Goal: Task Accomplishment & Management: Manage account settings

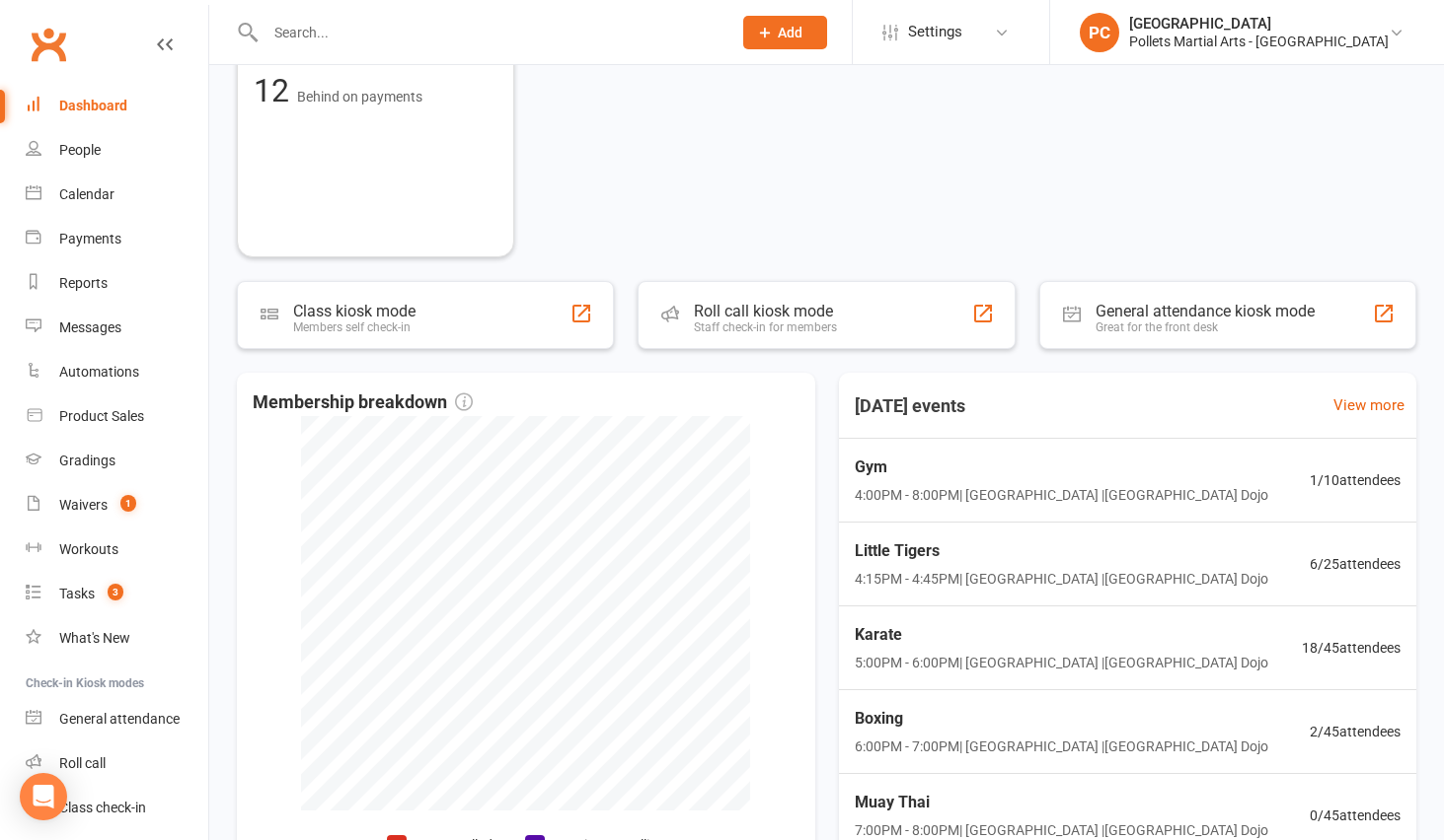
scroll to position [800, 0]
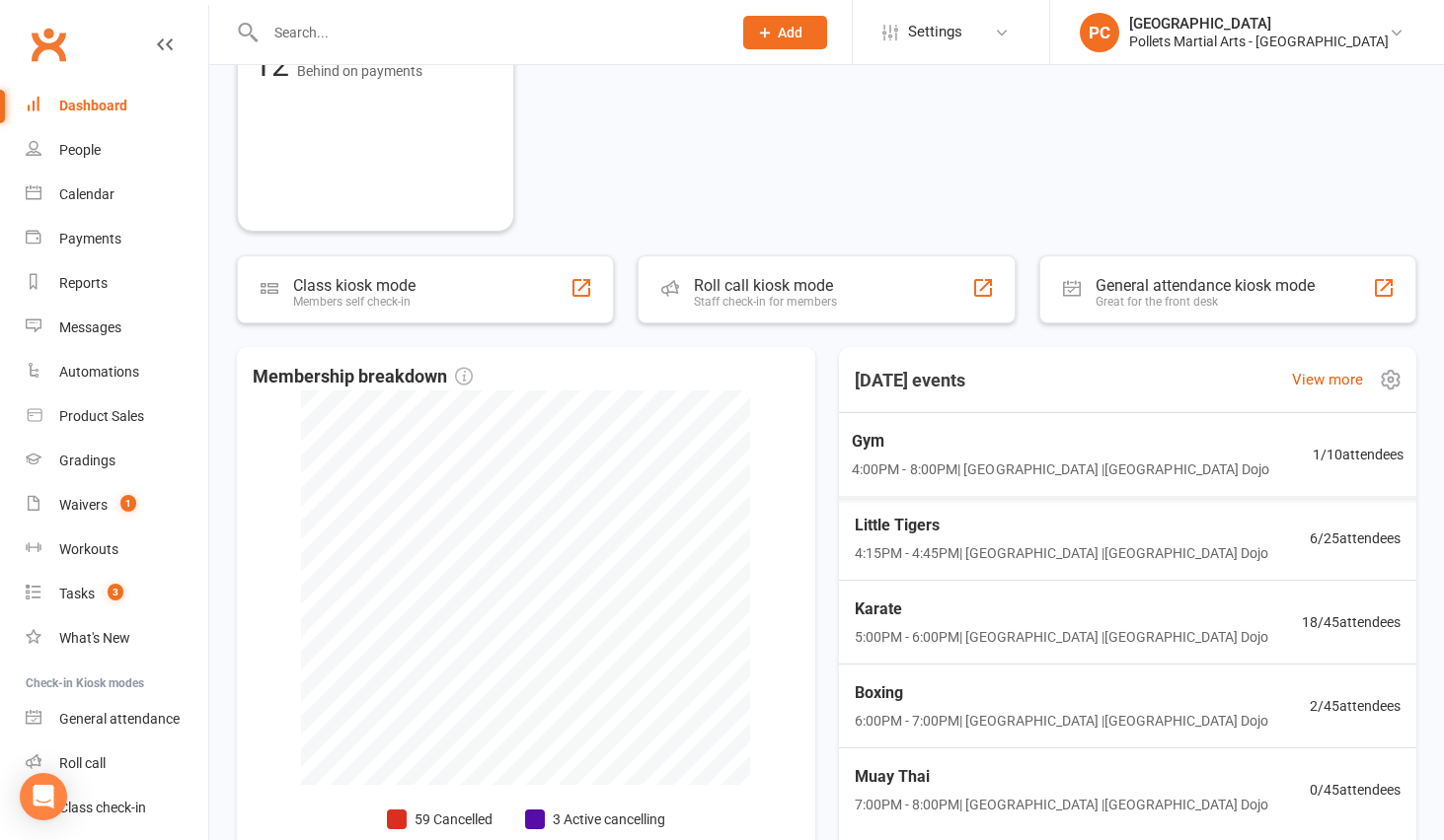
click at [1074, 456] on div "Gym 4:00PM - 8:00PM | [GEOGRAPHIC_DATA] | [GEOGRAPHIC_DATA]" at bounding box center [1059, 455] width 418 height 52
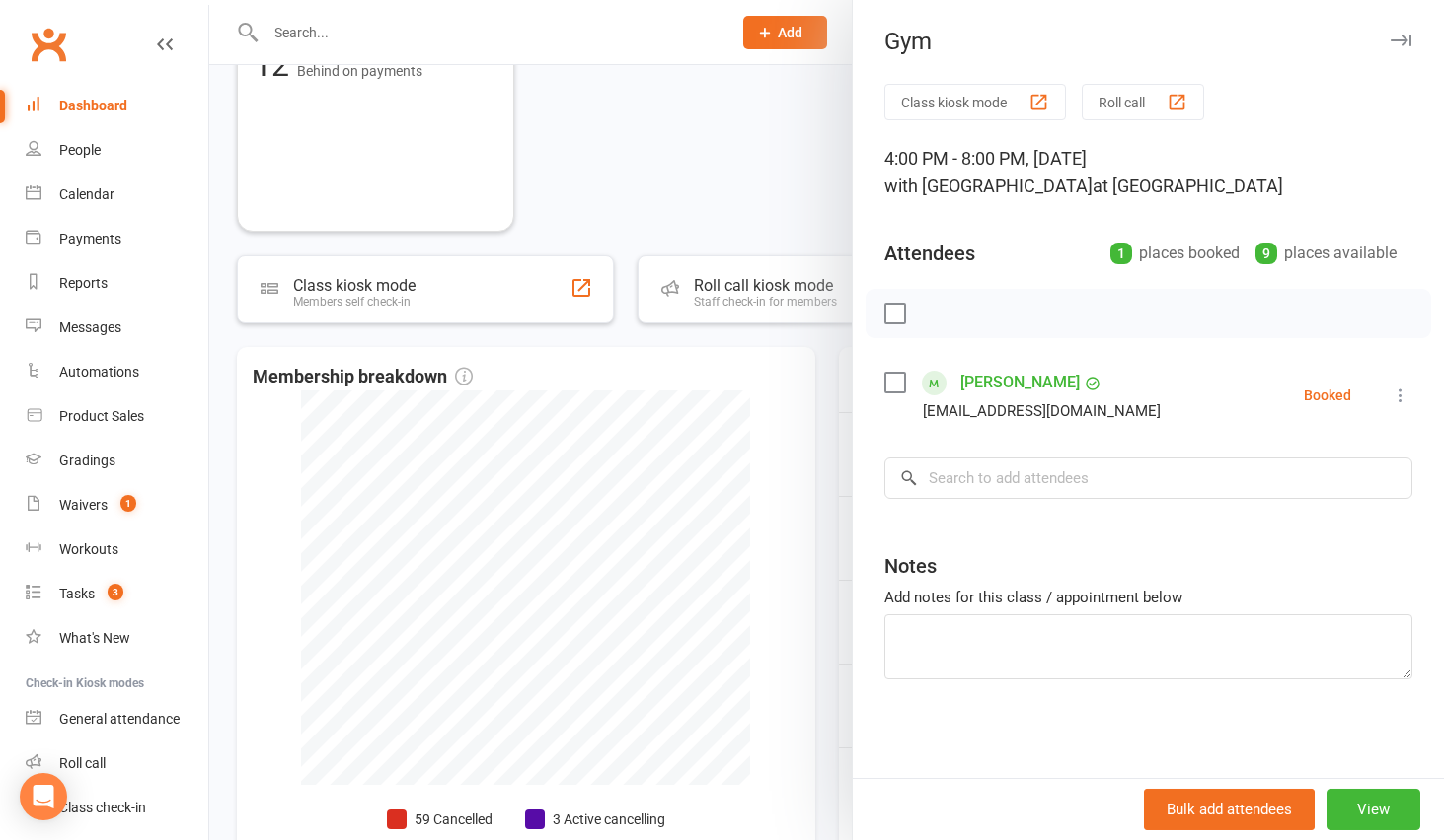
click at [826, 445] on div at bounding box center [827, 420] width 1235 height 840
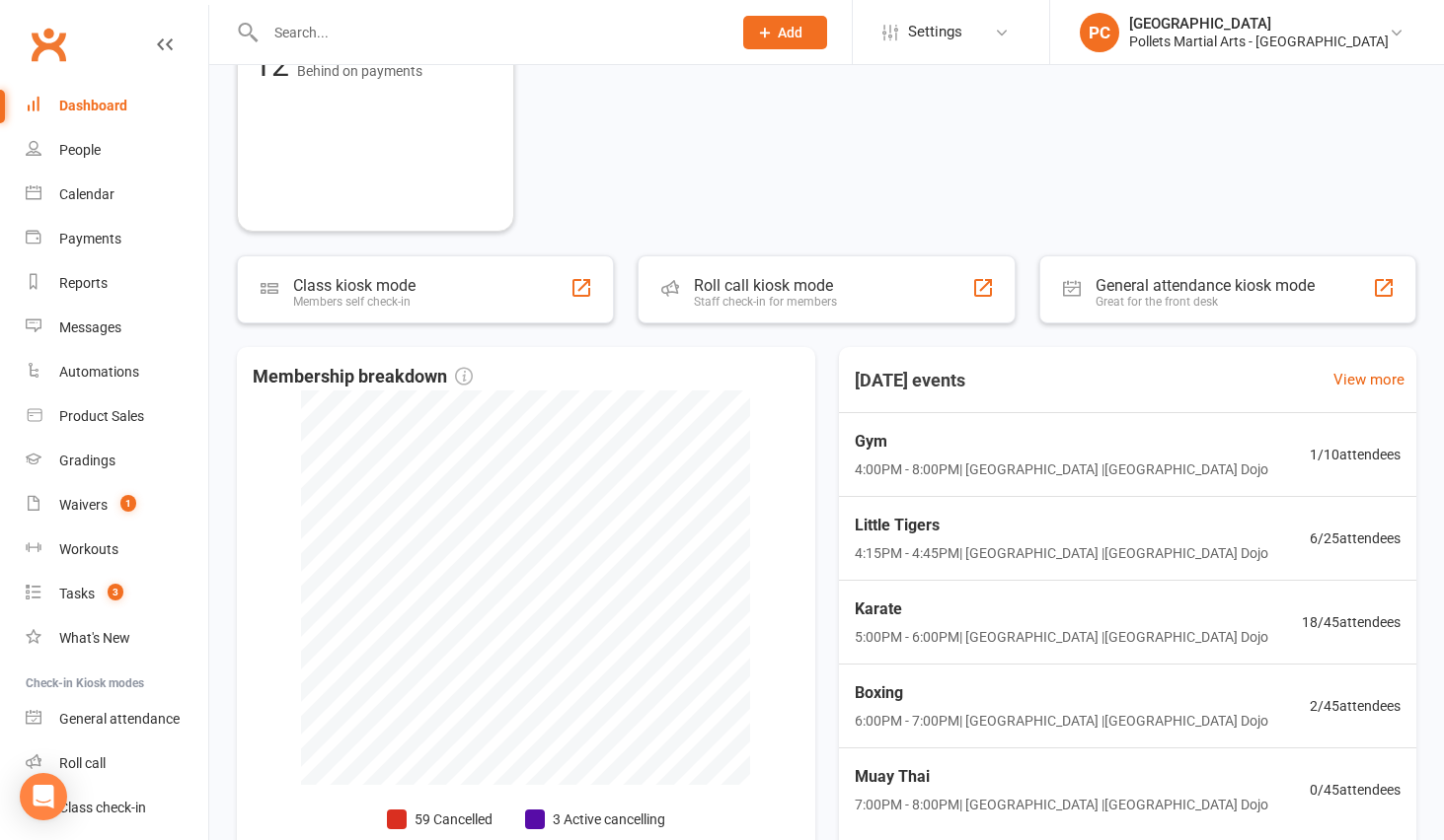
click at [1161, 533] on span "Little Tigers" at bounding box center [1060, 526] width 413 height 26
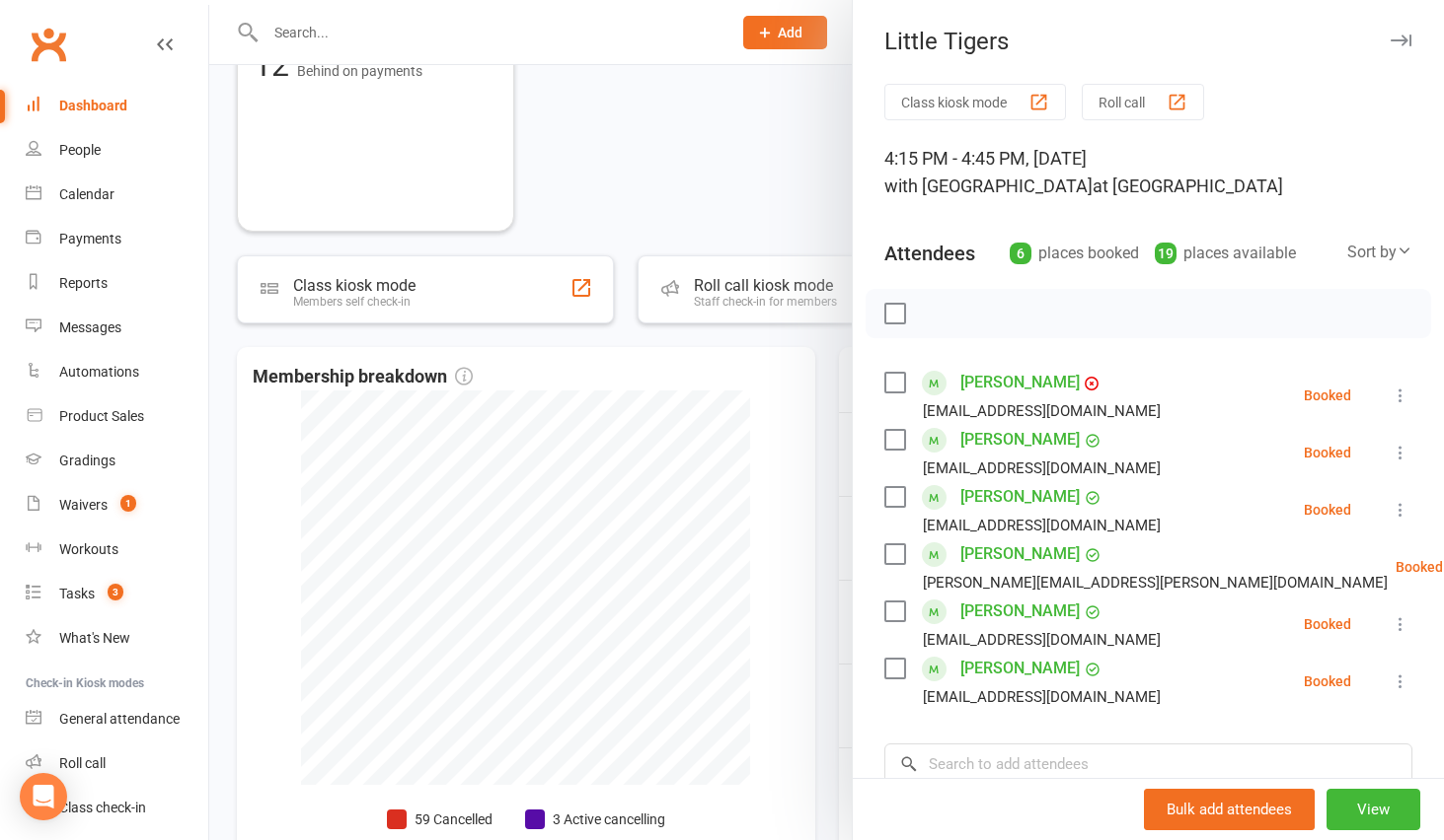
drag, startPoint x: 818, startPoint y: 514, endPoint x: 871, endPoint y: 540, distance: 59.0
click at [819, 514] on div at bounding box center [827, 420] width 1235 height 840
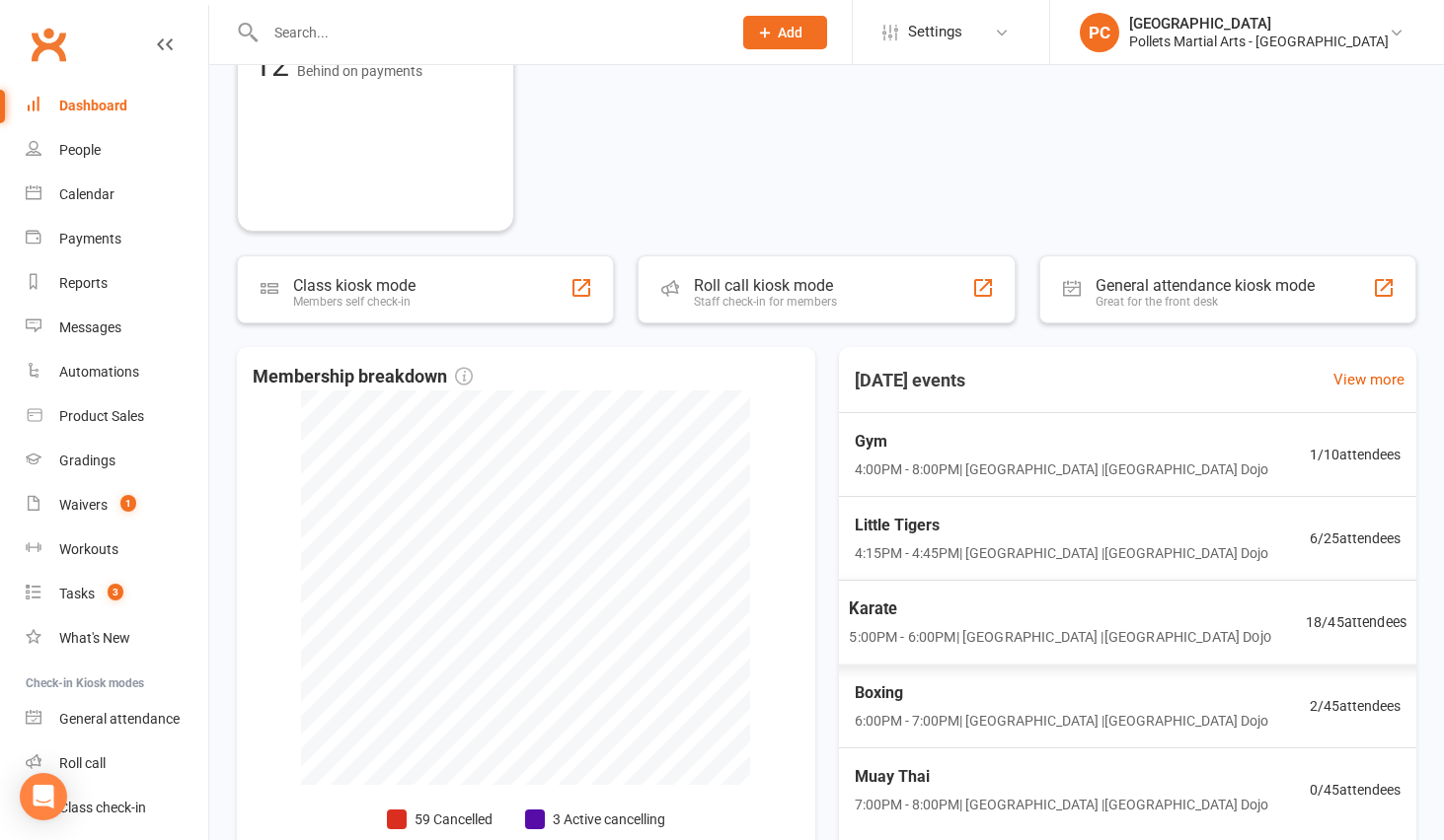
click at [1122, 631] on span "5:00PM - 6:00PM | [GEOGRAPHIC_DATA] | [GEOGRAPHIC_DATA]" at bounding box center [1058, 637] width 421 height 23
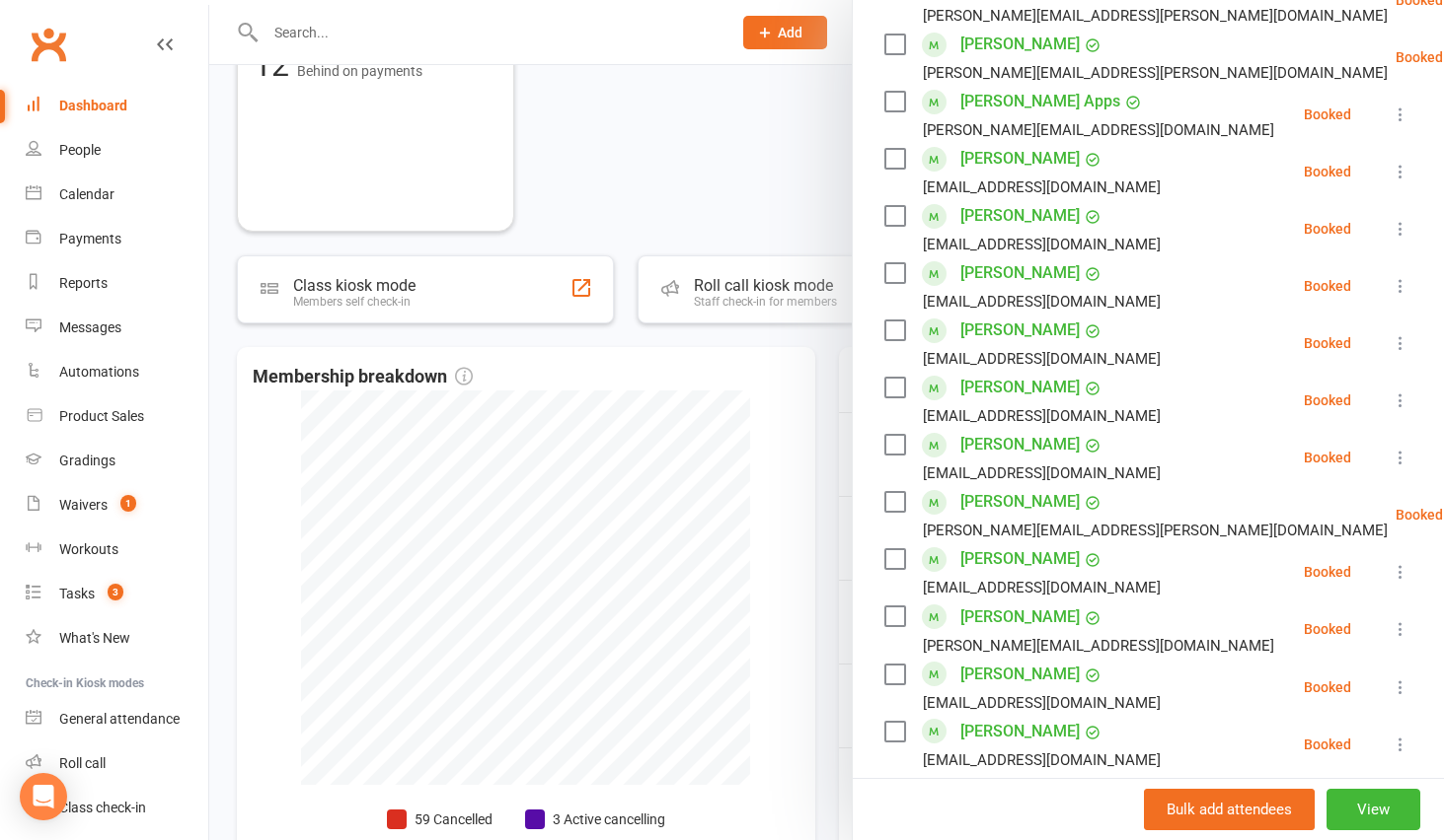
scroll to position [663, 0]
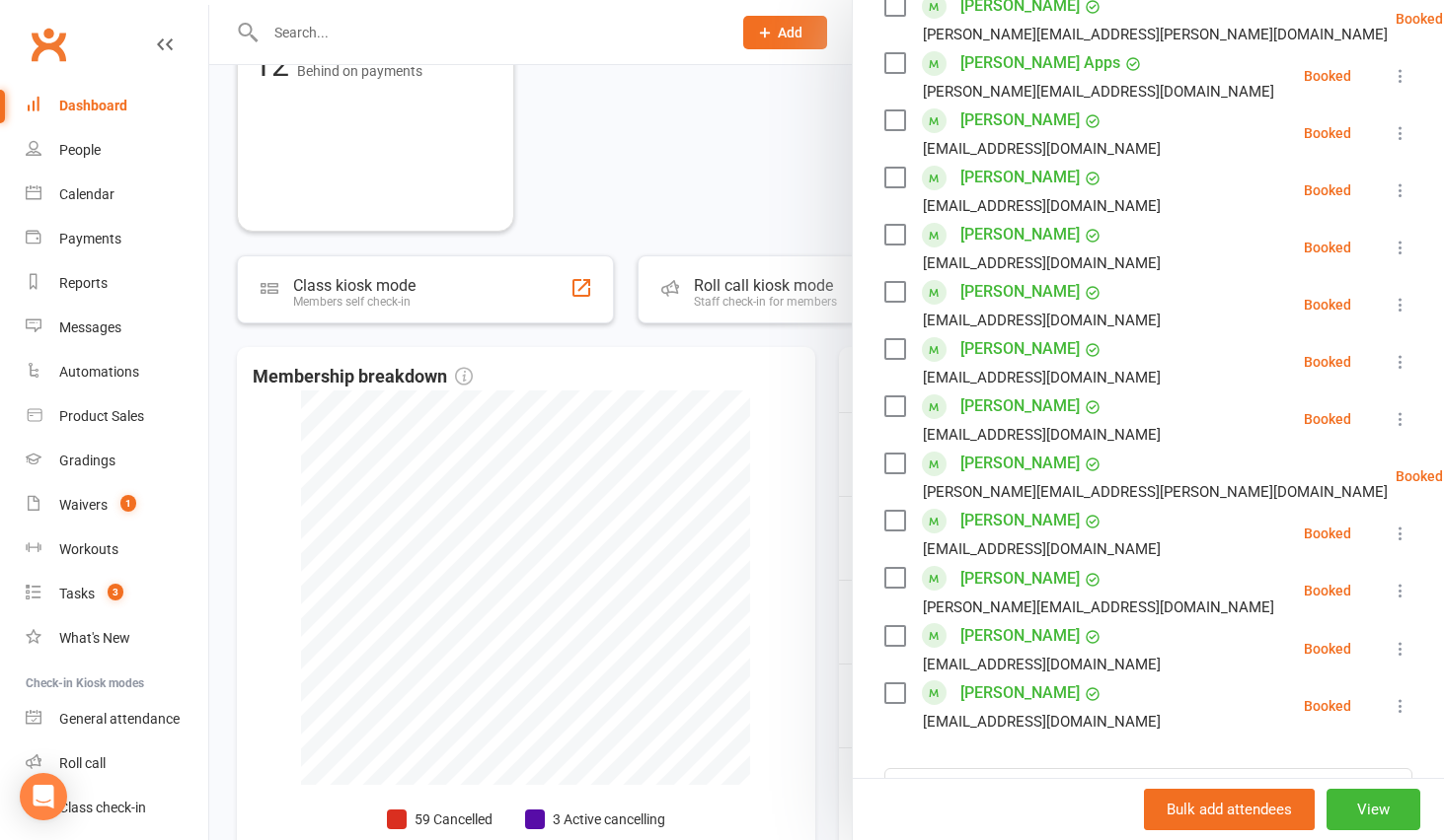
click at [830, 584] on div at bounding box center [827, 420] width 1235 height 840
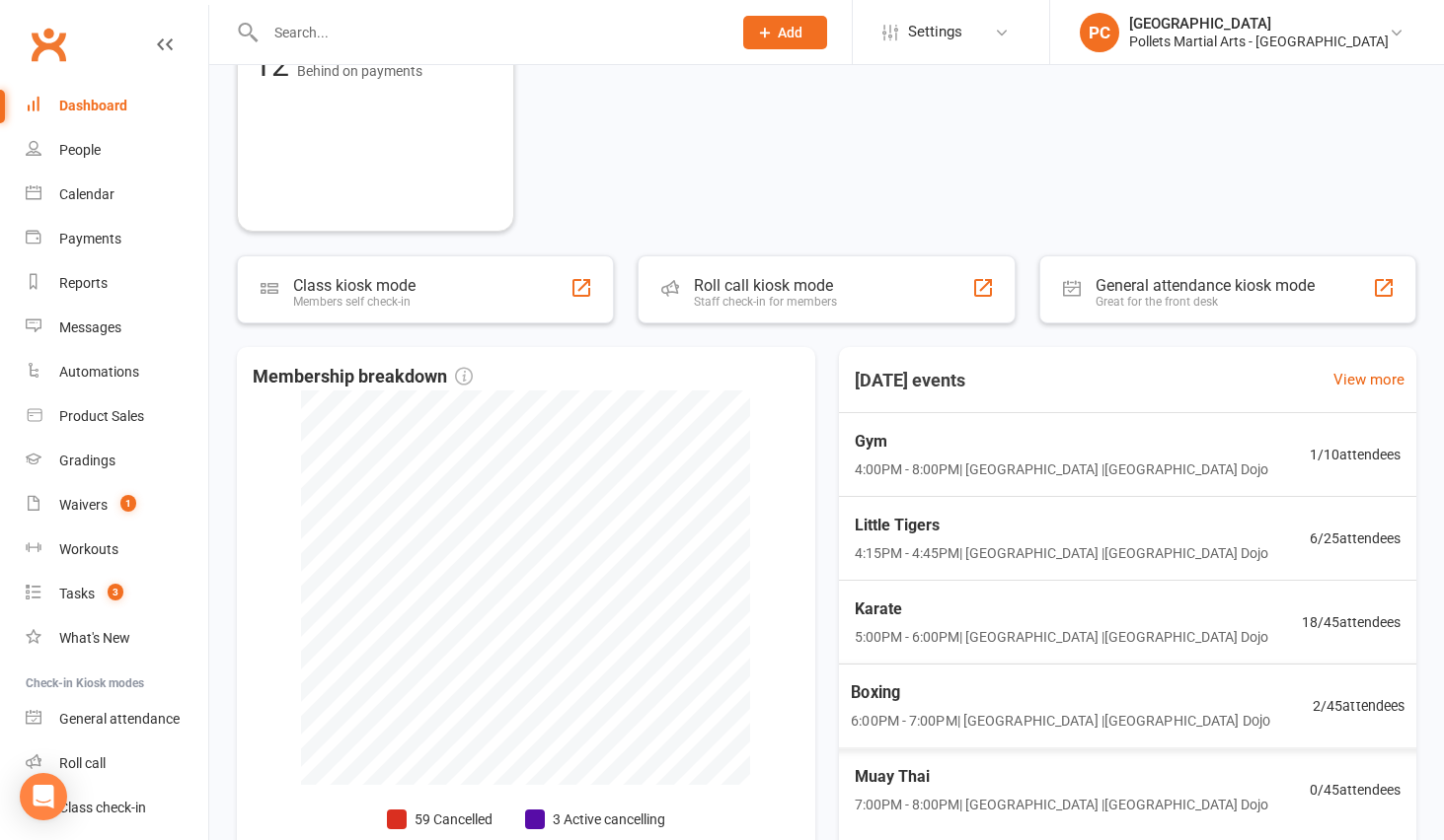
scroll to position [926, 0]
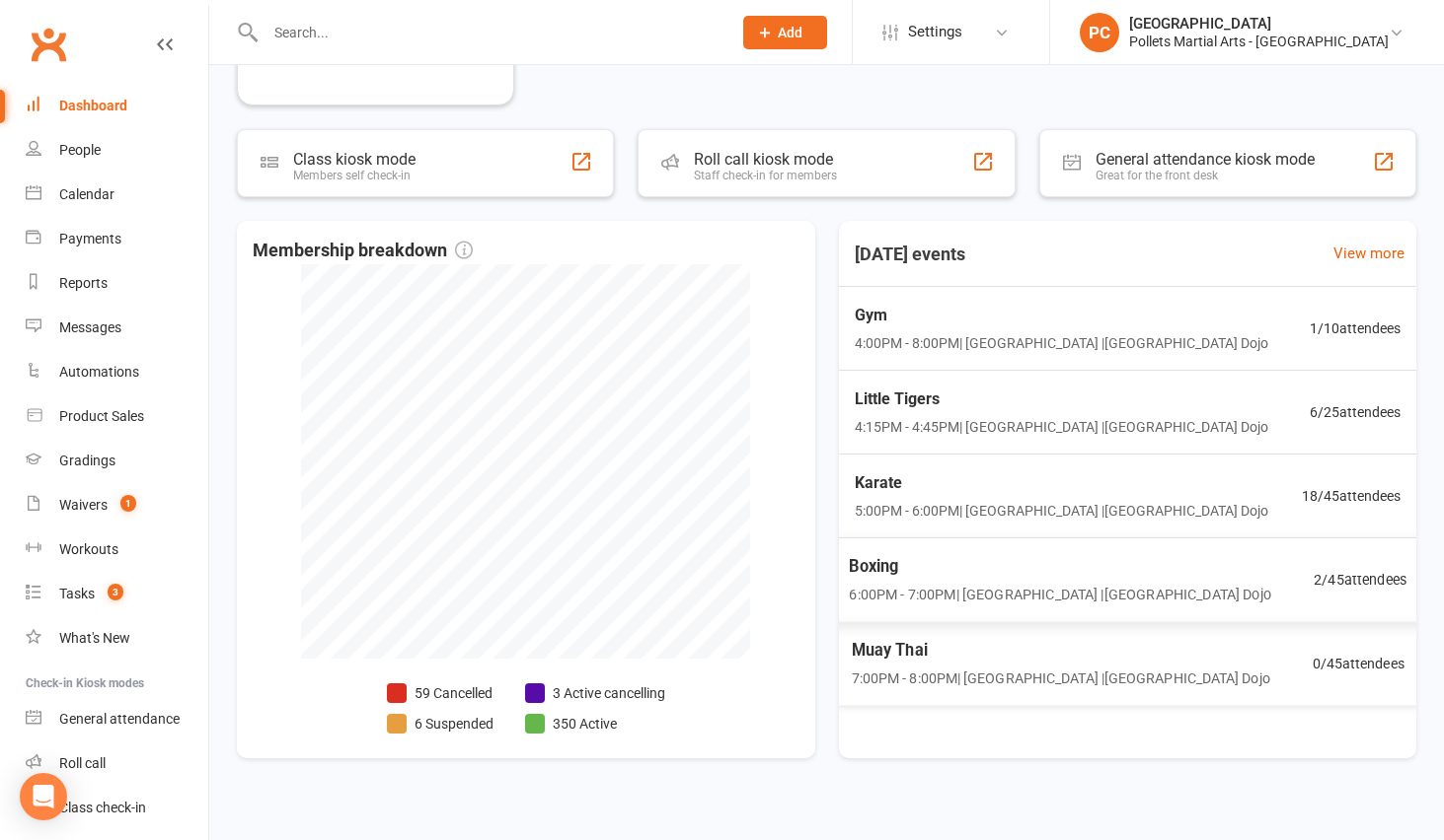
click at [1200, 585] on div "Boxing 6:00PM - 7:00PM | [GEOGRAPHIC_DATA] | [GEOGRAPHIC_DATA] Dojo 2 / 45 atte…" at bounding box center [1126, 580] width 606 height 86
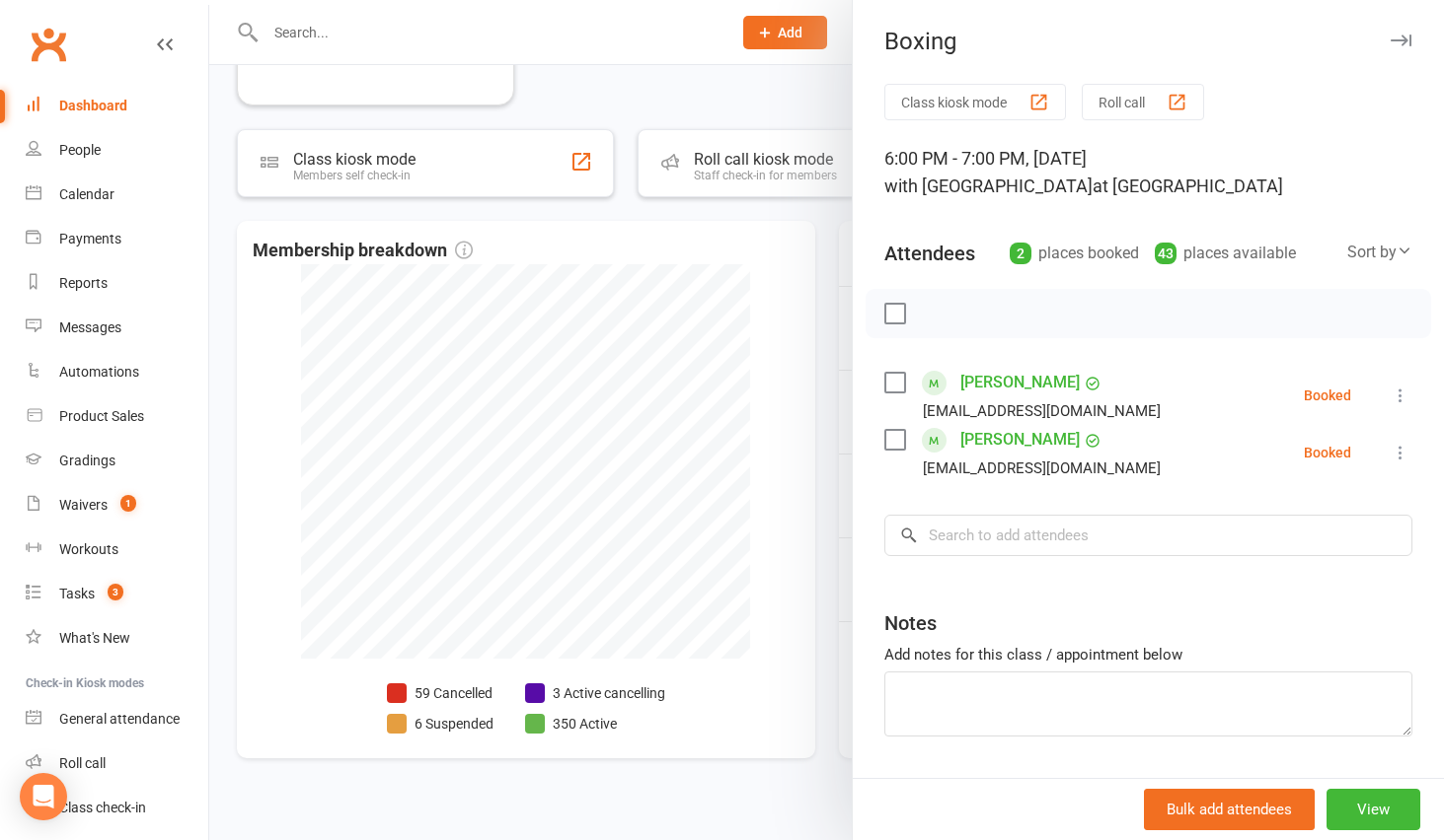
click at [816, 306] on div at bounding box center [827, 420] width 1235 height 840
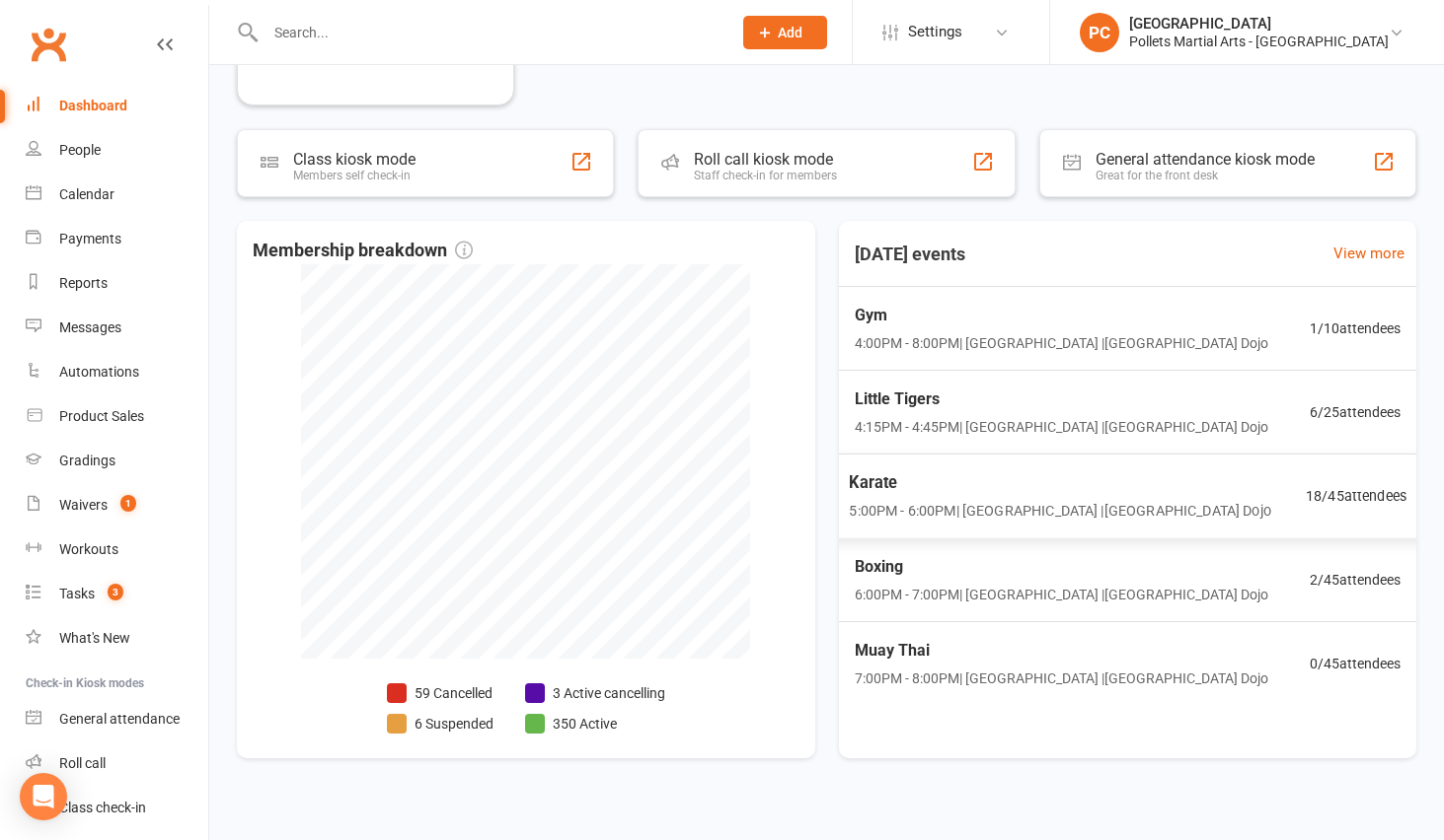
click at [1342, 485] on span "18 / 45 attendees" at bounding box center [1356, 496] width 101 height 23
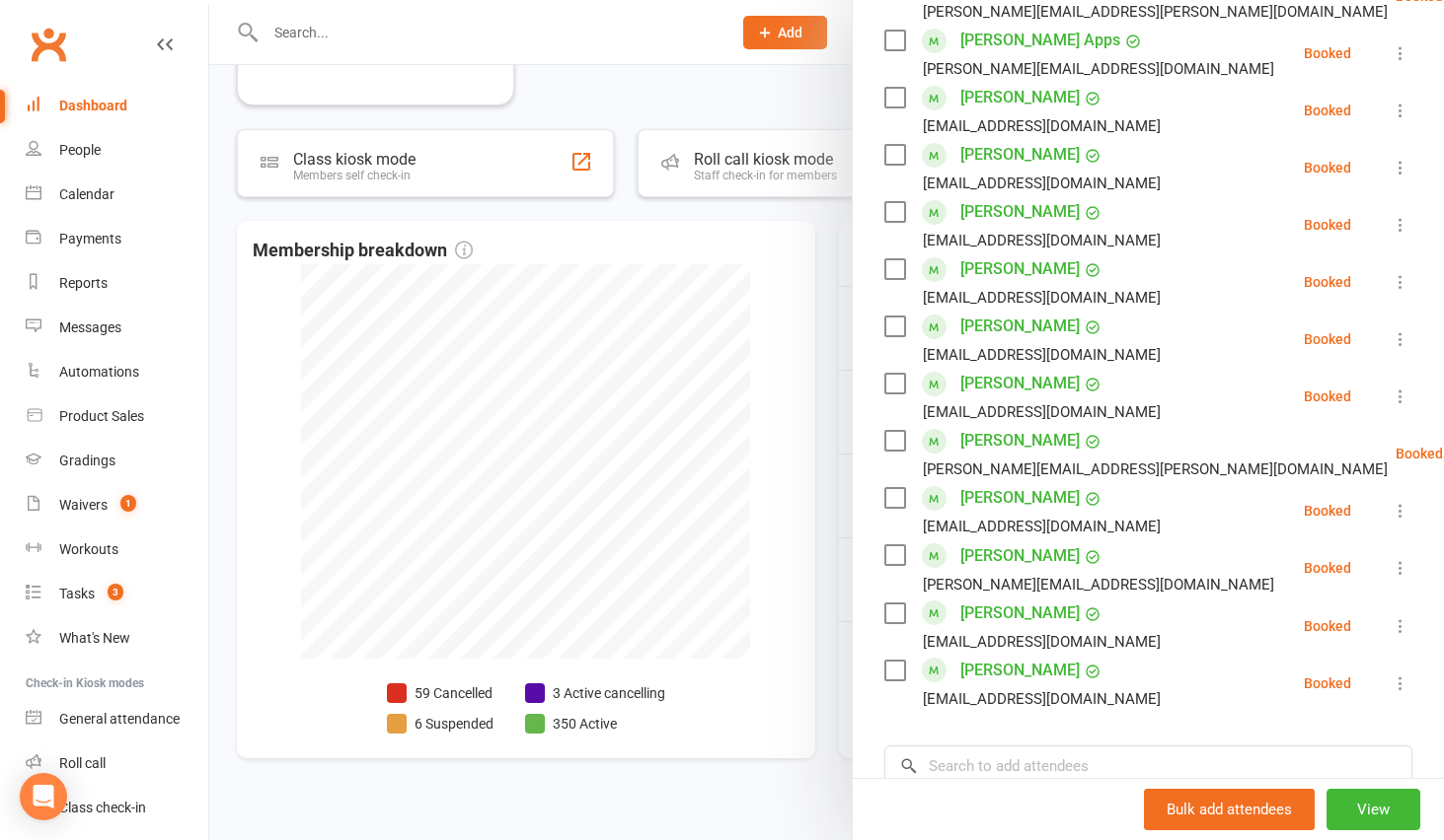
scroll to position [712, 0]
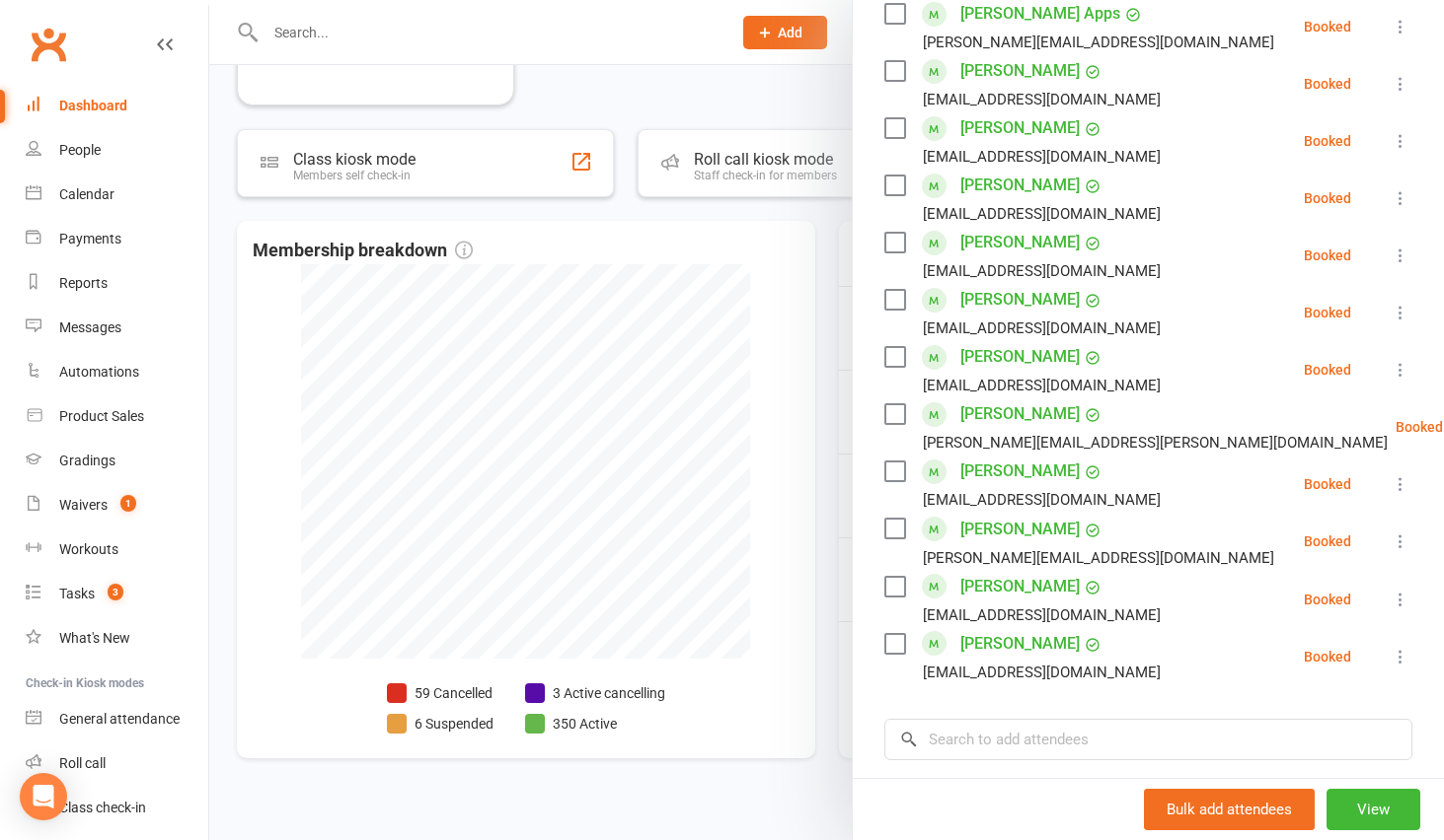
click at [829, 427] on div at bounding box center [827, 420] width 1235 height 840
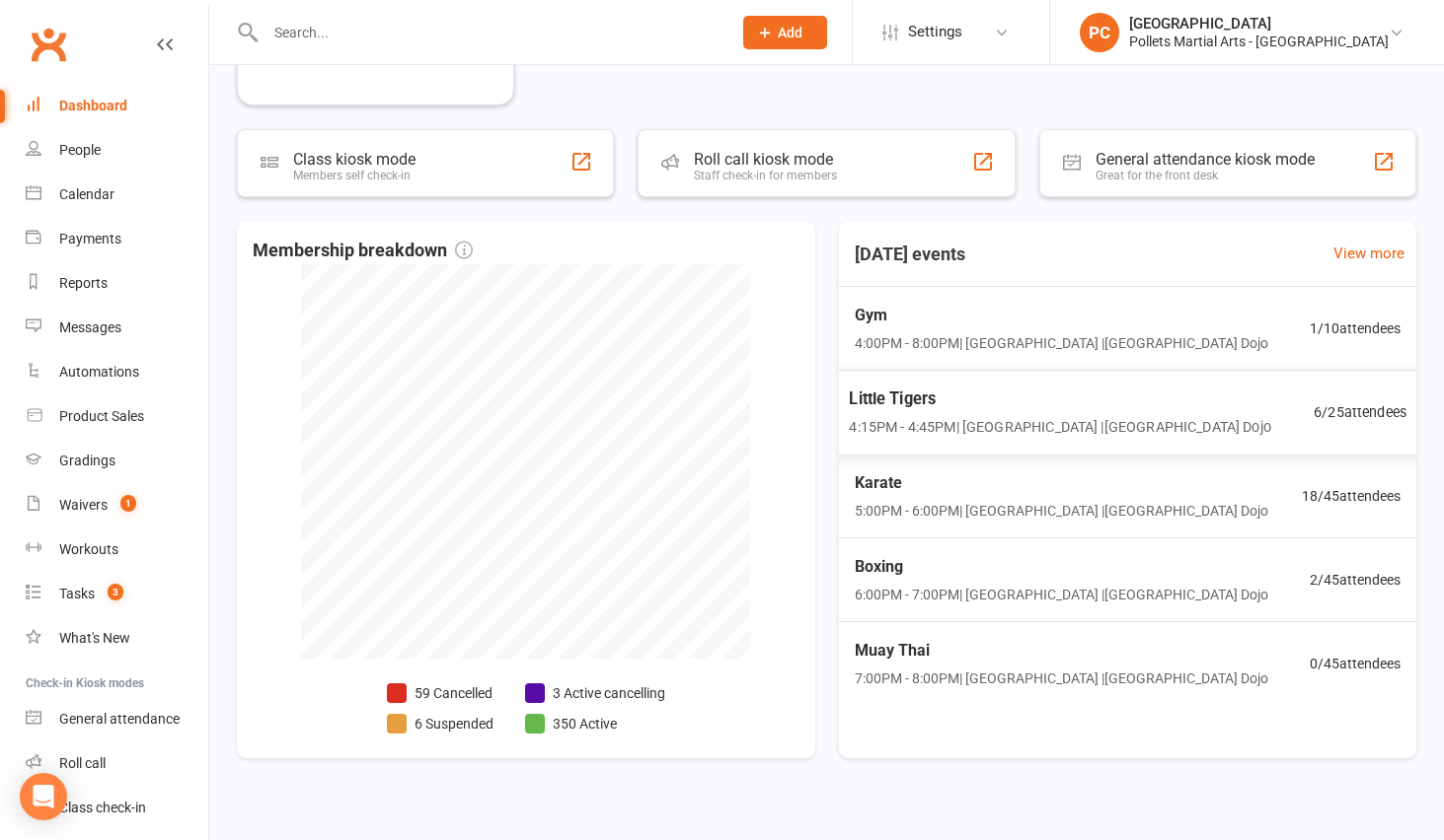
click at [1098, 423] on span "4:15PM - 4:45PM | [GEOGRAPHIC_DATA] | [GEOGRAPHIC_DATA]" at bounding box center [1058, 427] width 421 height 23
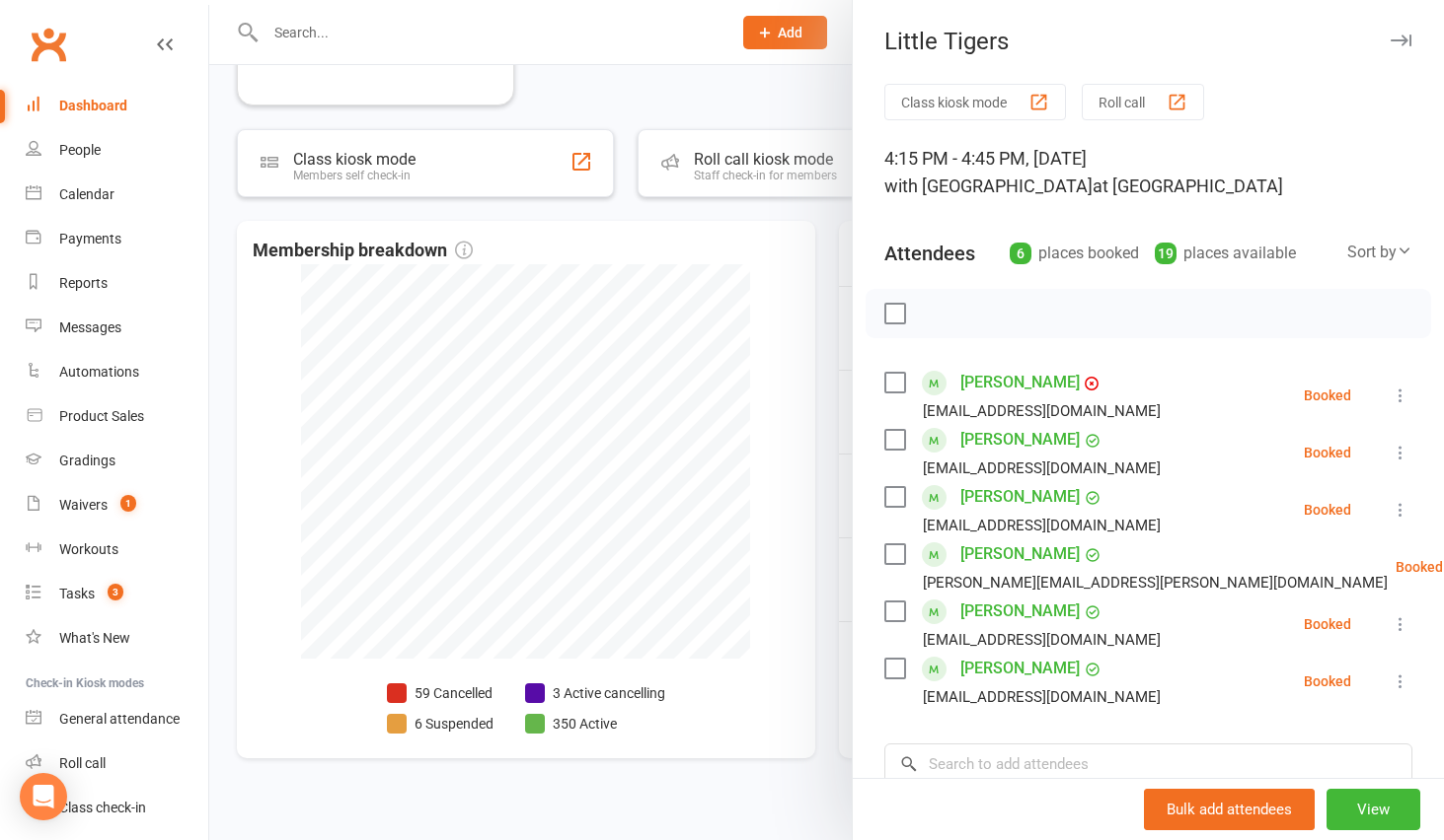
click at [1006, 376] on link "[PERSON_NAME]" at bounding box center [1020, 382] width 119 height 32
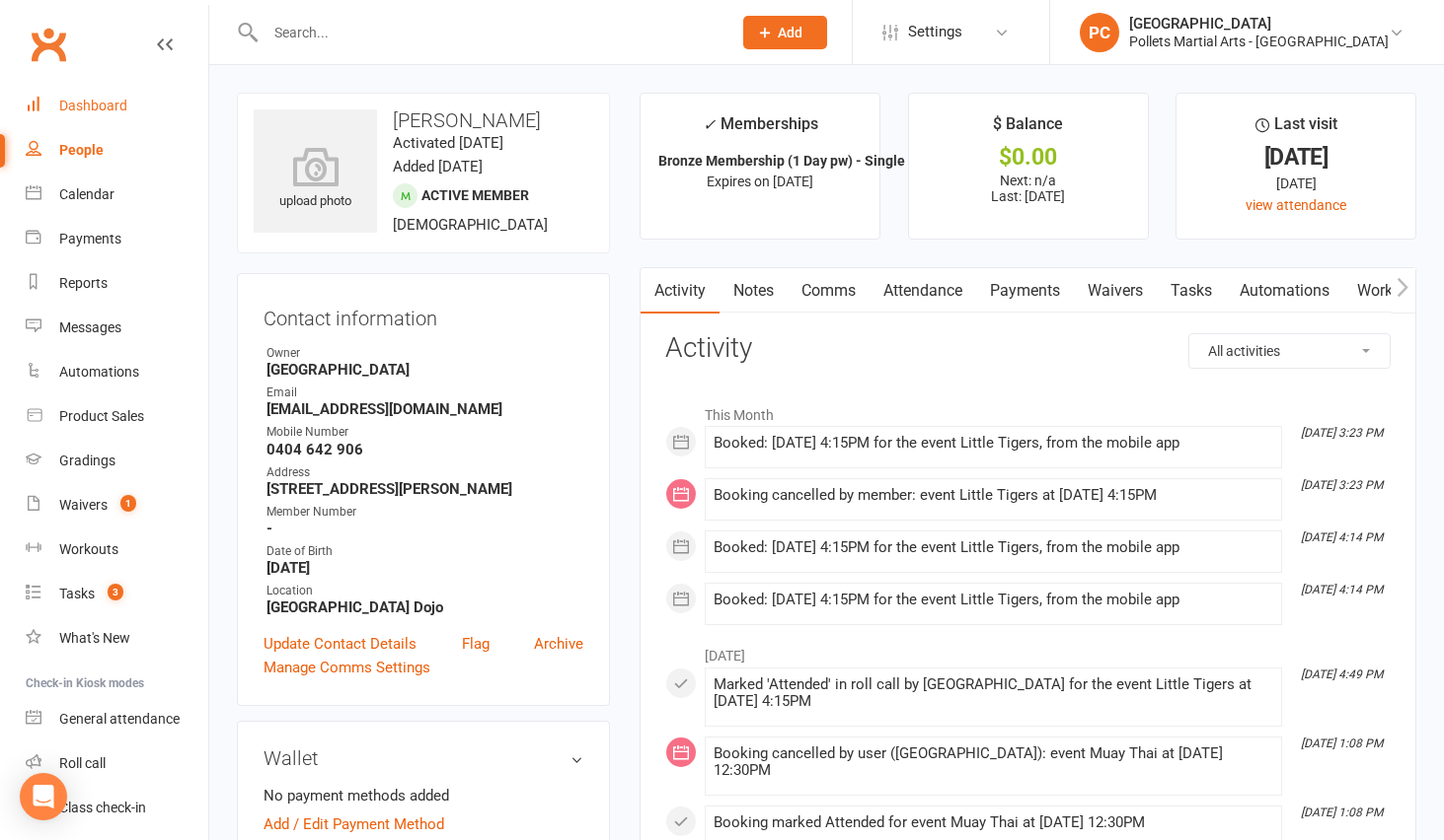
click at [92, 95] on link "Dashboard" at bounding box center [117, 106] width 182 height 45
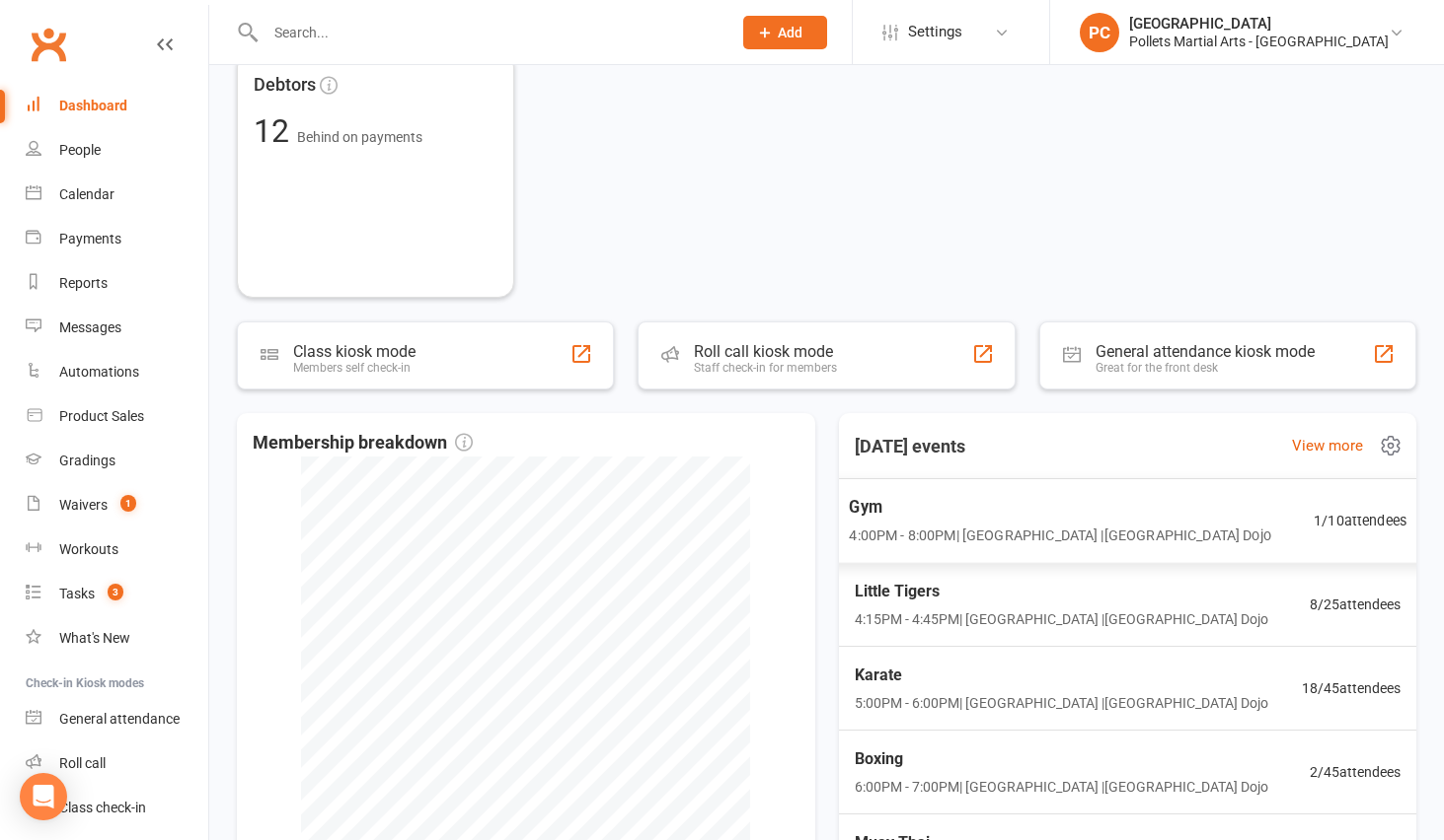
scroll to position [948, 0]
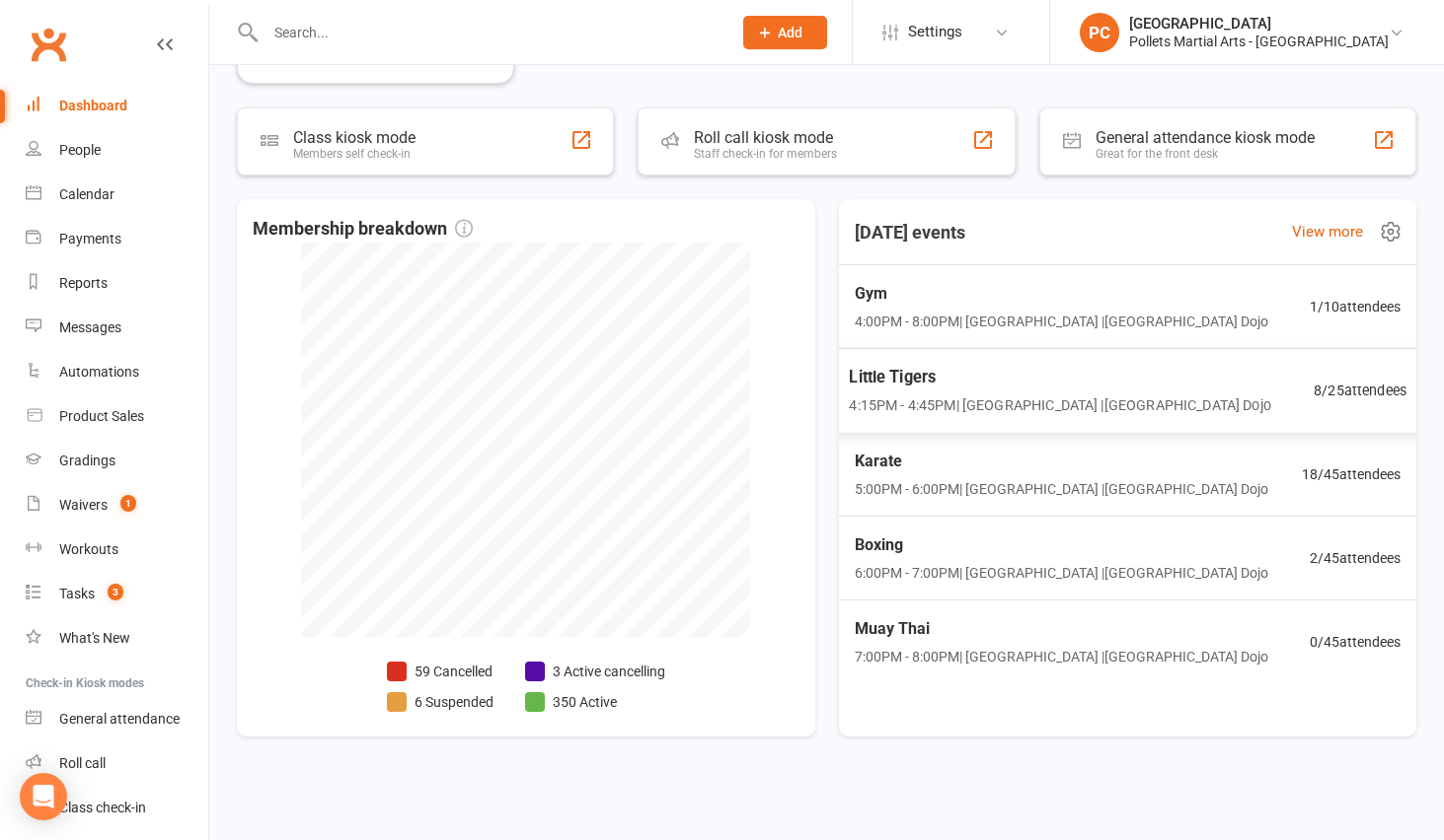
click at [1113, 410] on span "4:15PM - 4:45PM | [GEOGRAPHIC_DATA] | [GEOGRAPHIC_DATA]" at bounding box center [1058, 405] width 421 height 23
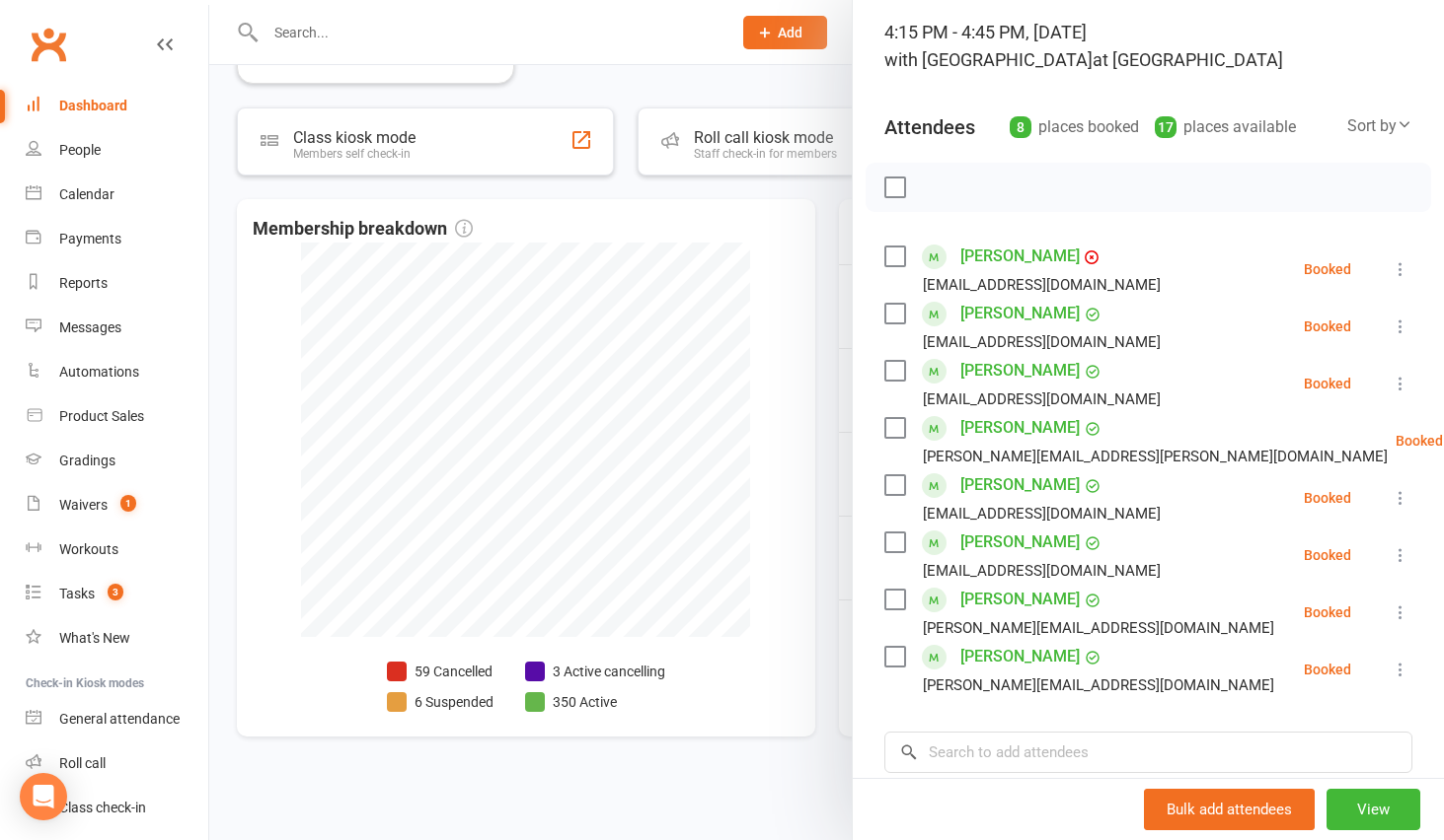
scroll to position [139, 0]
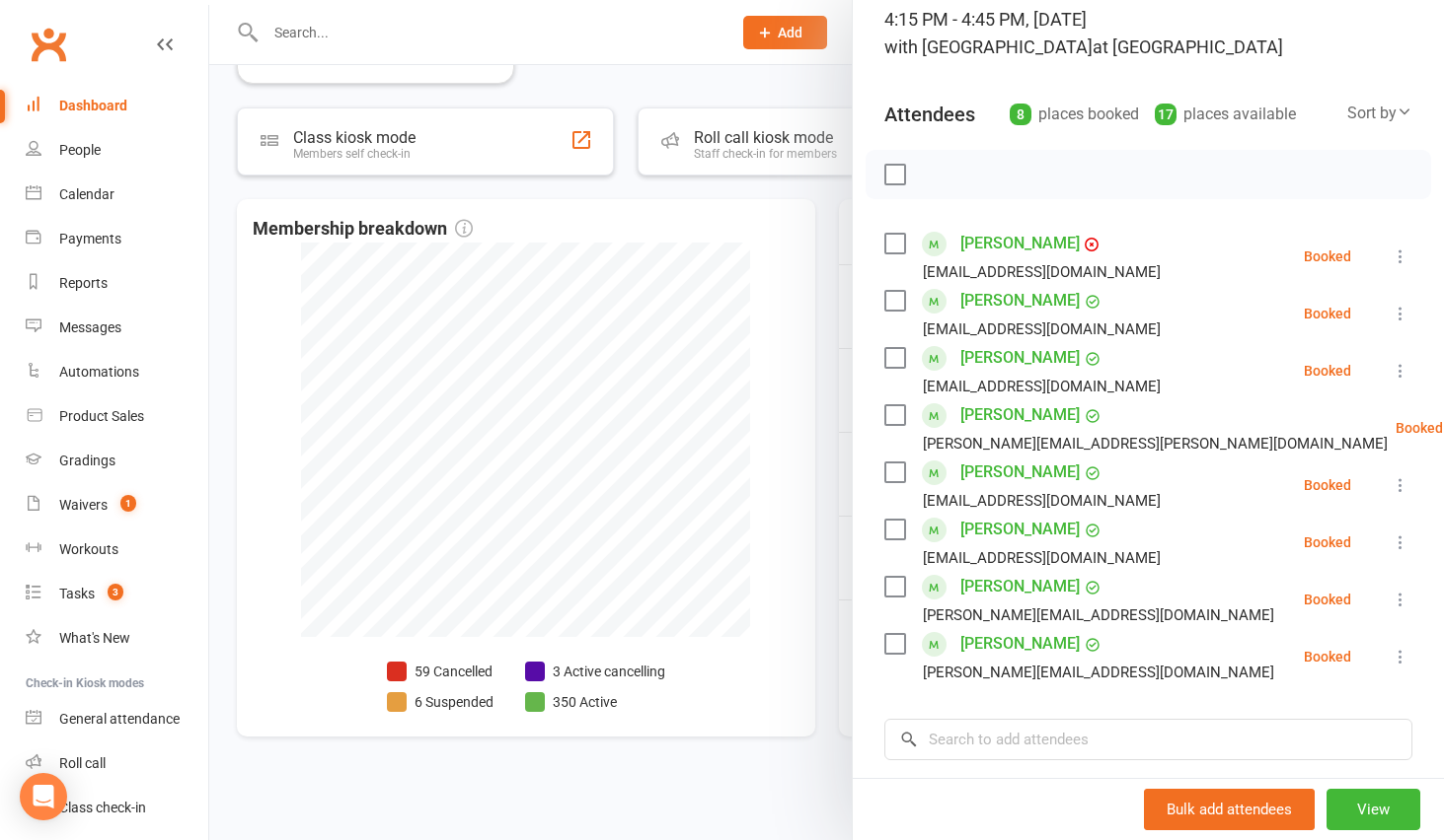
click at [1018, 477] on link "[PERSON_NAME]" at bounding box center [1020, 472] width 119 height 32
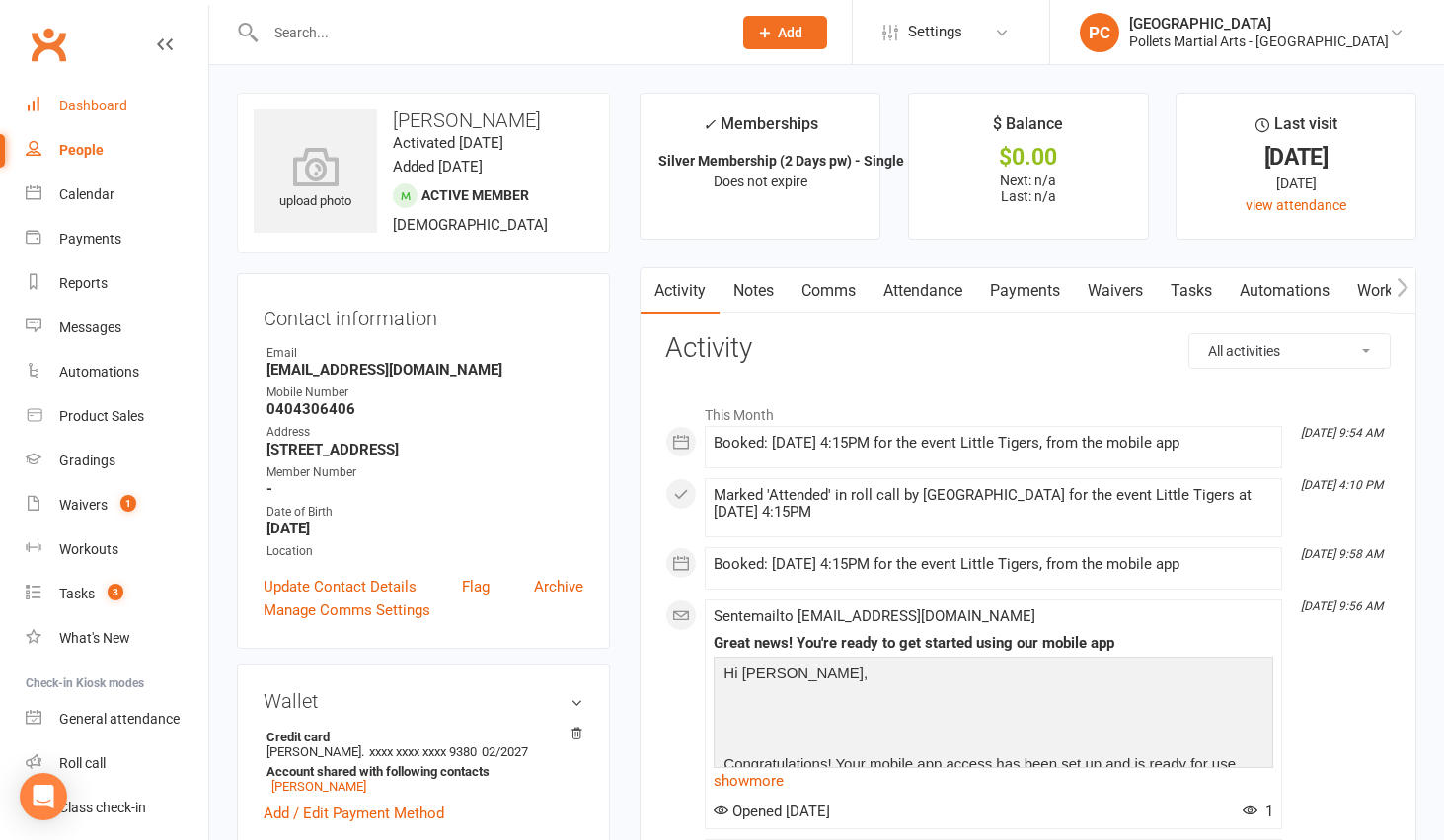
click at [104, 119] on link "Dashboard" at bounding box center [117, 106] width 182 height 45
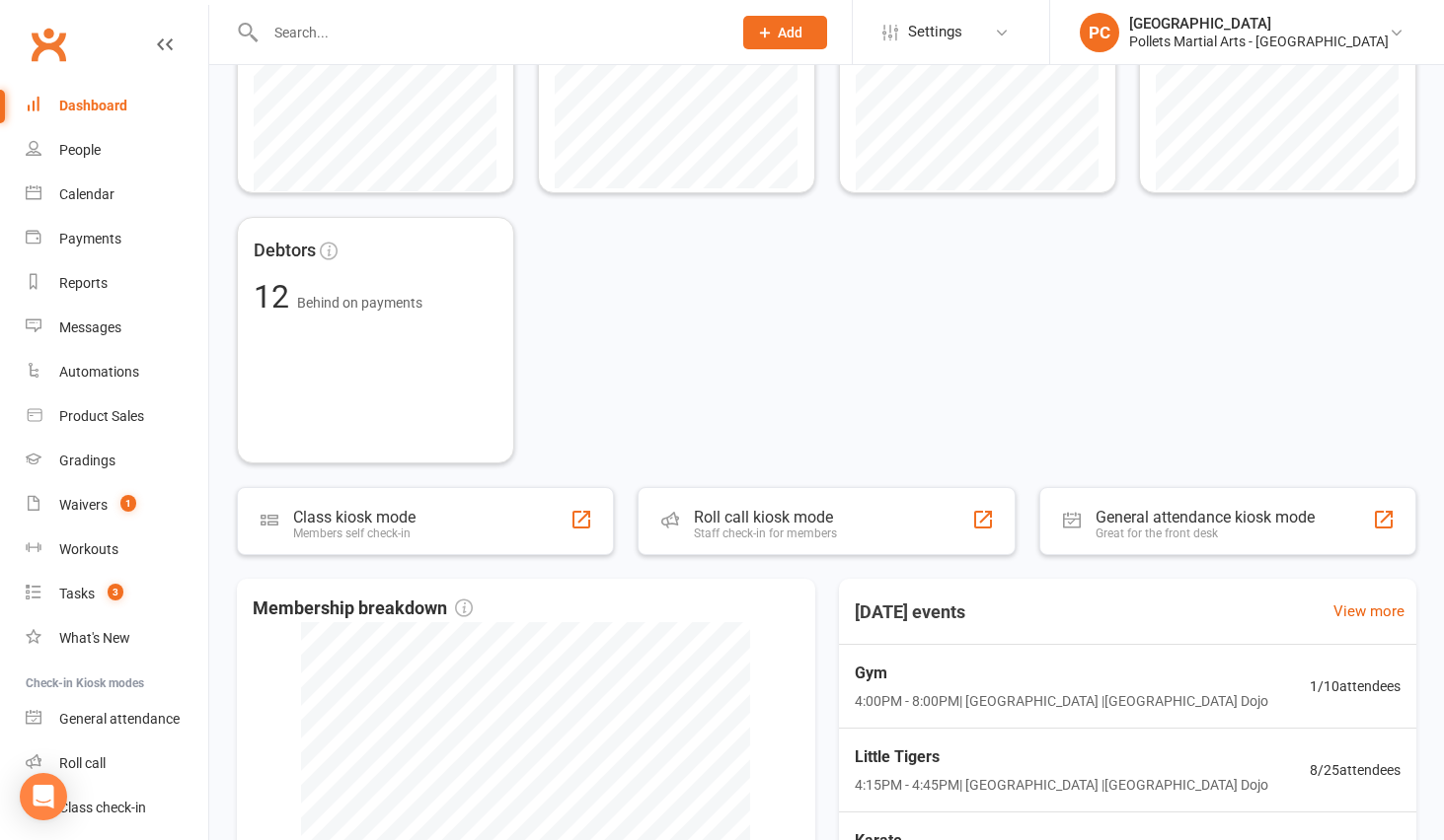
scroll to position [785, 0]
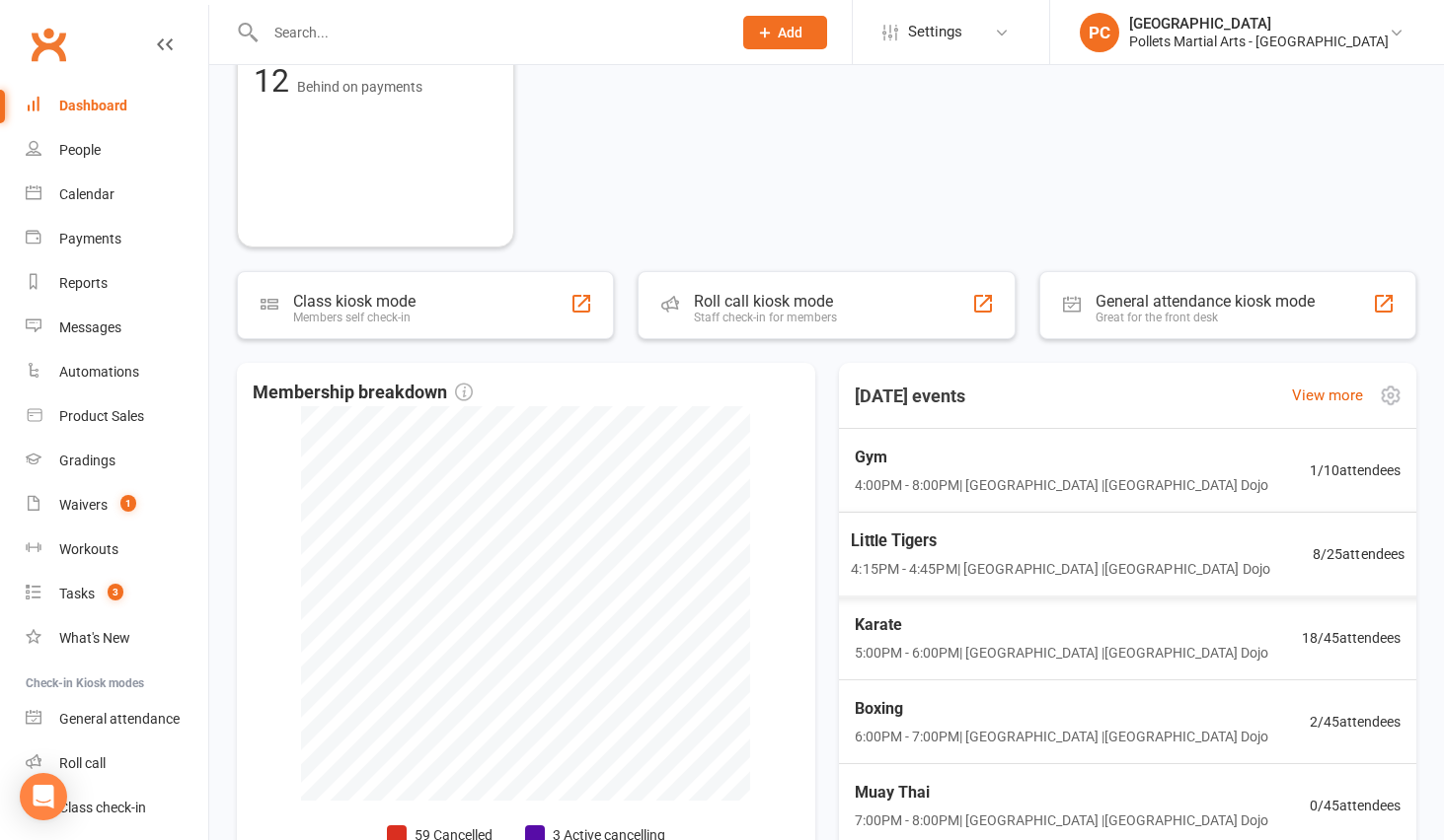
click at [1099, 564] on span "4:15PM - 4:45PM | [GEOGRAPHIC_DATA] | [GEOGRAPHIC_DATA]" at bounding box center [1059, 570] width 419 height 23
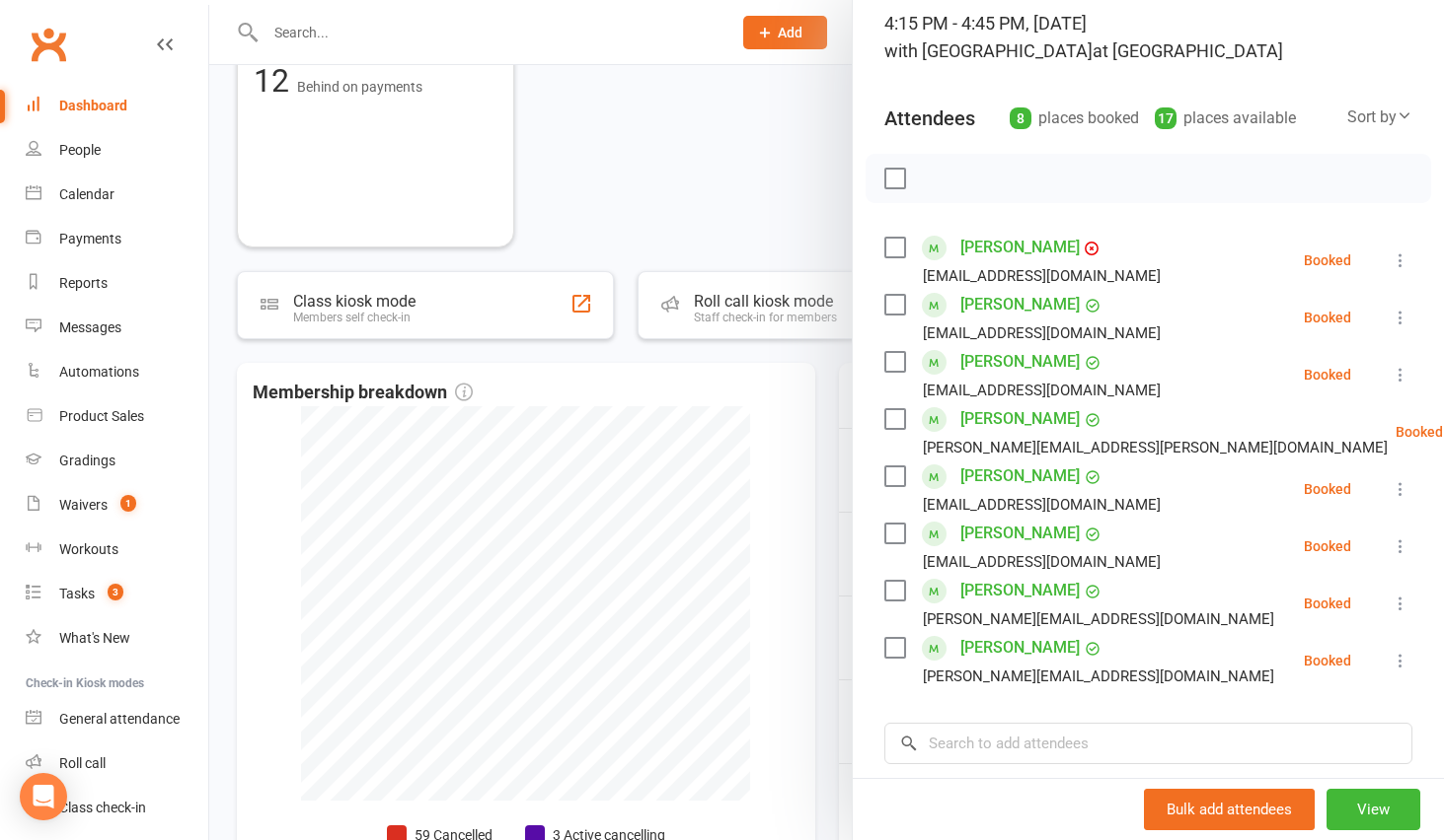
scroll to position [122, 0]
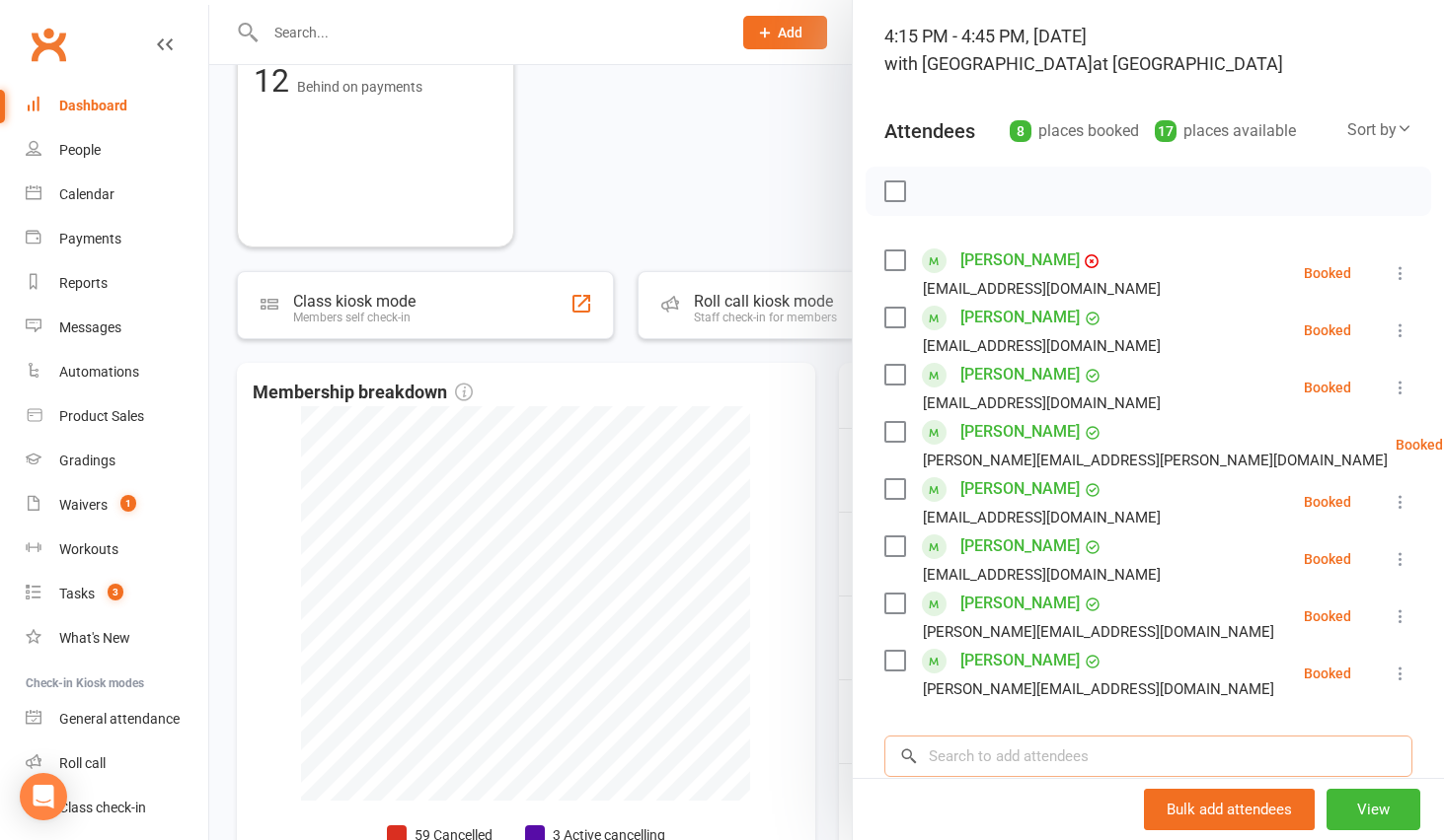
click at [976, 770] on input "search" at bounding box center [1148, 757] width 528 height 42
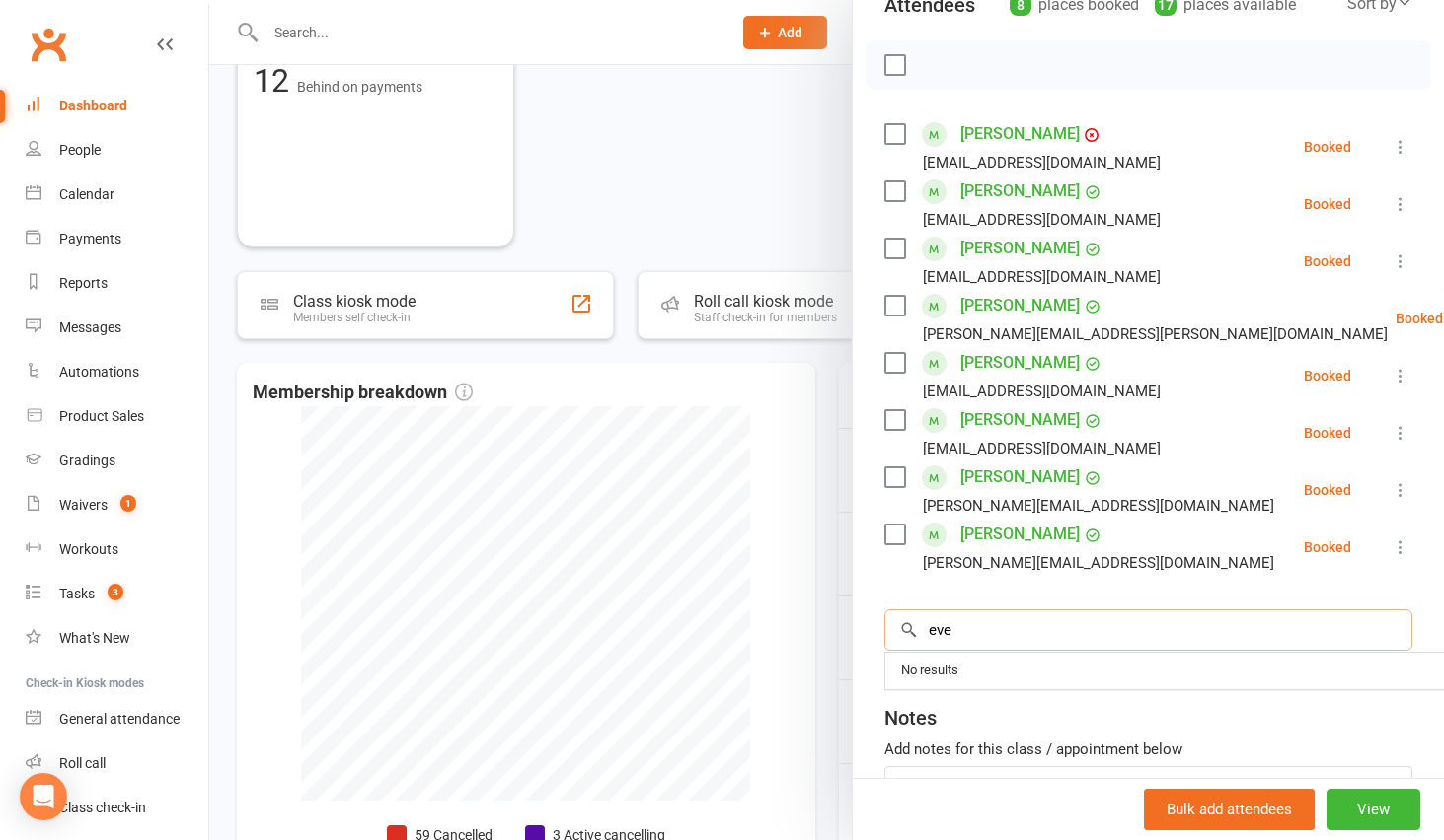
scroll to position [415, 0]
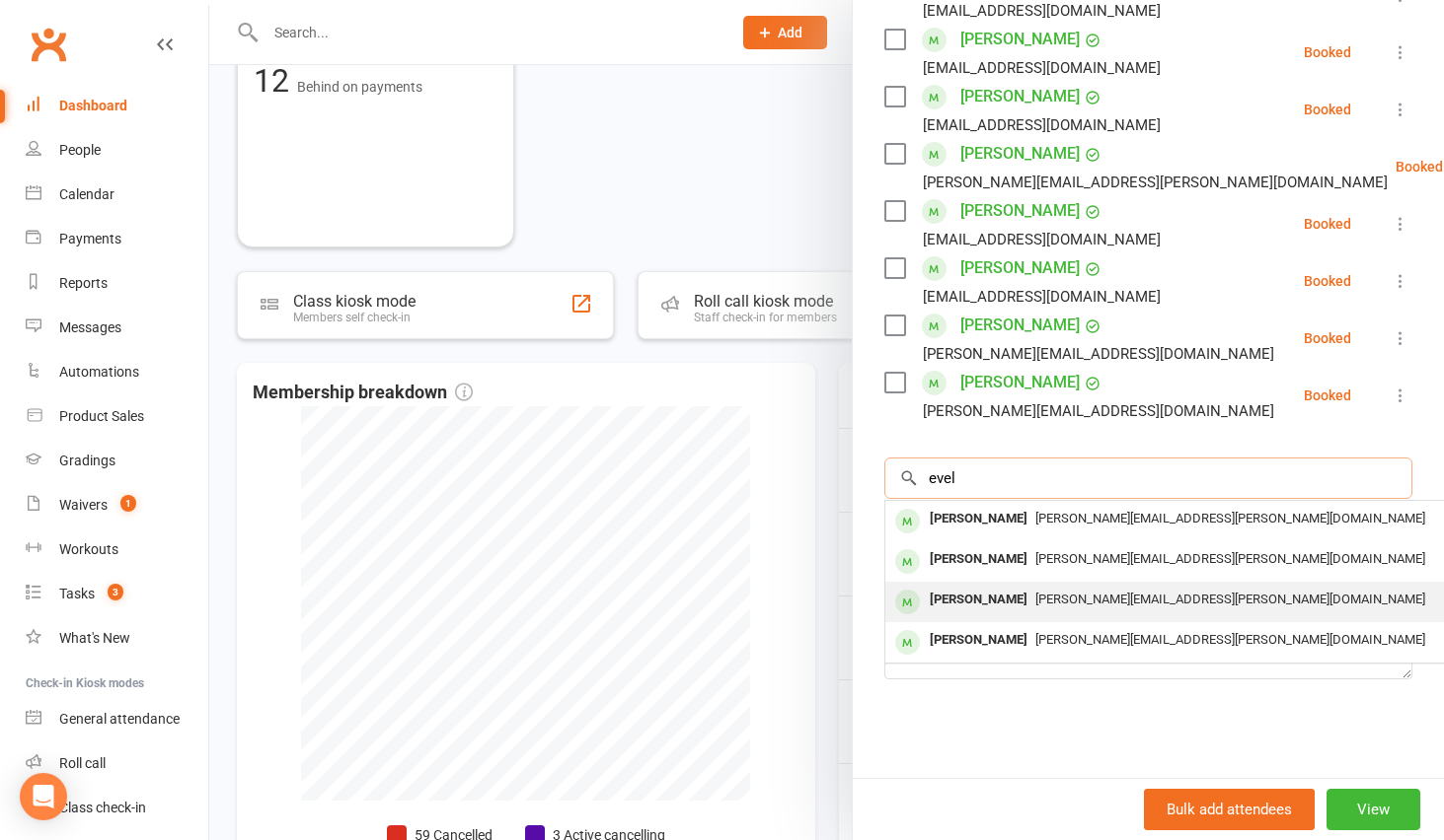
type input "evel"
click at [1004, 585] on div "[PERSON_NAME]" at bounding box center [978, 599] width 114 height 29
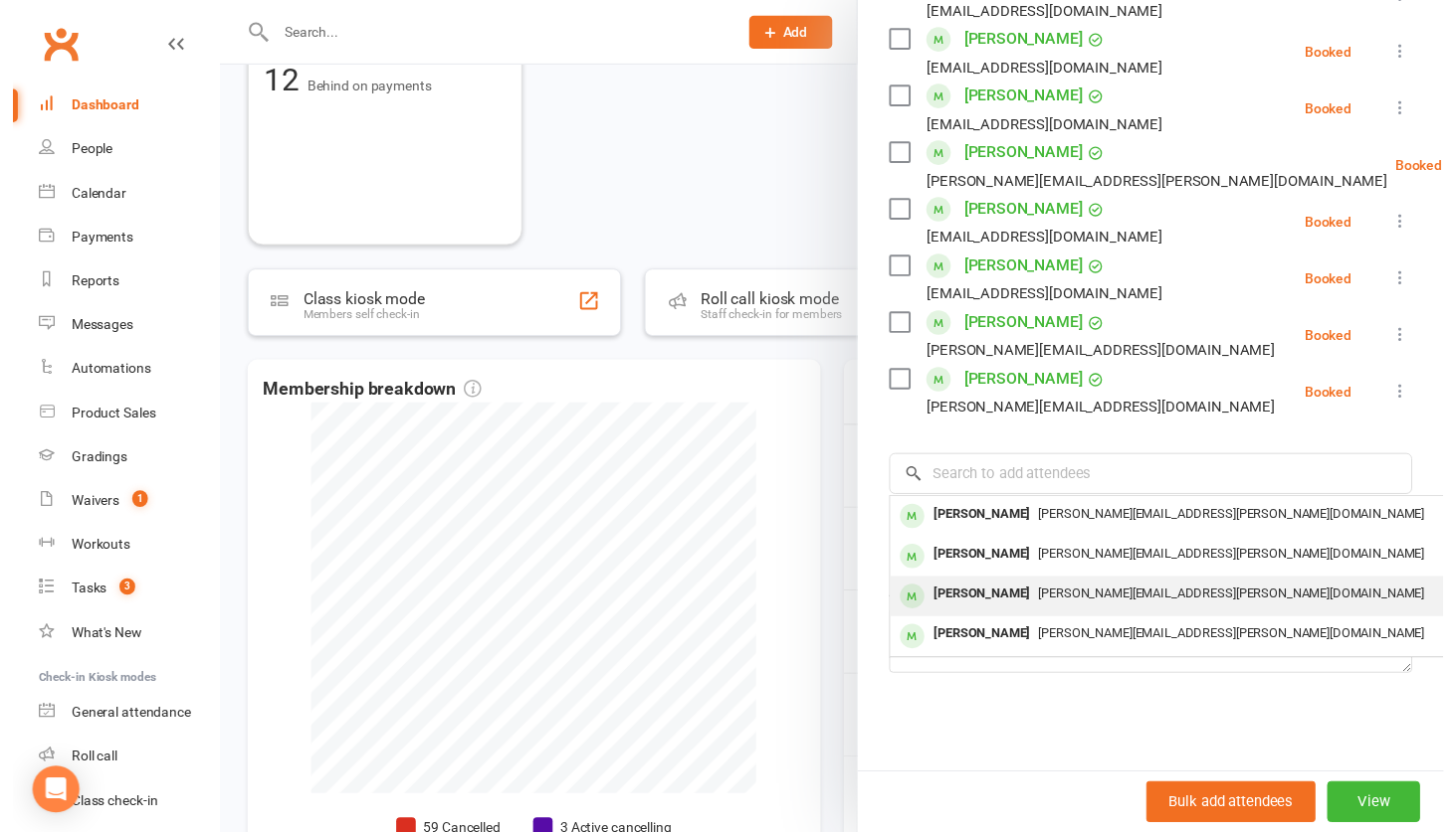
scroll to position [404, 0]
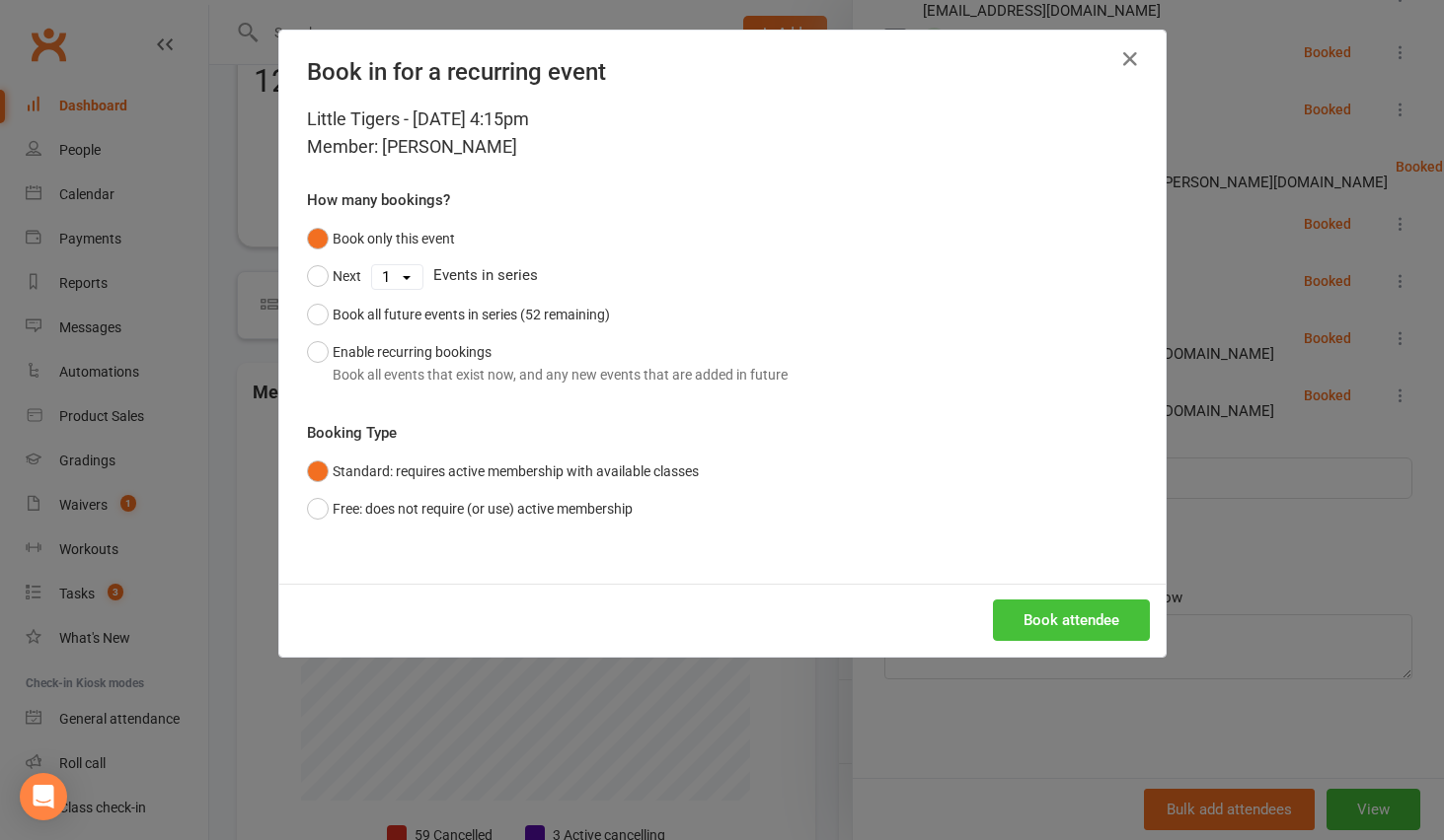
click at [1064, 636] on button "Book attendee" at bounding box center [1071, 620] width 157 height 42
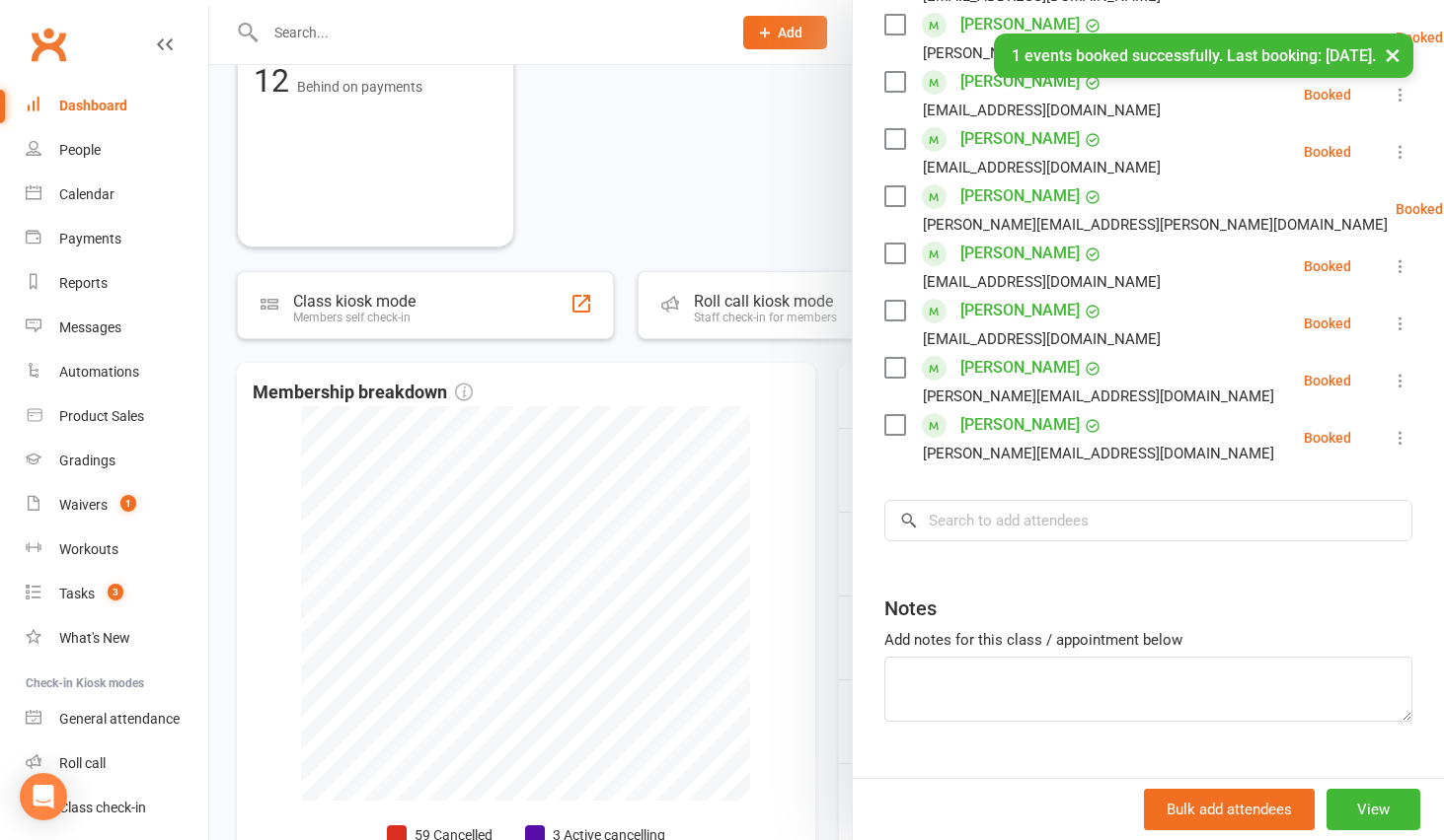
scroll to position [188, 0]
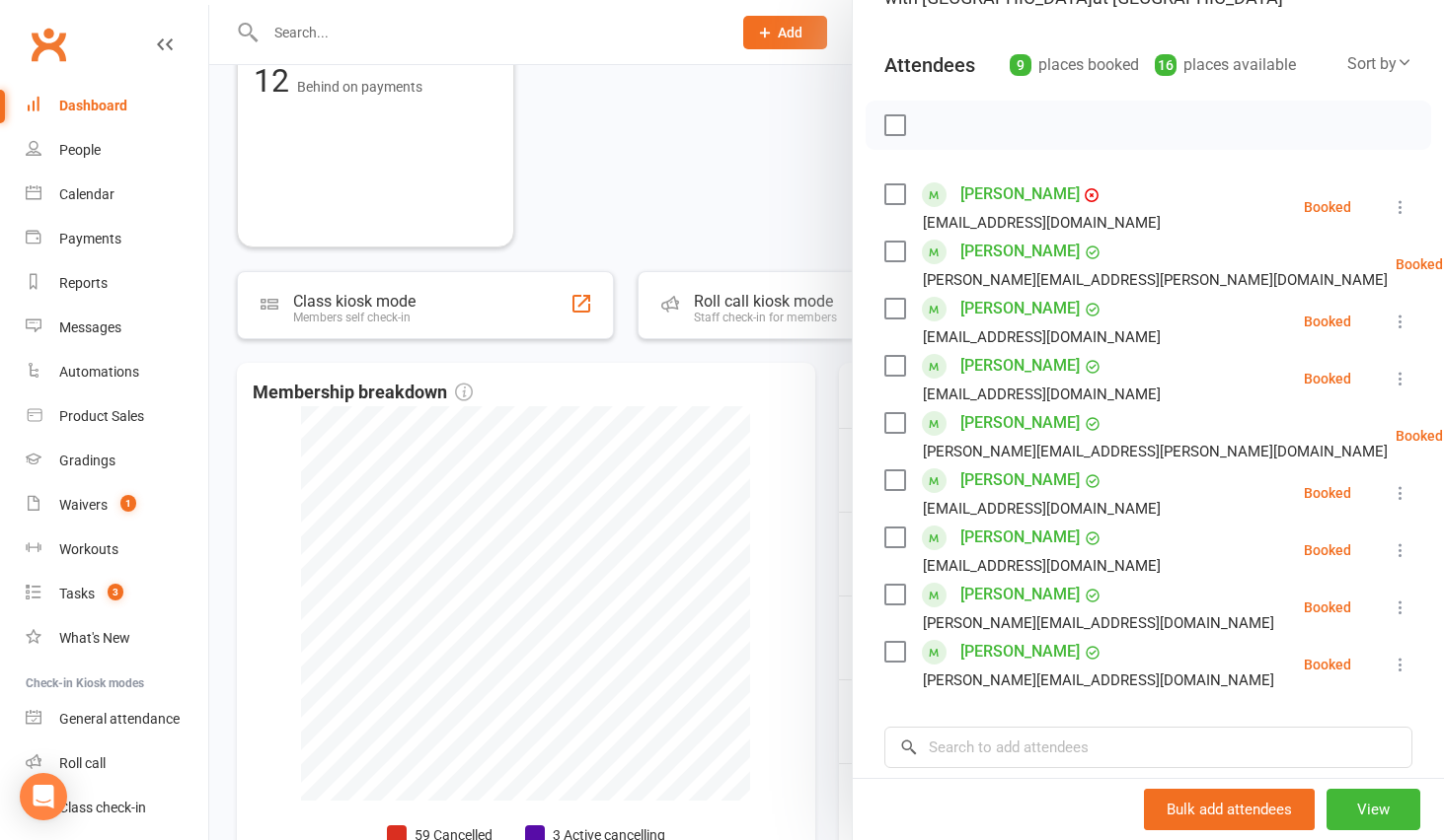
click at [729, 129] on div at bounding box center [827, 420] width 1235 height 840
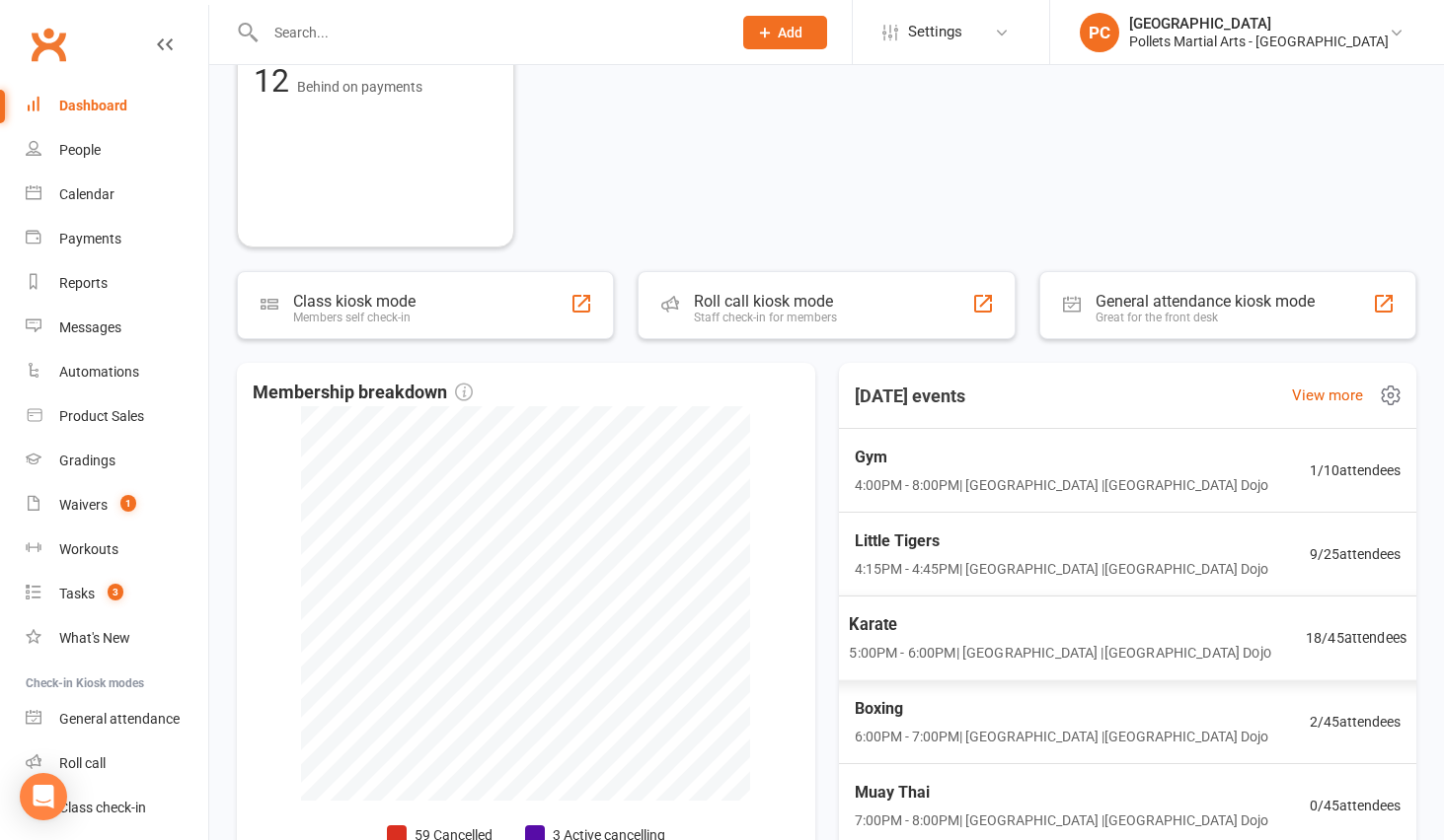
click at [1277, 622] on div "Karate 5:00PM - 6:00PM | [GEOGRAPHIC_DATA] | [GEOGRAPHIC_DATA] Dojo 18 / 45 att…" at bounding box center [1126, 638] width 606 height 86
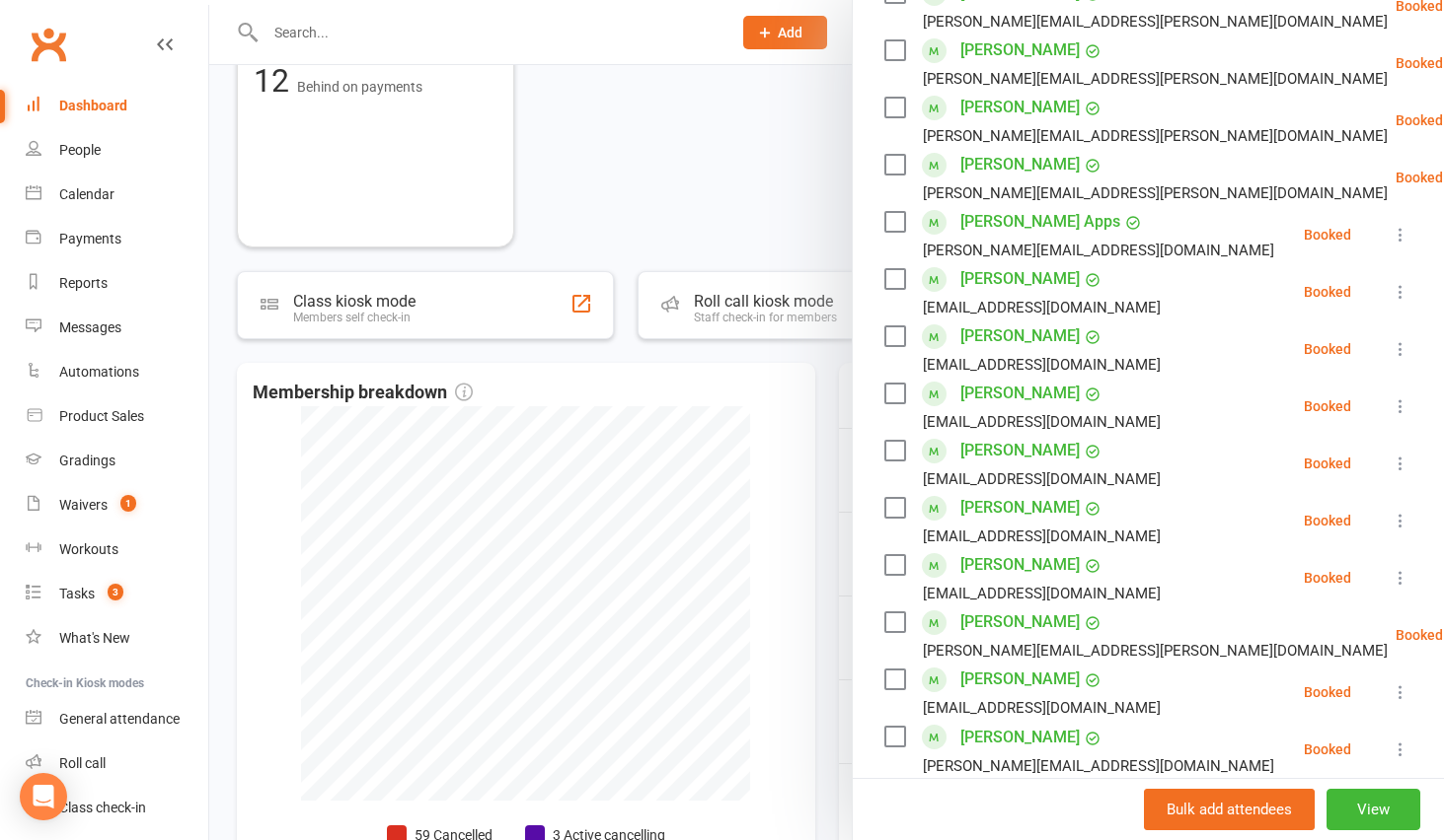
scroll to position [86, 0]
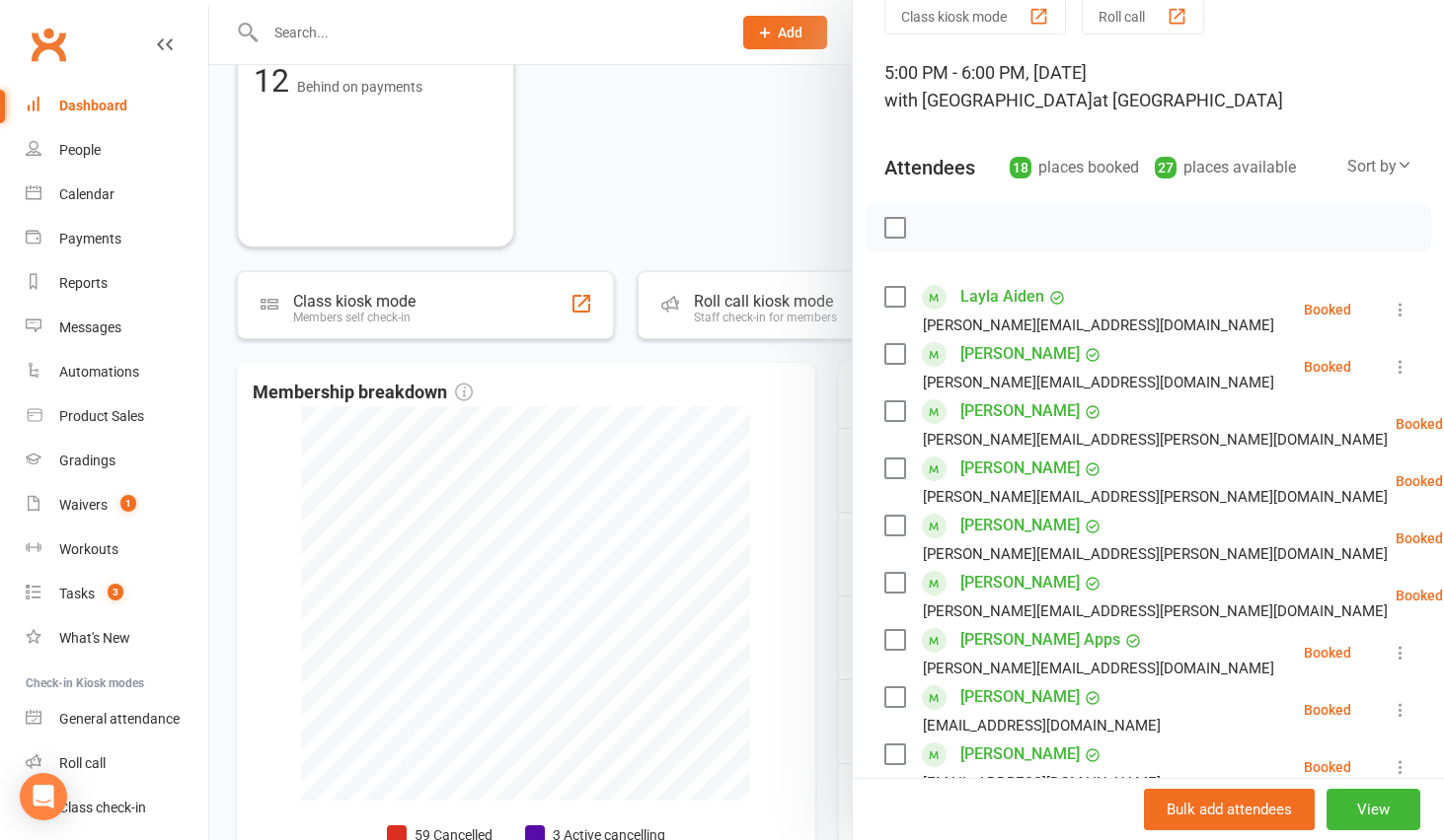
click at [703, 166] on div at bounding box center [827, 420] width 1235 height 840
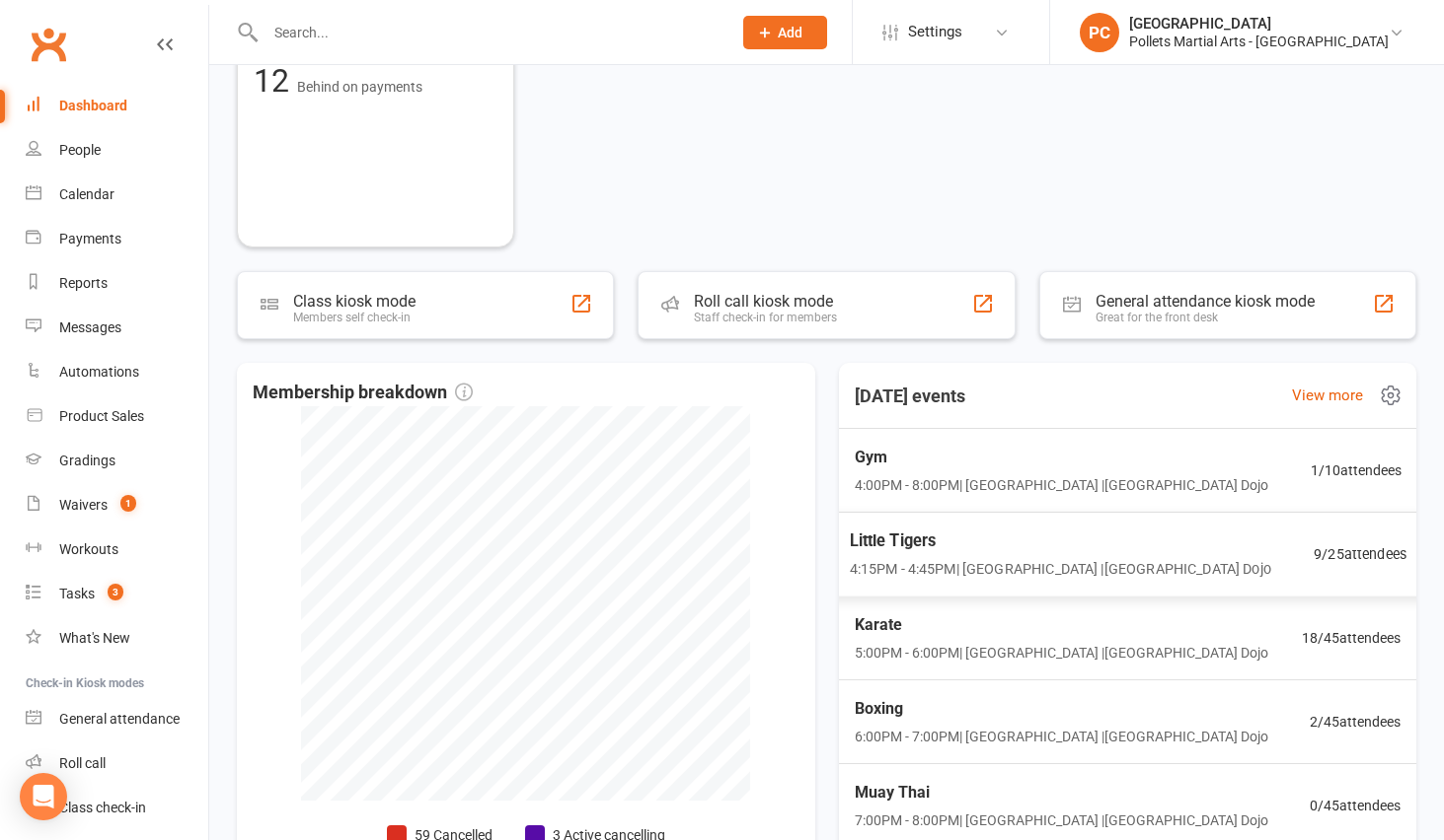
click at [973, 541] on span "Little Tigers" at bounding box center [1058, 542] width 421 height 26
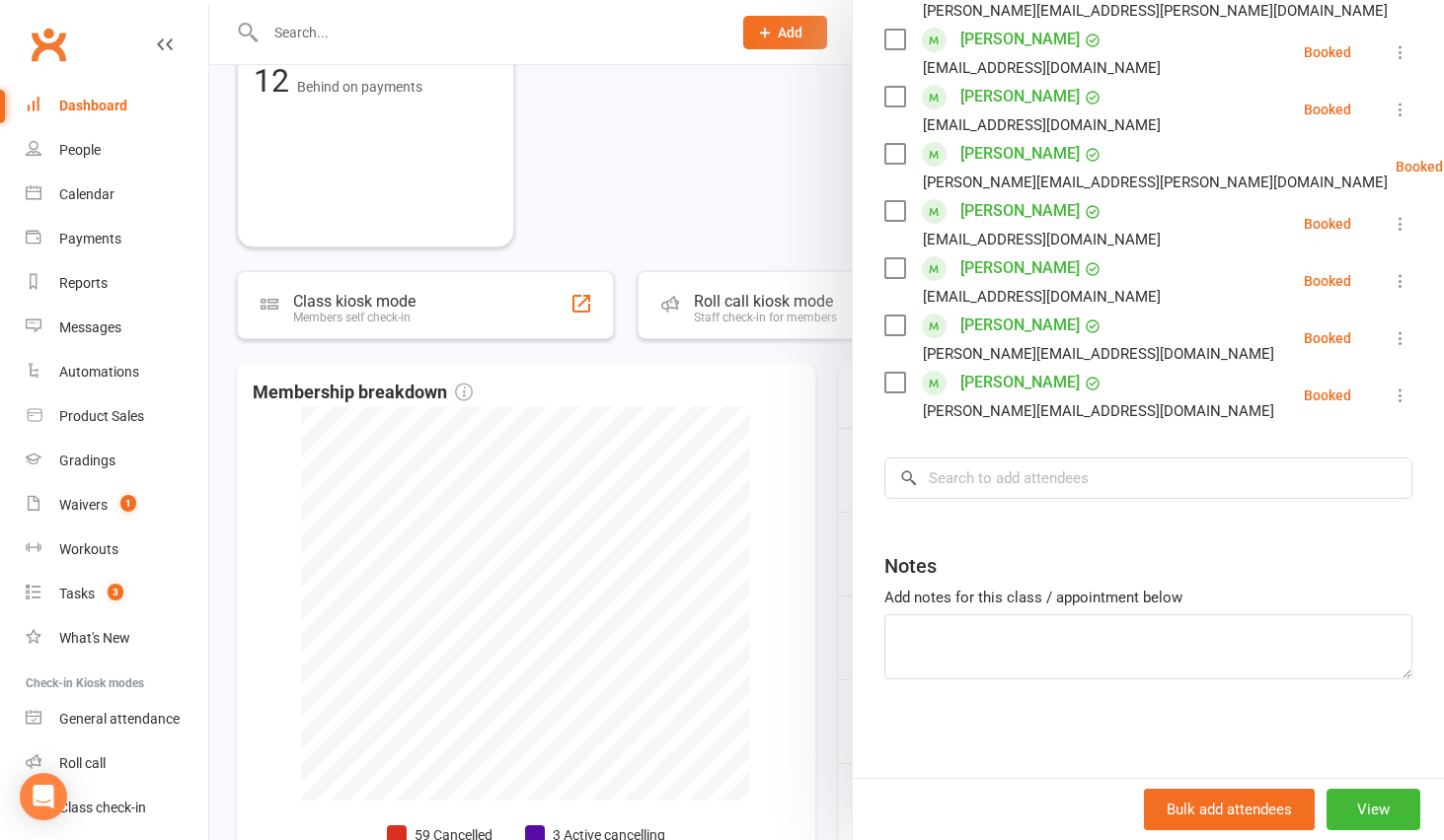
scroll to position [797, 0]
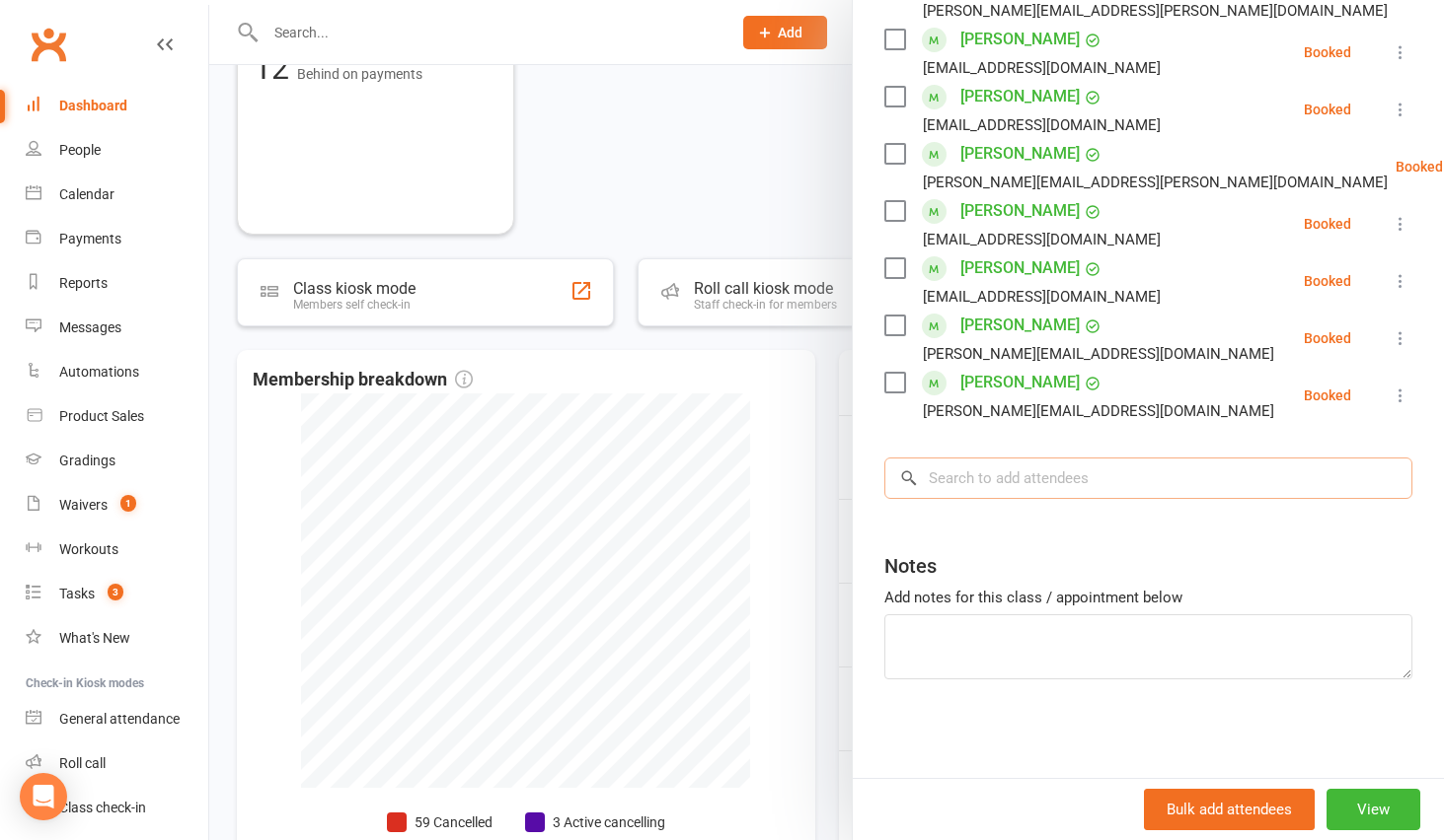
click at [987, 484] on input "search" at bounding box center [1148, 478] width 528 height 42
type input "a"
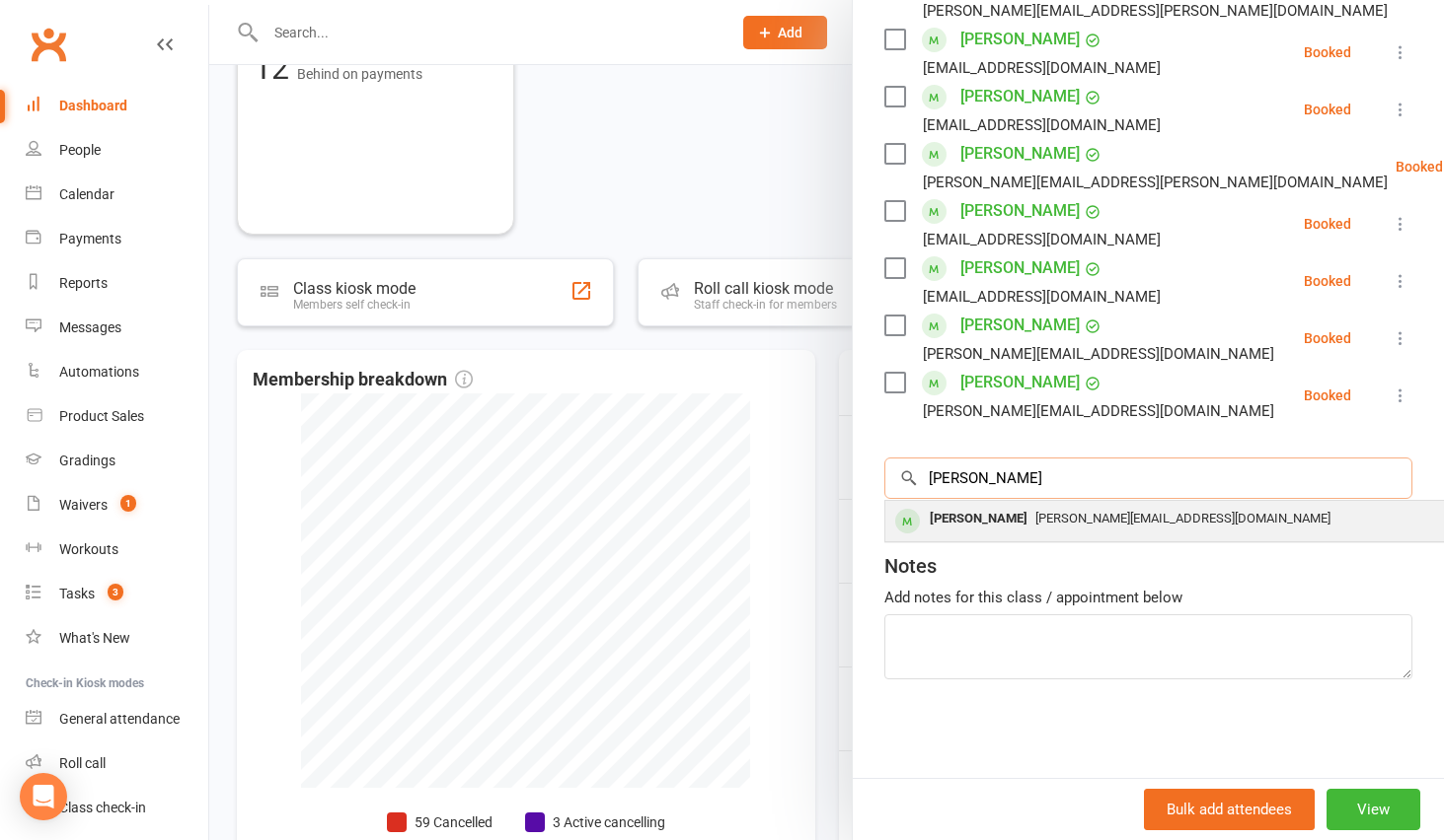
type input "[PERSON_NAME]"
click at [988, 519] on div "[PERSON_NAME]" at bounding box center [978, 519] width 114 height 29
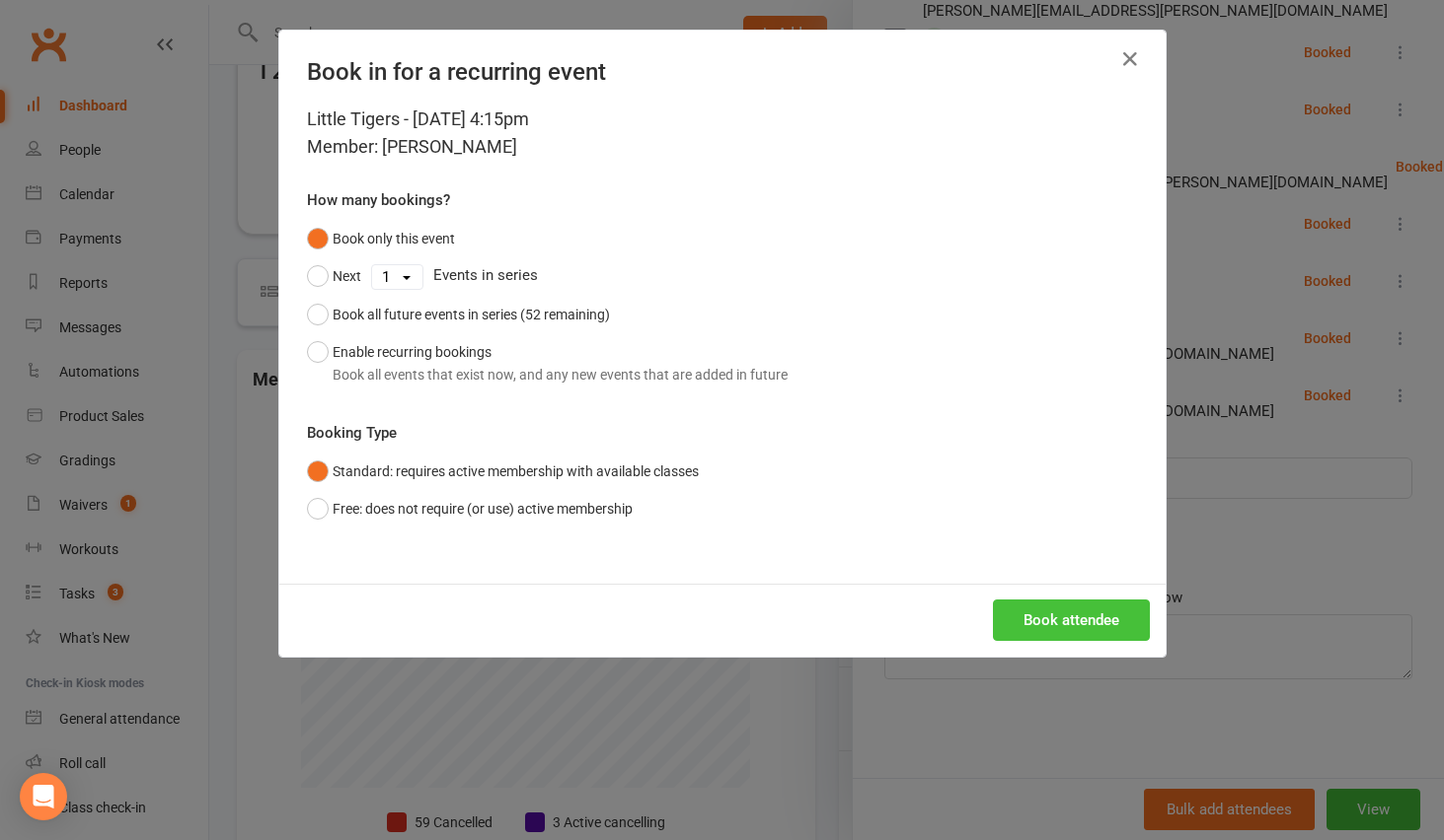
click at [1057, 624] on button "Book attendee" at bounding box center [1071, 620] width 157 height 42
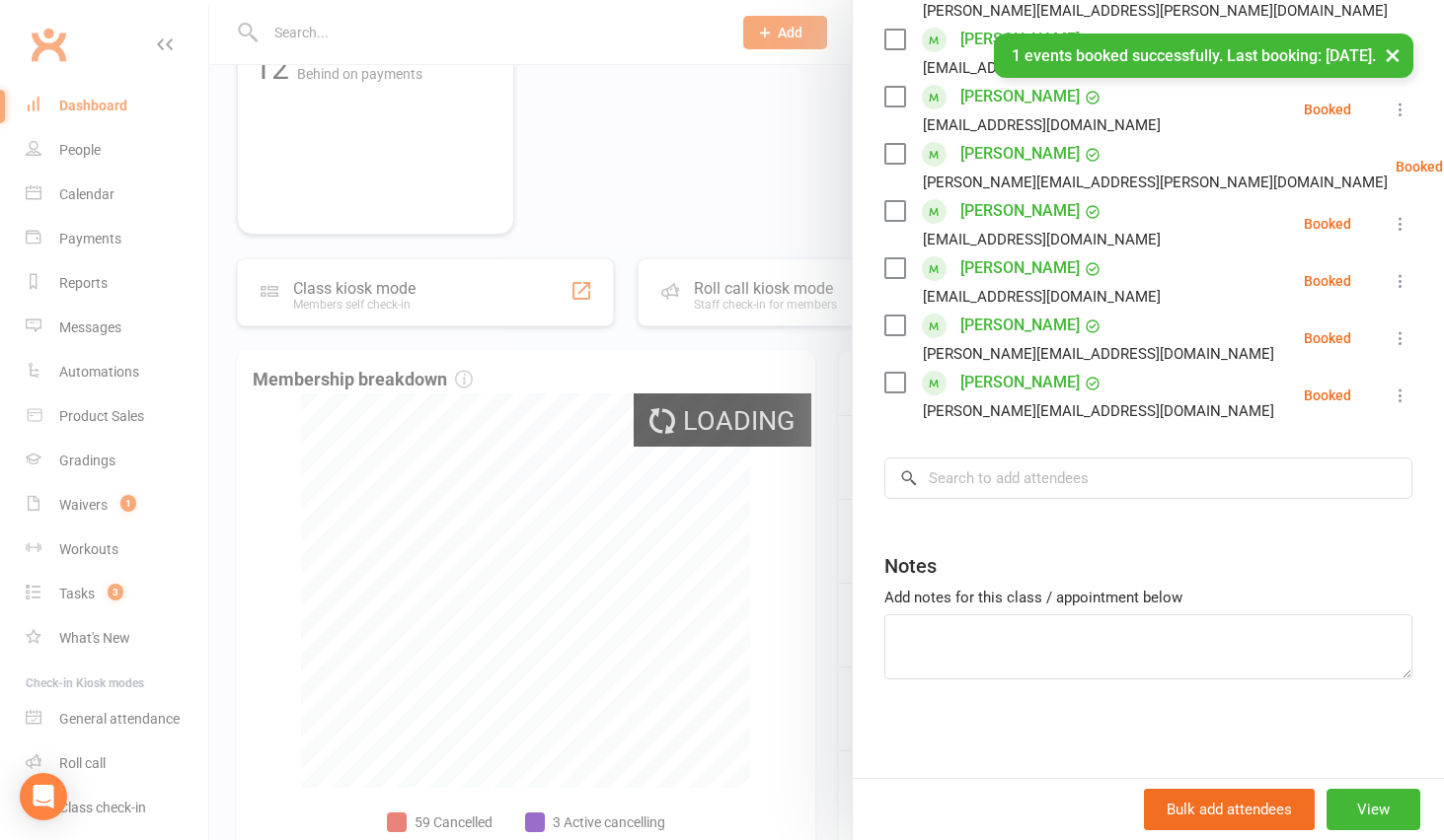
scroll to position [515, 0]
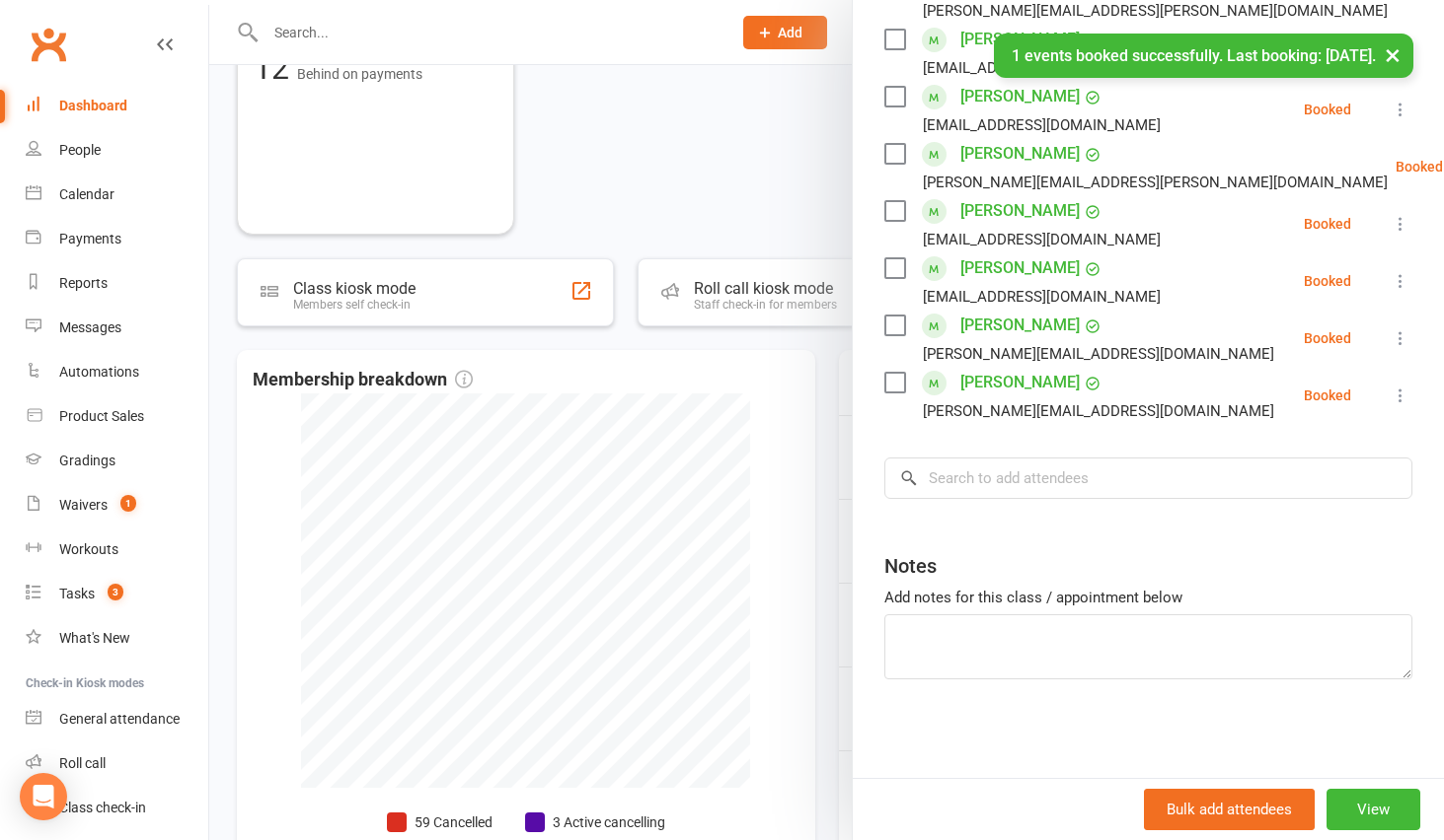
click at [734, 172] on div at bounding box center [827, 420] width 1235 height 840
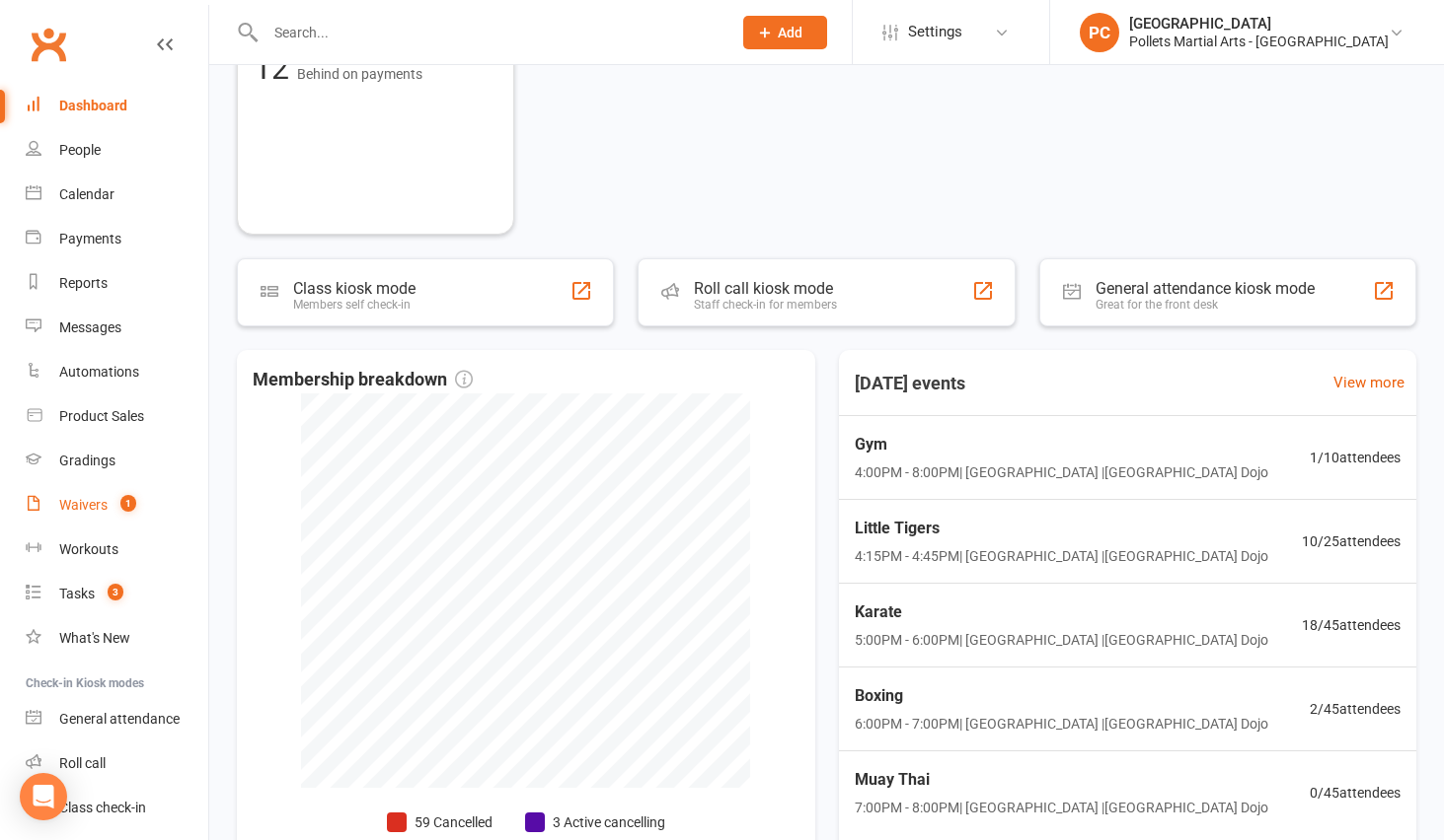
click at [104, 514] on link "Waivers 1" at bounding box center [117, 505] width 182 height 45
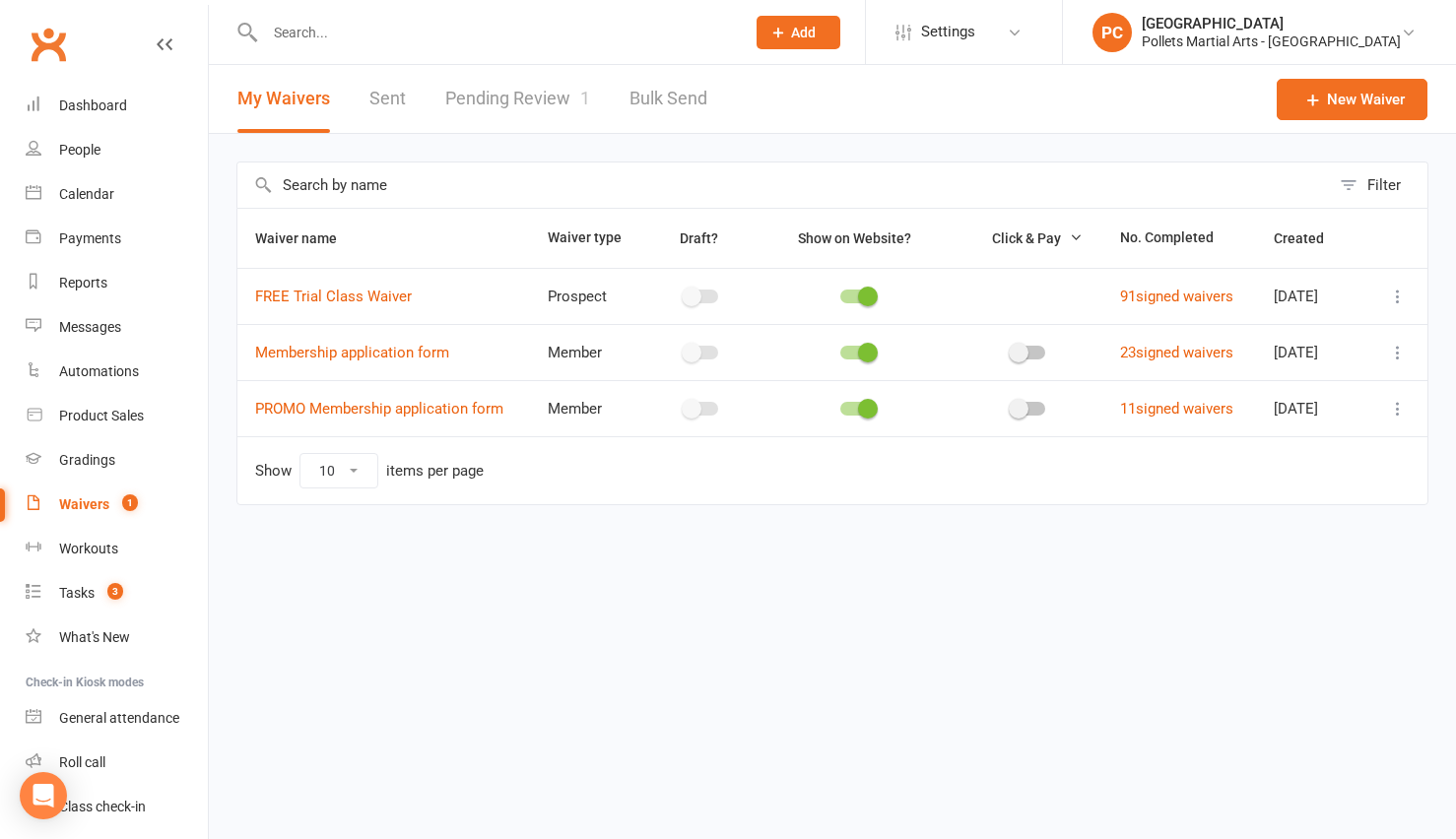
click at [485, 101] on link "Pending Review 1" at bounding box center [517, 99] width 144 height 68
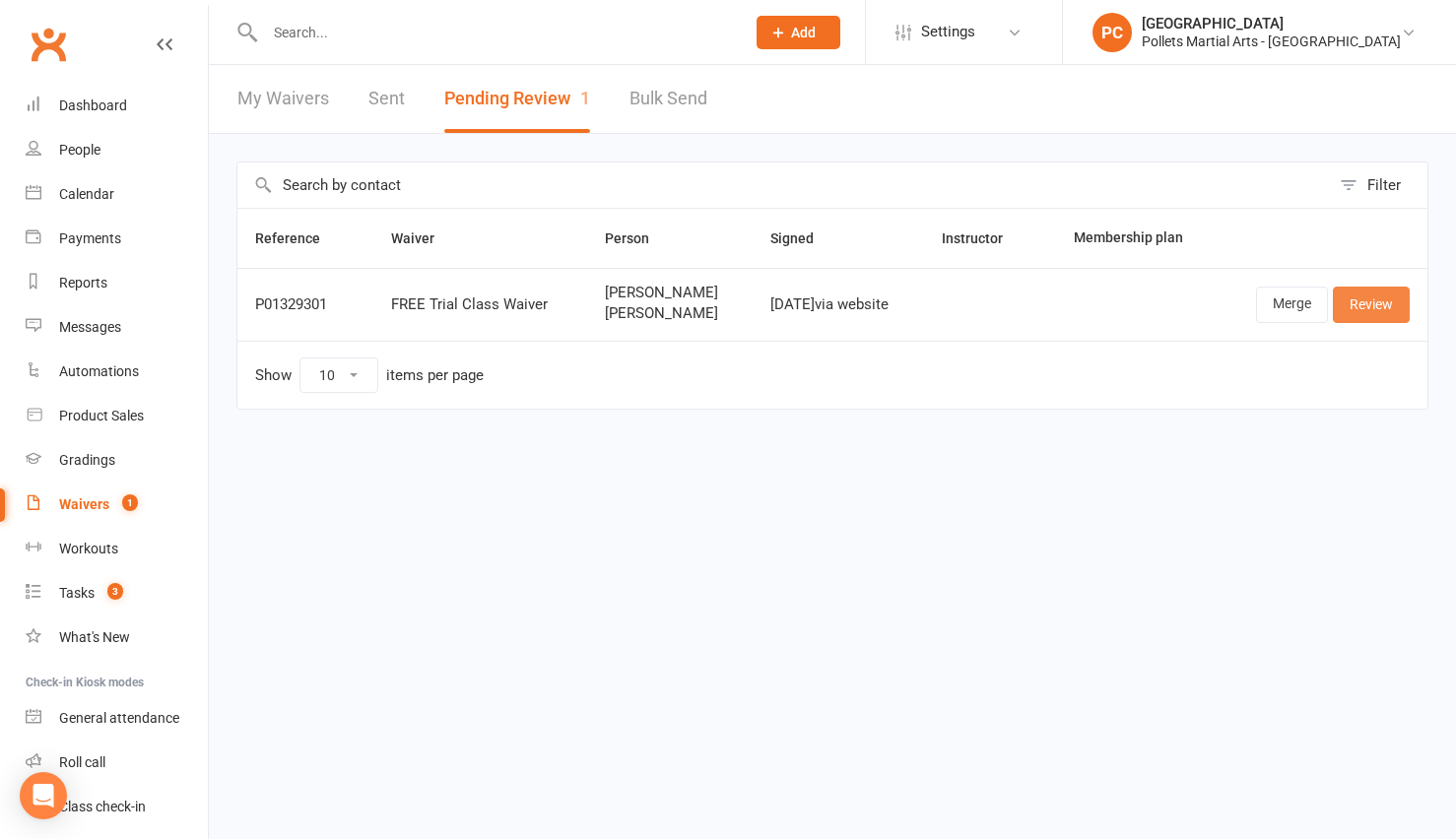
click at [1390, 300] on link "Review" at bounding box center [1371, 305] width 77 height 36
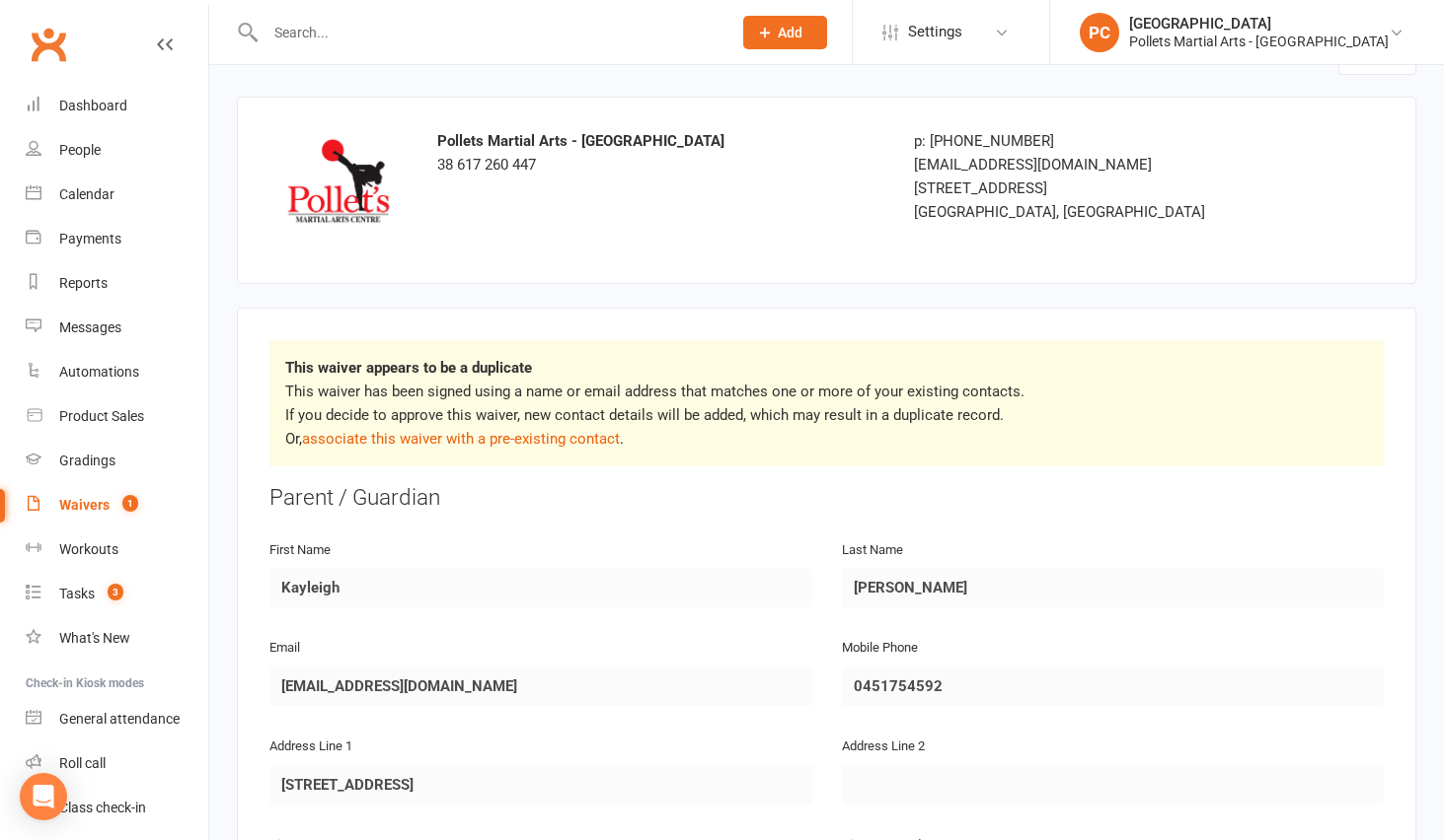
scroll to position [88, 0]
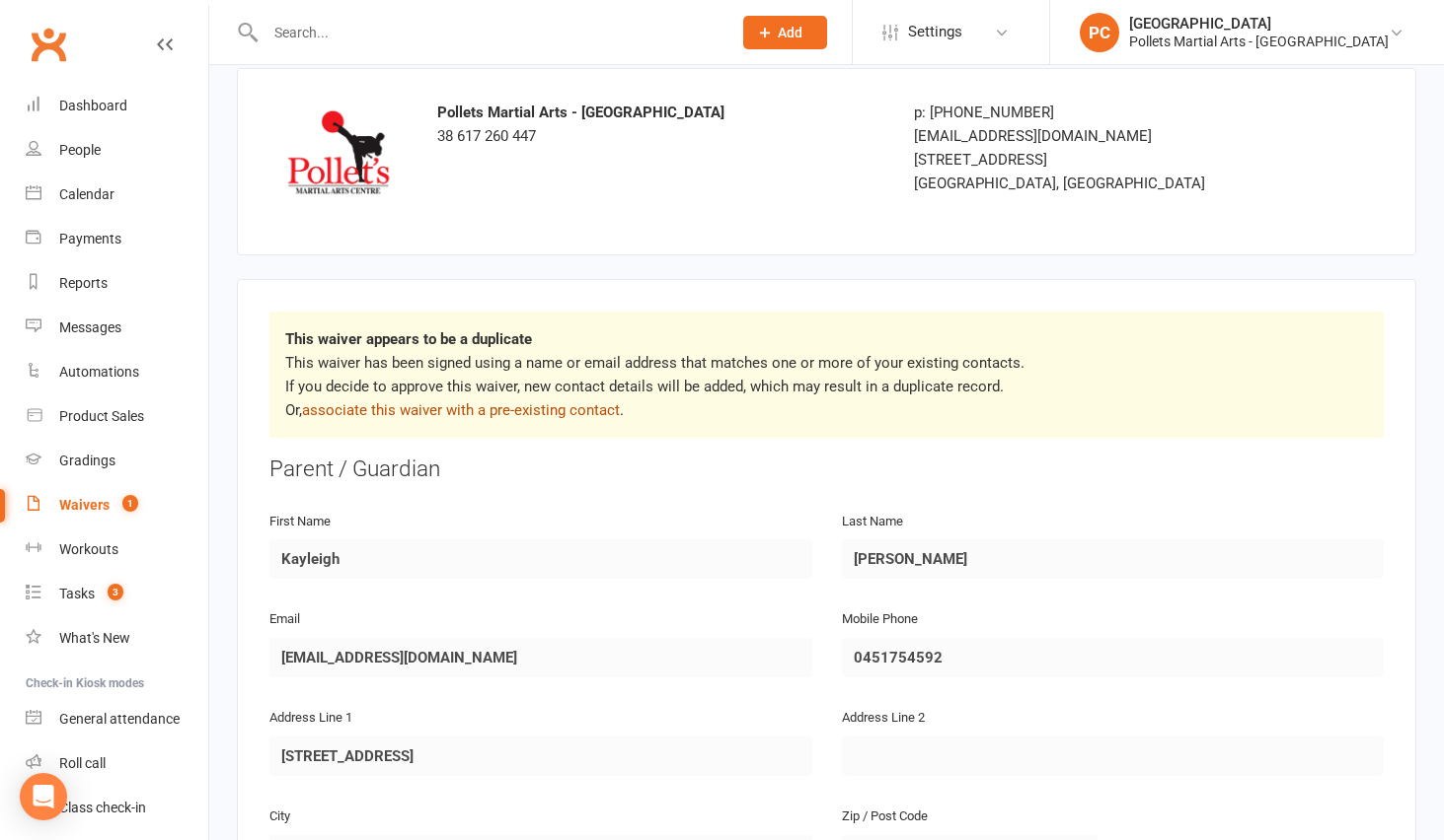
click at [517, 411] on link "associate this waiver with a pre-existing contact" at bounding box center [461, 410] width 318 height 18
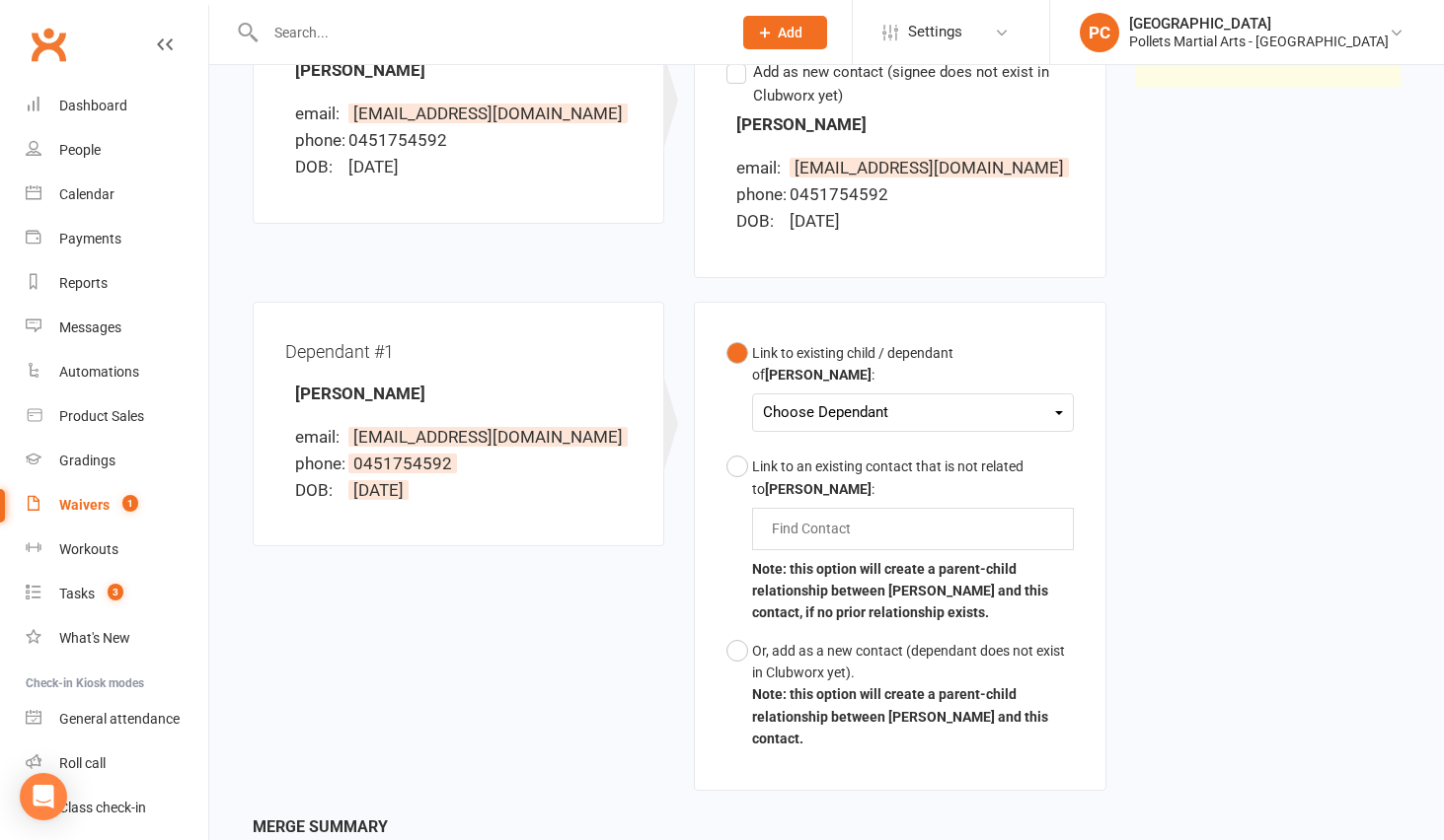
scroll to position [343, 0]
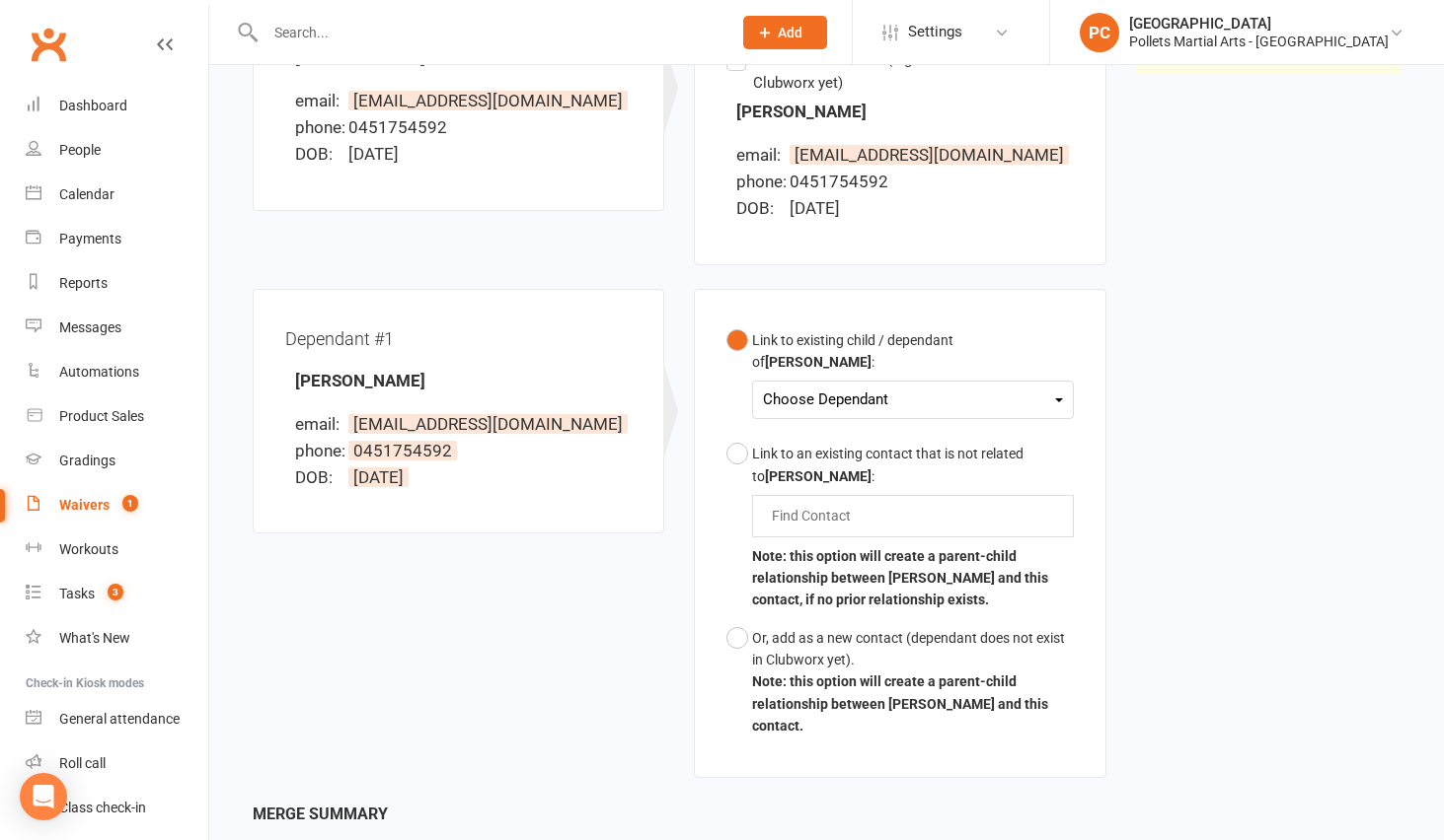
click at [891, 401] on button "Link to existing child / dependant of [PERSON_NAME] : Choose Dependant [PERSON_…" at bounding box center [900, 379] width 347 height 115
click at [892, 393] on div "Choose Dependant [PERSON_NAME]" at bounding box center [913, 399] width 321 height 39
click at [958, 386] on div "Choose Dependant" at bounding box center [913, 399] width 299 height 27
click at [1028, 386] on div "Choose Dependant" at bounding box center [913, 399] width 299 height 27
click at [853, 452] on div "Link to an existing contact that is not related to [PERSON_NAME] :" at bounding box center [913, 465] width 321 height 45
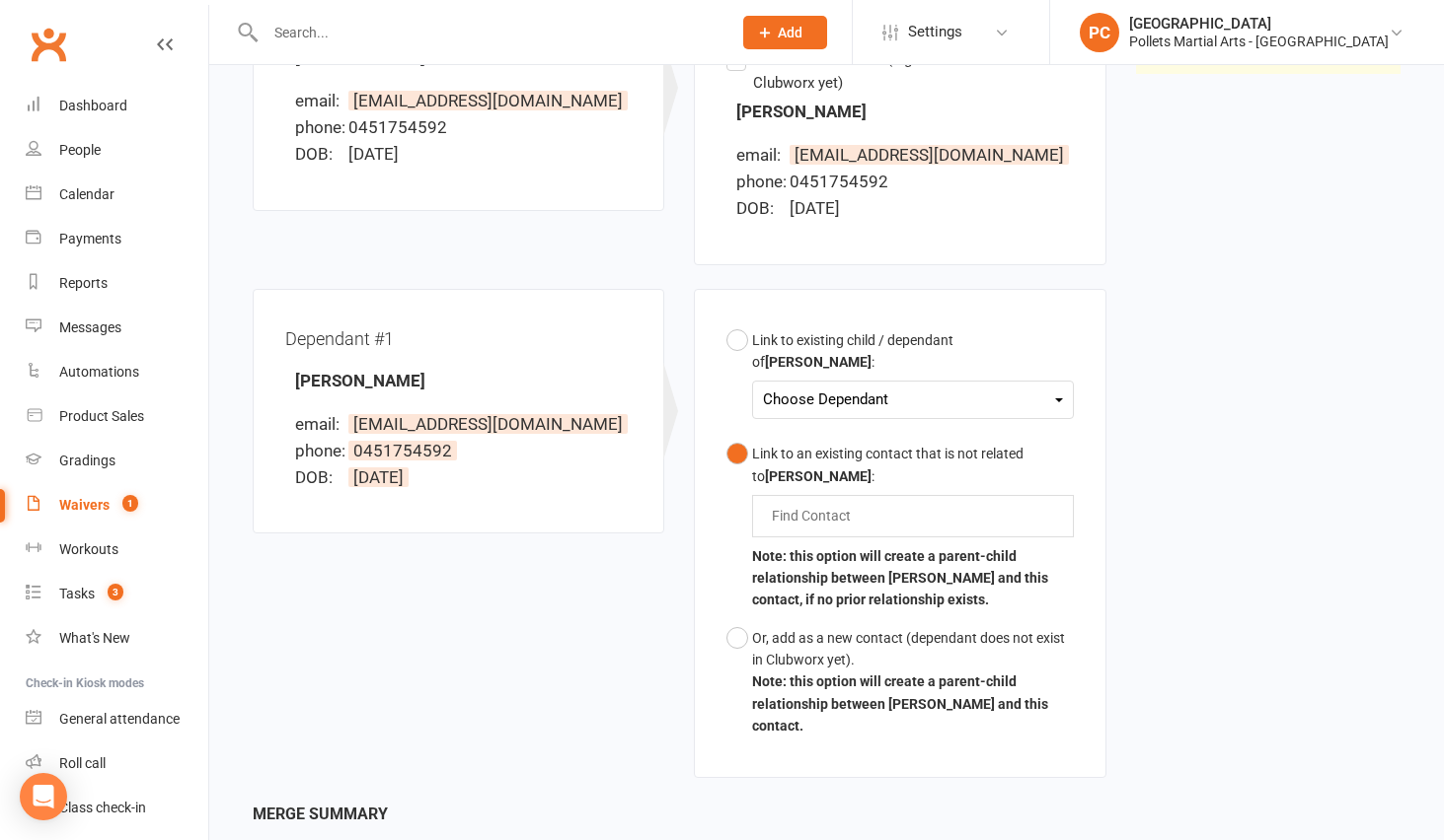
click at [854, 445] on div "Link to an existing contact that is not related to [PERSON_NAME] :" at bounding box center [913, 465] width 321 height 45
click at [828, 627] on div "Or, add as a new contact (dependant does not exist in Clubworx yet)." at bounding box center [913, 649] width 321 height 45
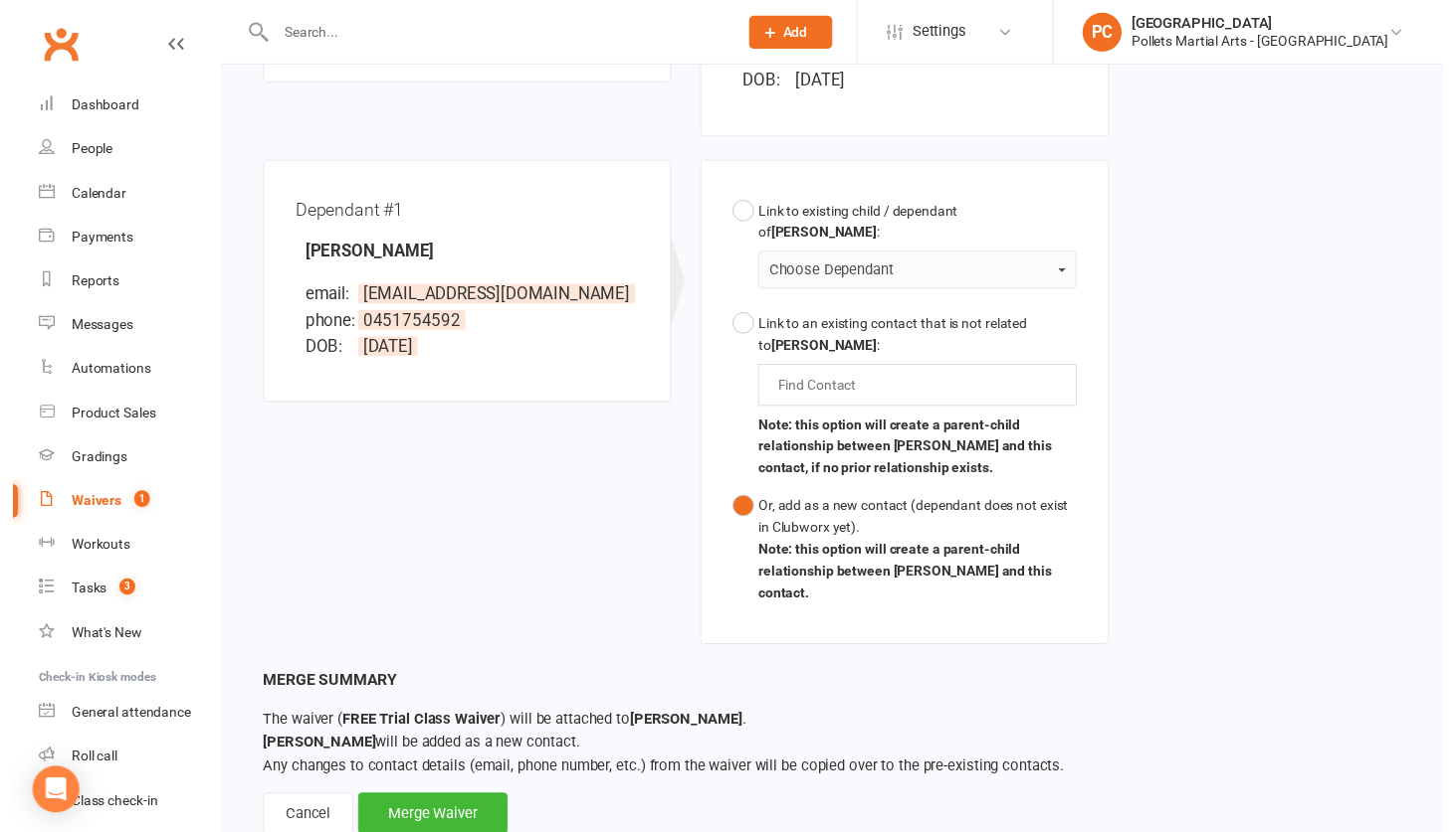
scroll to position [514, 0]
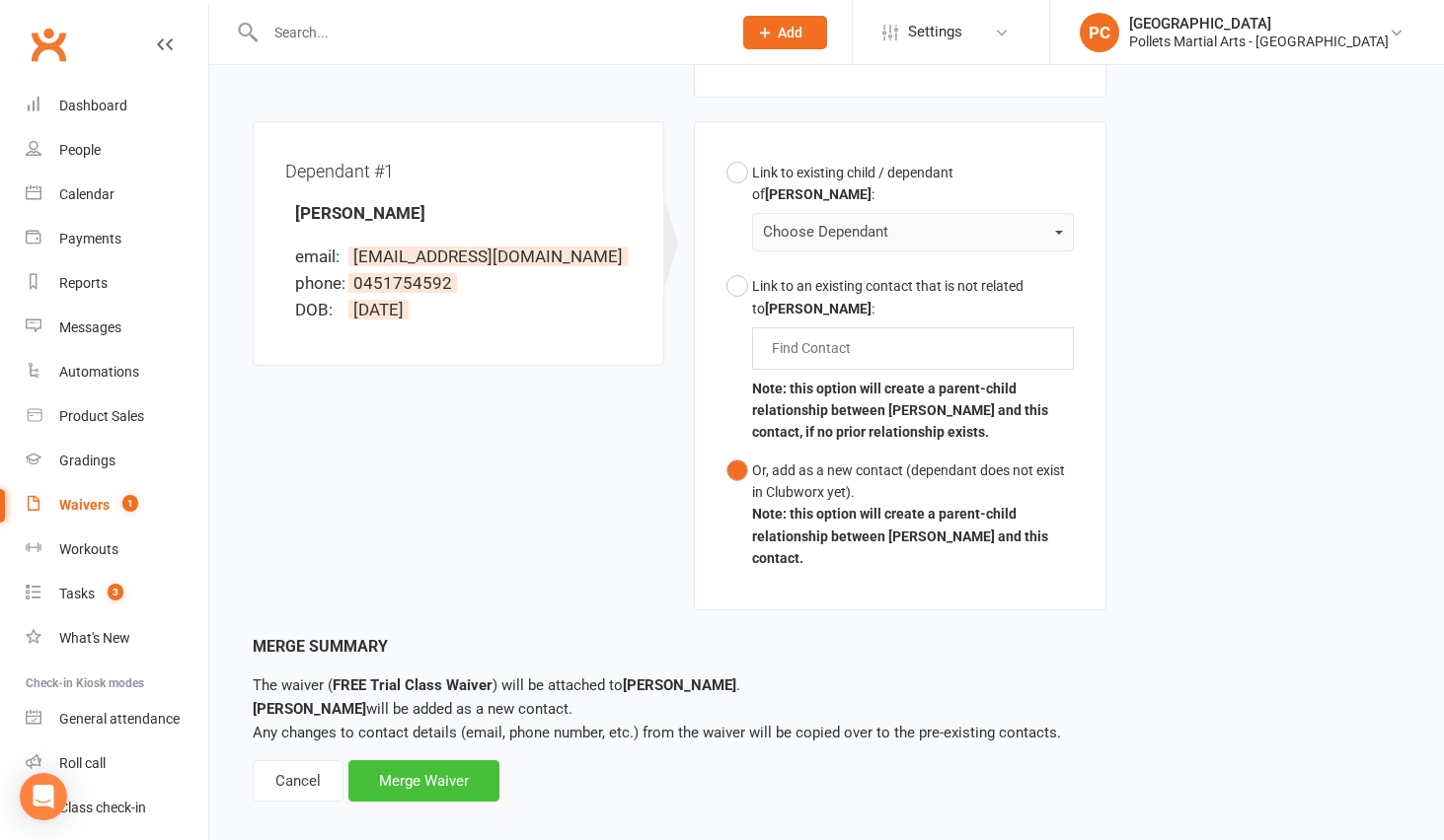
click at [441, 767] on div "Merge Waiver" at bounding box center [424, 782] width 151 height 42
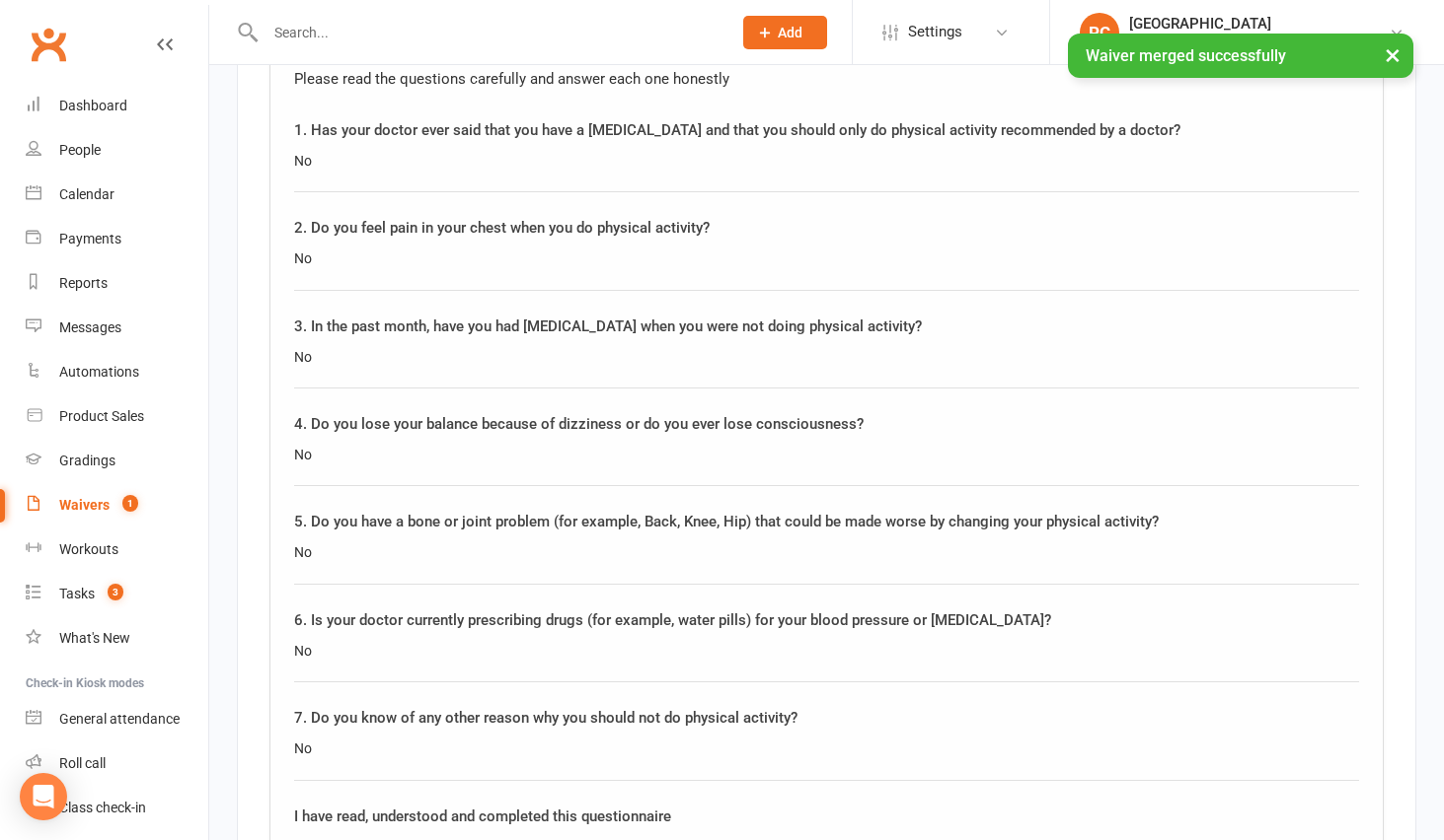
scroll to position [2713, 0]
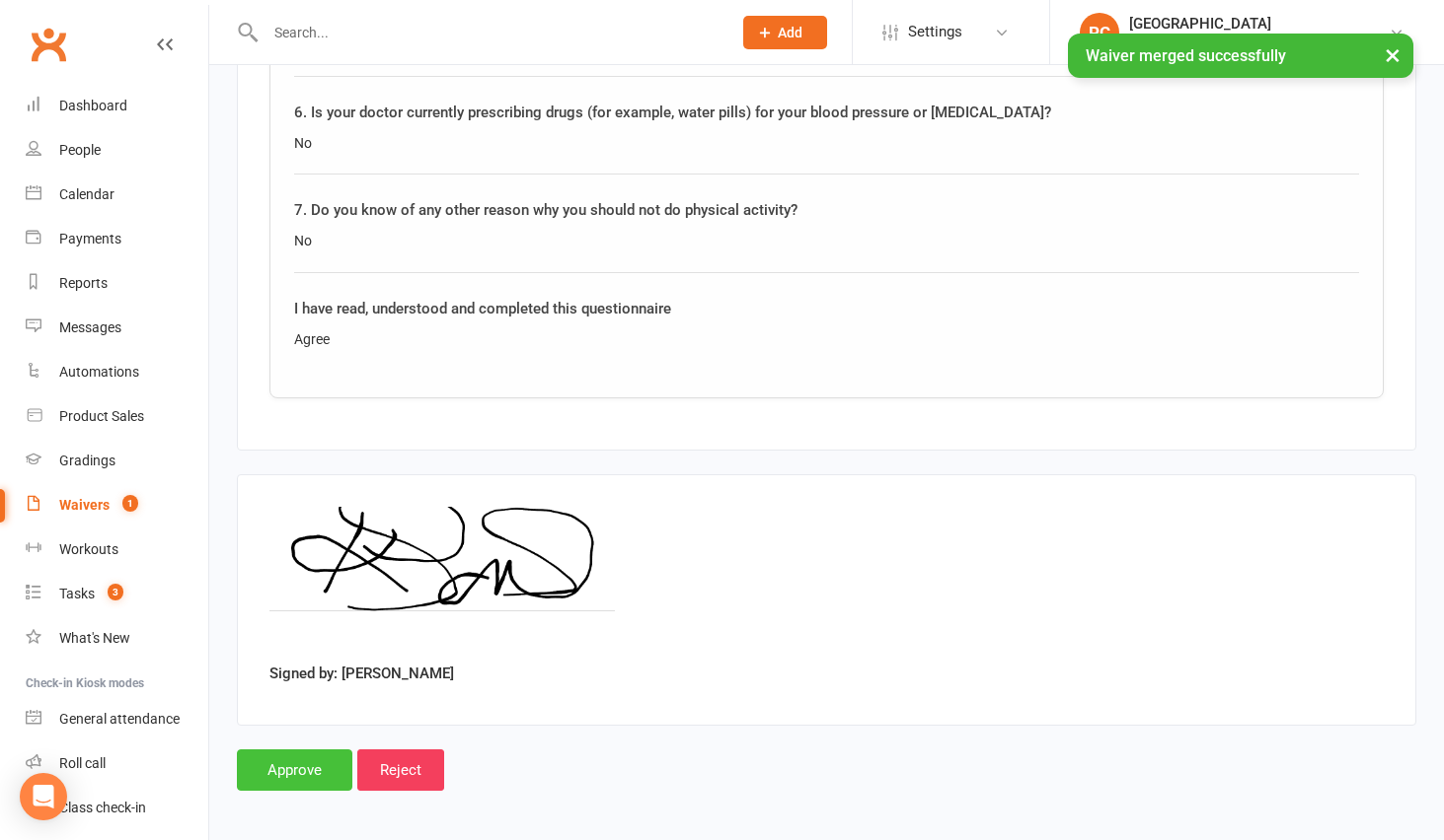
click at [286, 768] on input "Approve" at bounding box center [294, 771] width 116 height 42
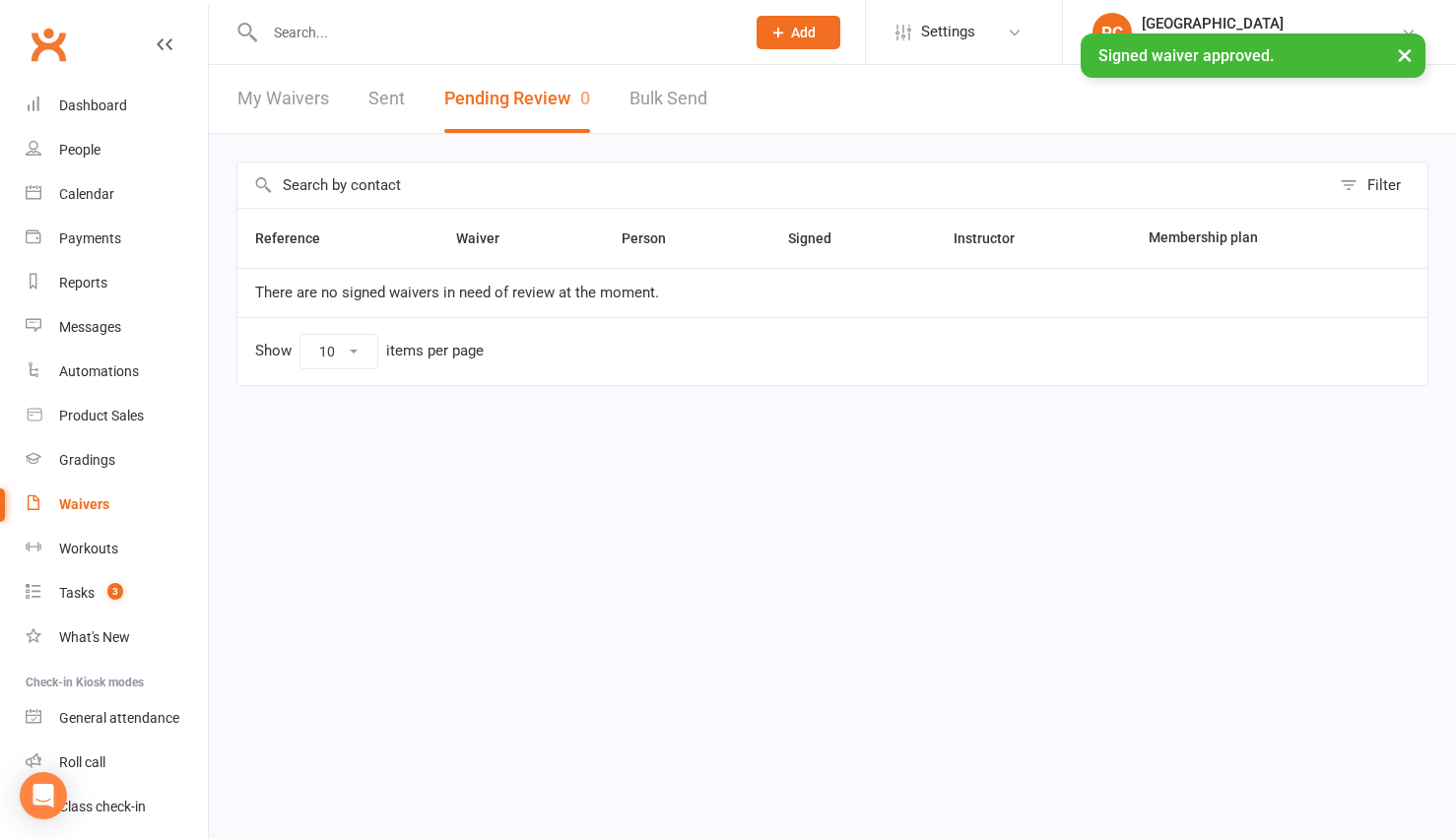
click at [310, 22] on input "text" at bounding box center [495, 33] width 472 height 28
click at [111, 147] on link "People" at bounding box center [117, 149] width 182 height 45
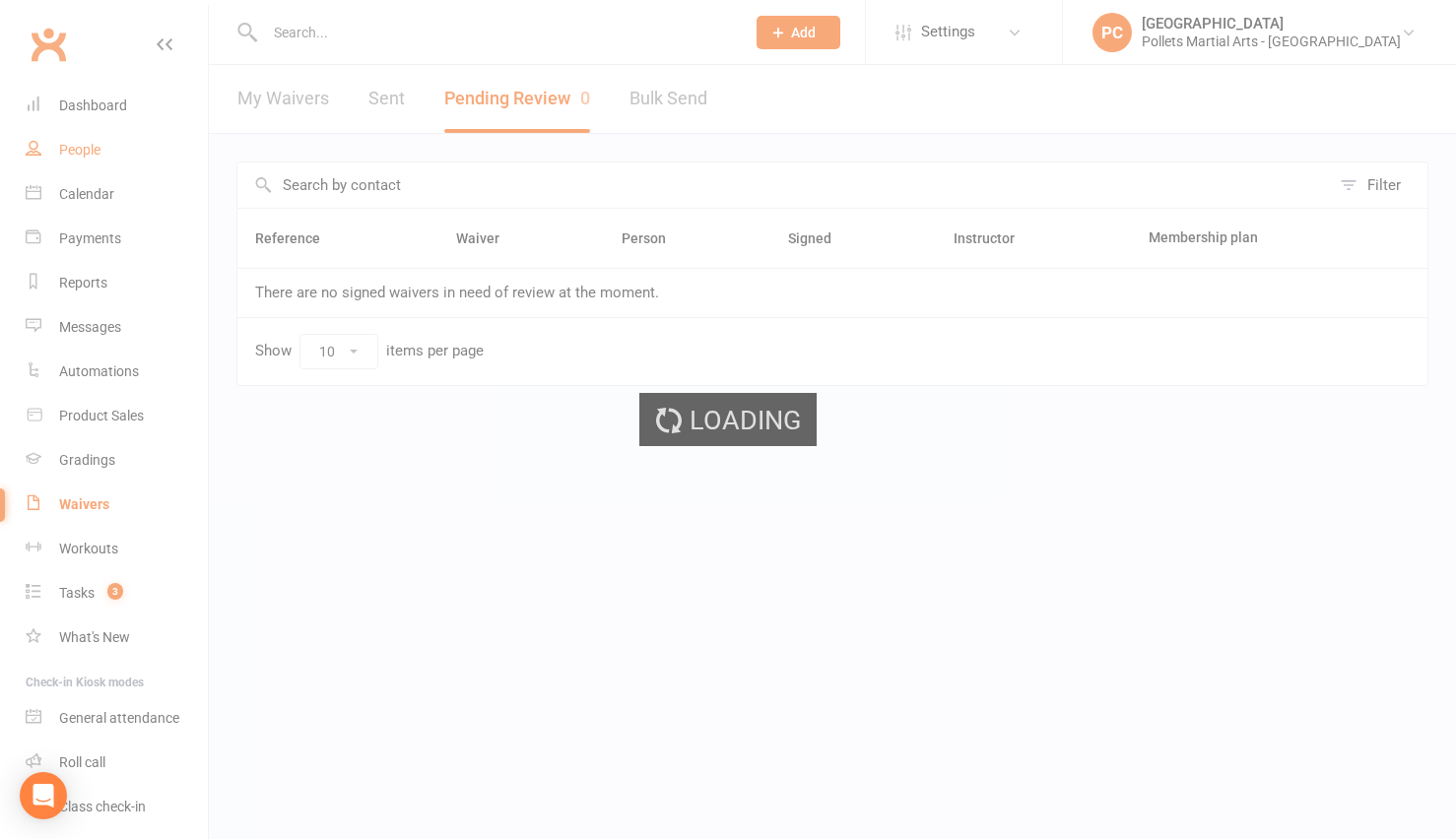
select select "100"
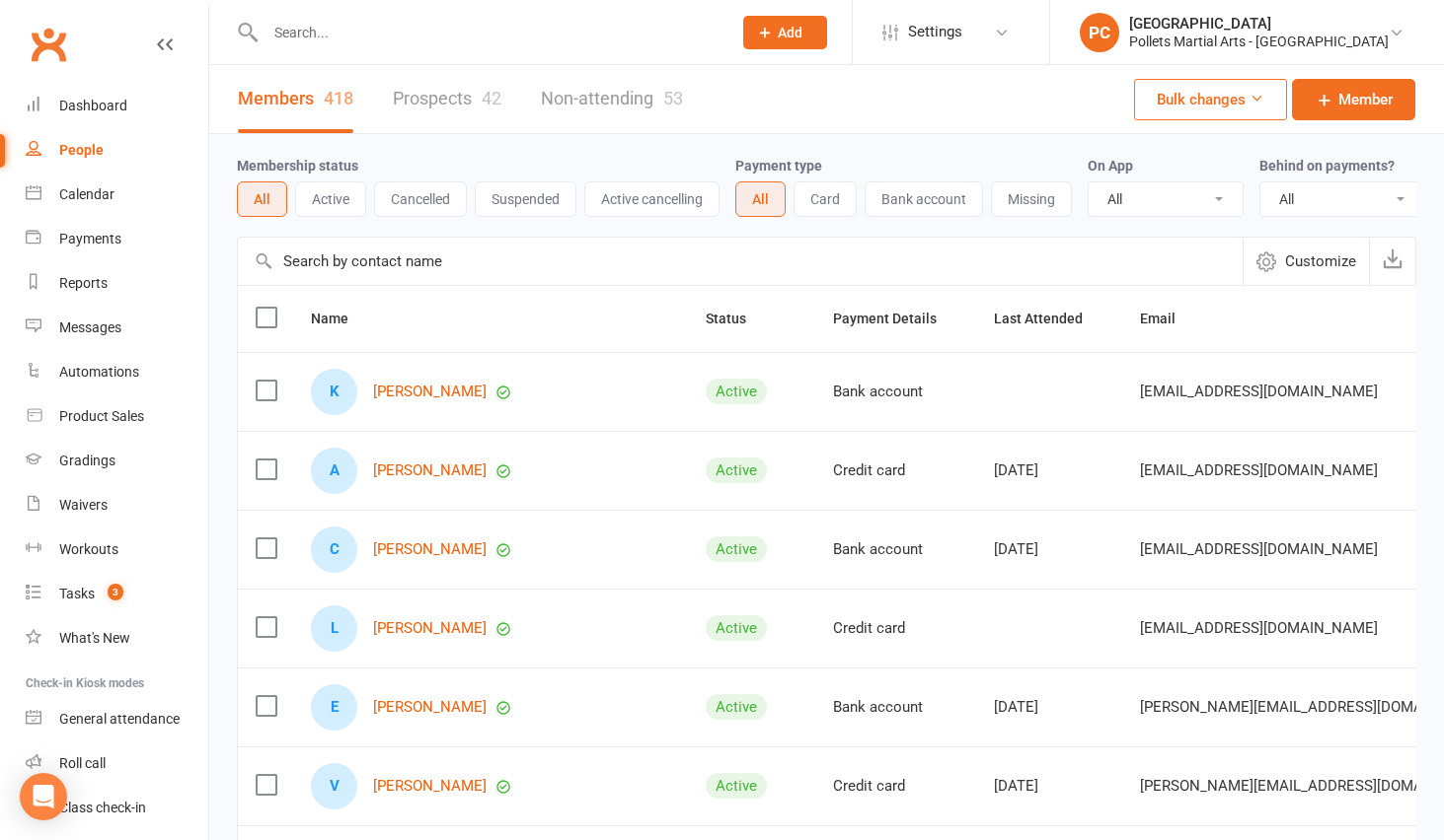
click at [472, 110] on link "Prospects 42" at bounding box center [447, 99] width 109 height 68
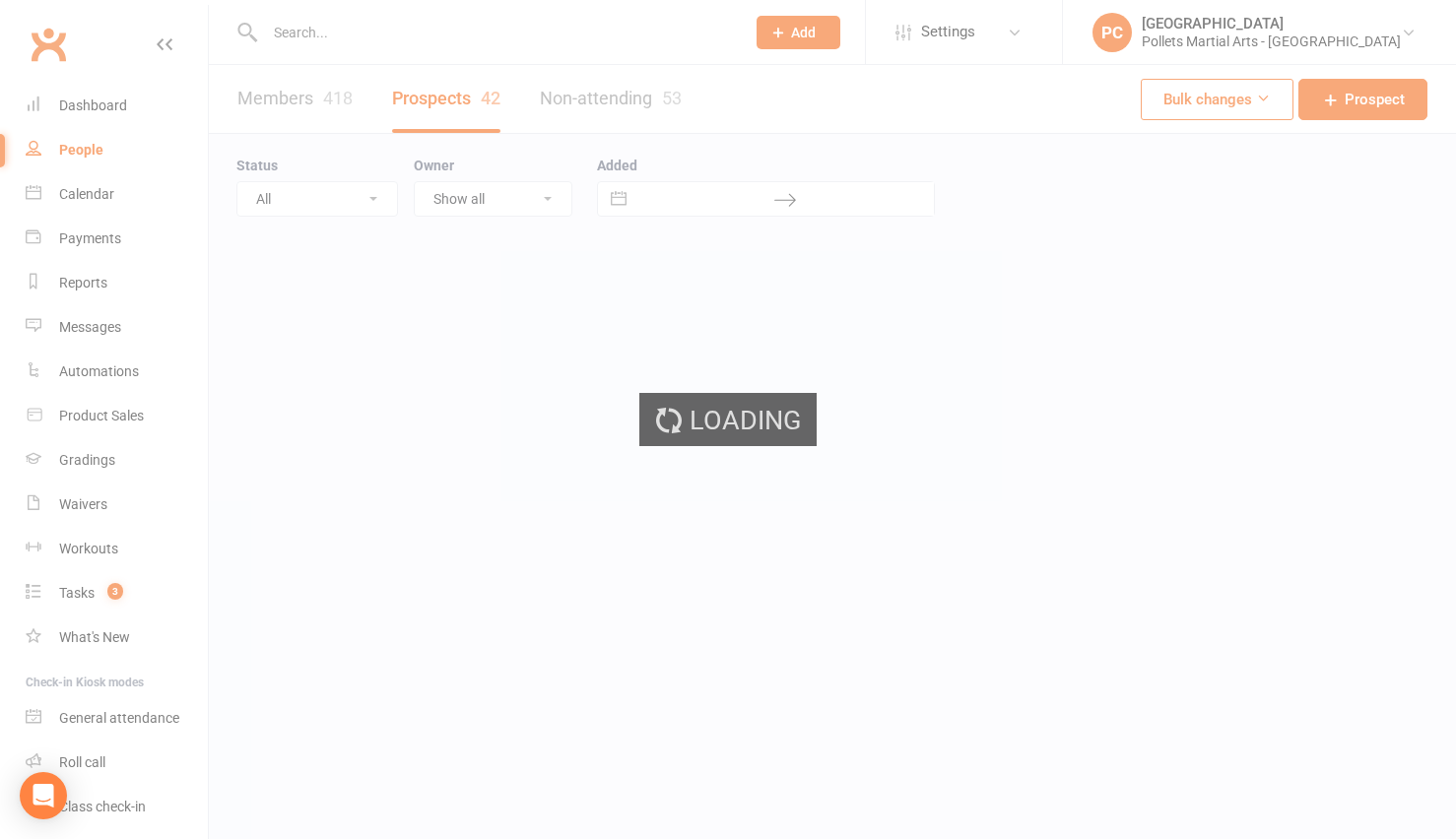
select select "100"
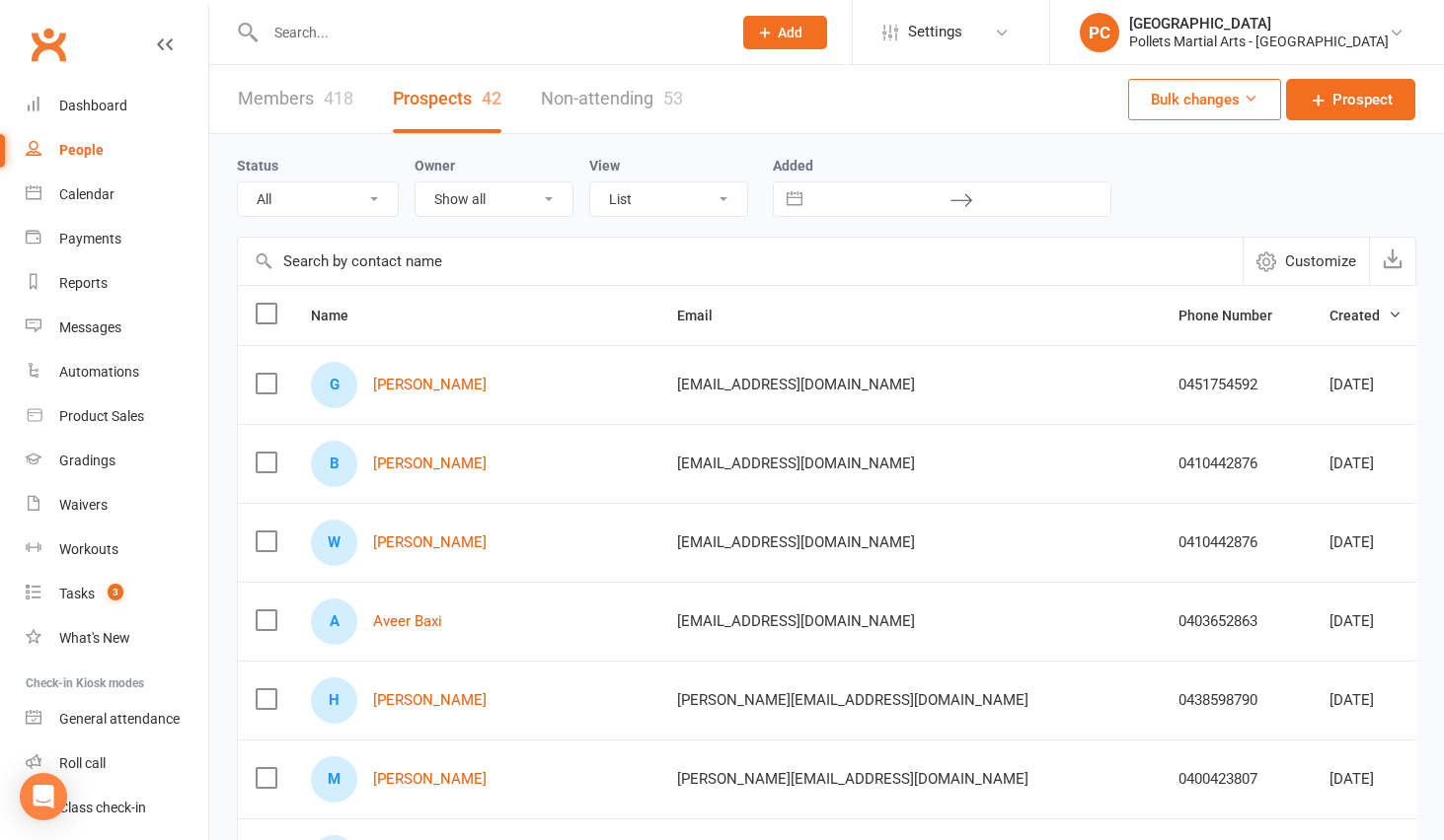
click at [297, 50] on div at bounding box center [477, 32] width 481 height 64
click at [304, 37] on input "text" at bounding box center [489, 33] width 458 height 28
click at [295, 88] on link "Members 418" at bounding box center [295, 99] width 116 height 68
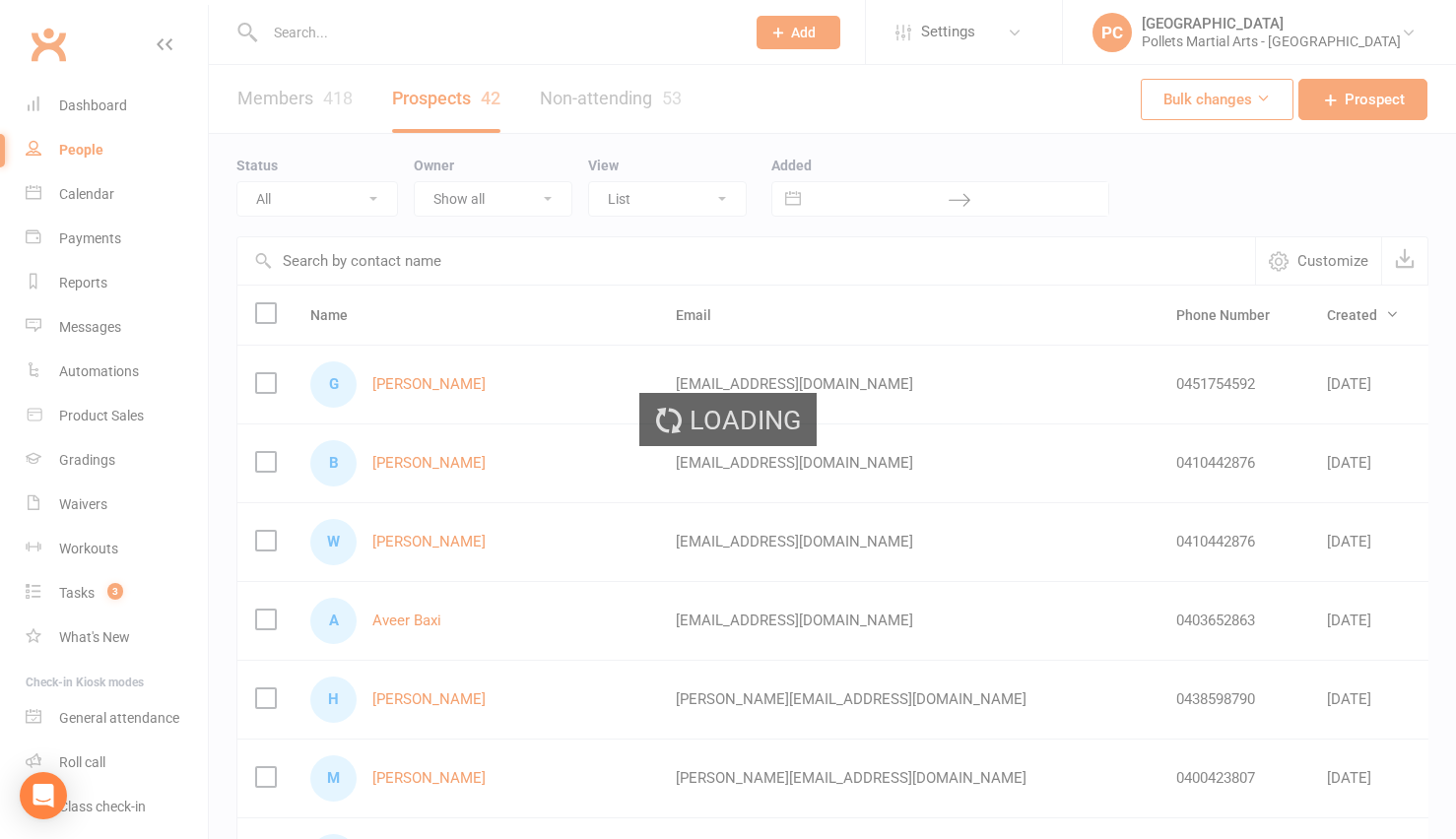
select select "100"
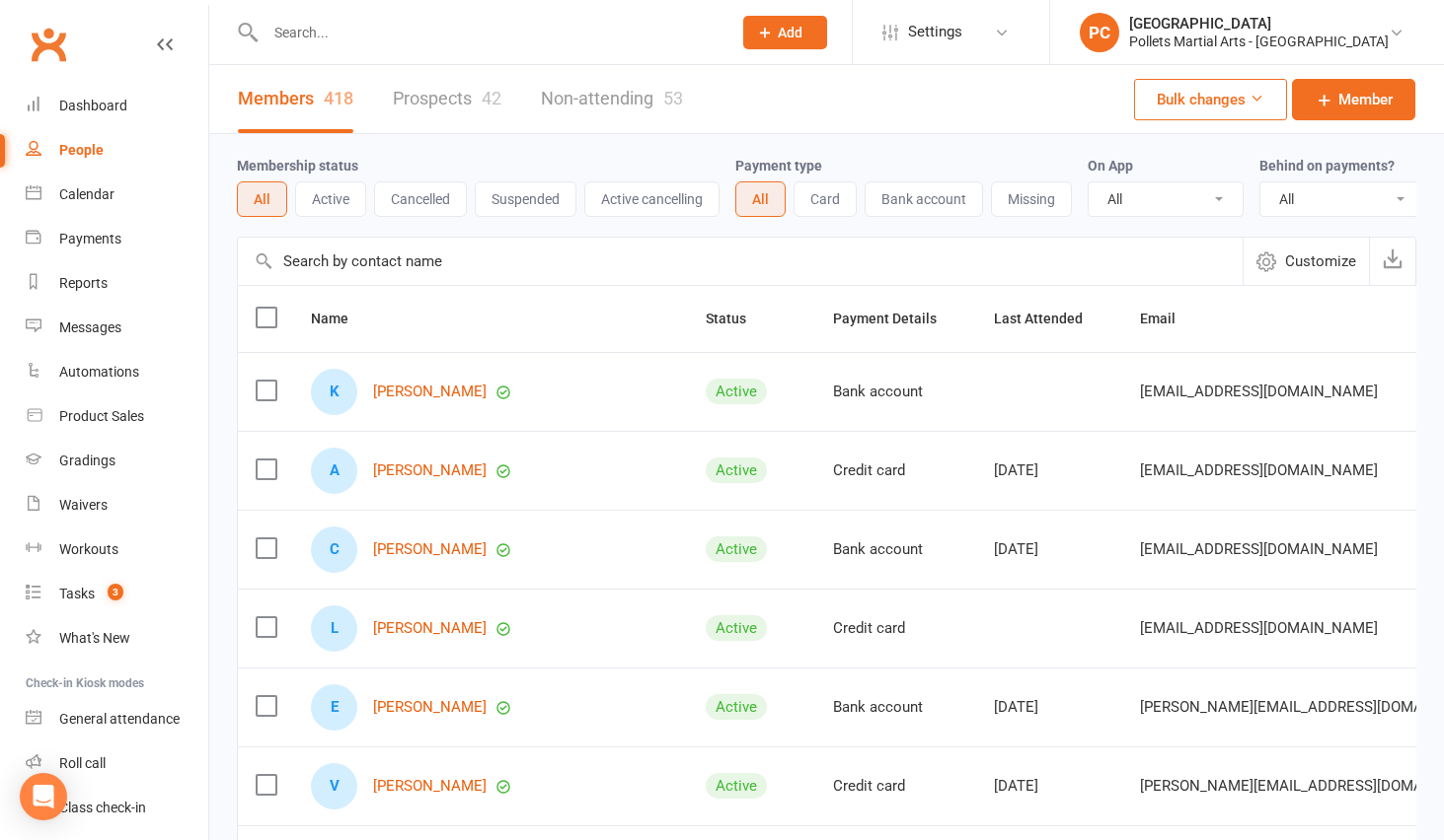
click at [313, 34] on input "text" at bounding box center [489, 33] width 458 height 28
click at [94, 106] on div "Dashboard" at bounding box center [93, 106] width 68 height 16
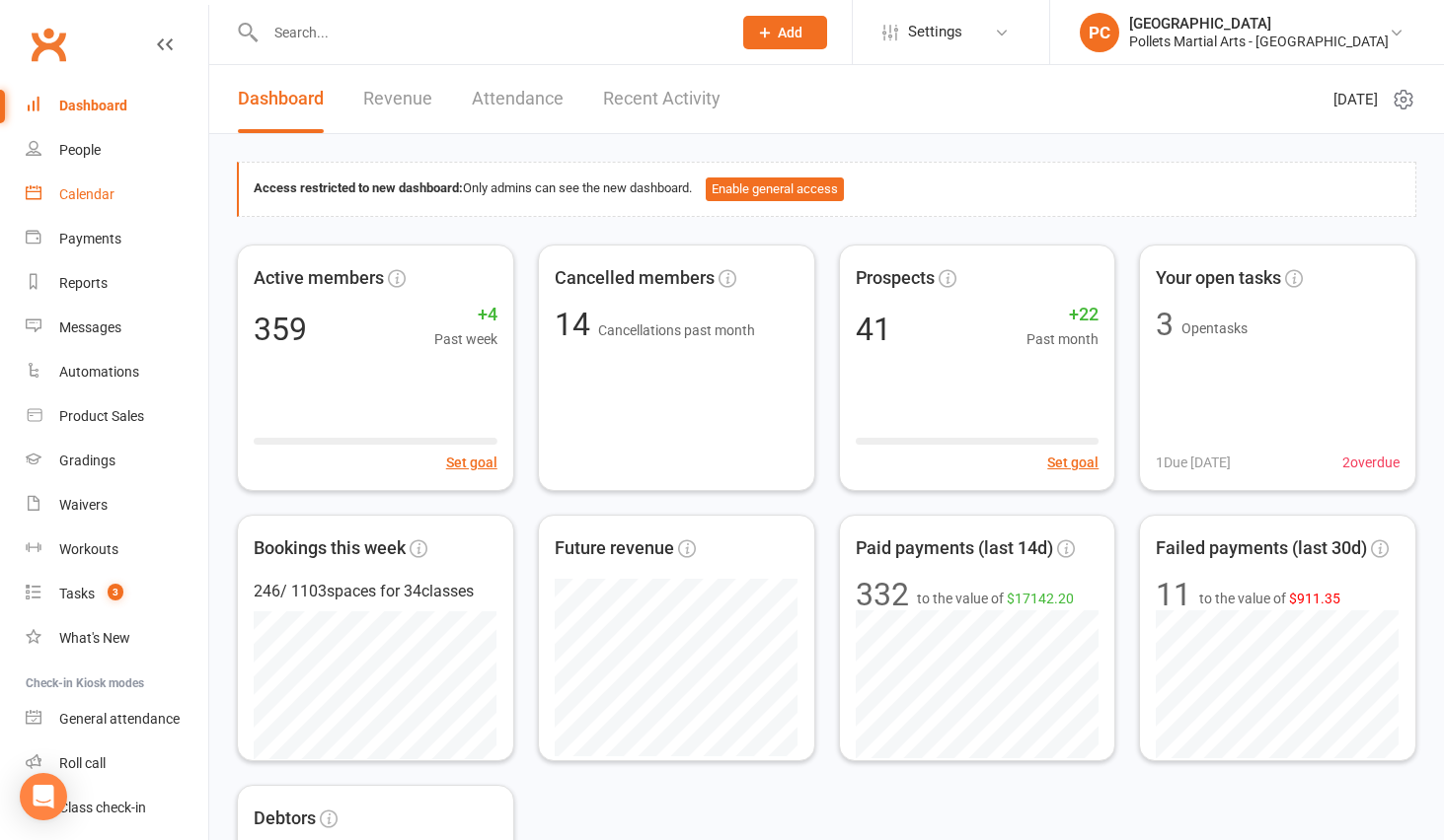
click at [98, 188] on div "Calendar" at bounding box center [87, 194] width 56 height 16
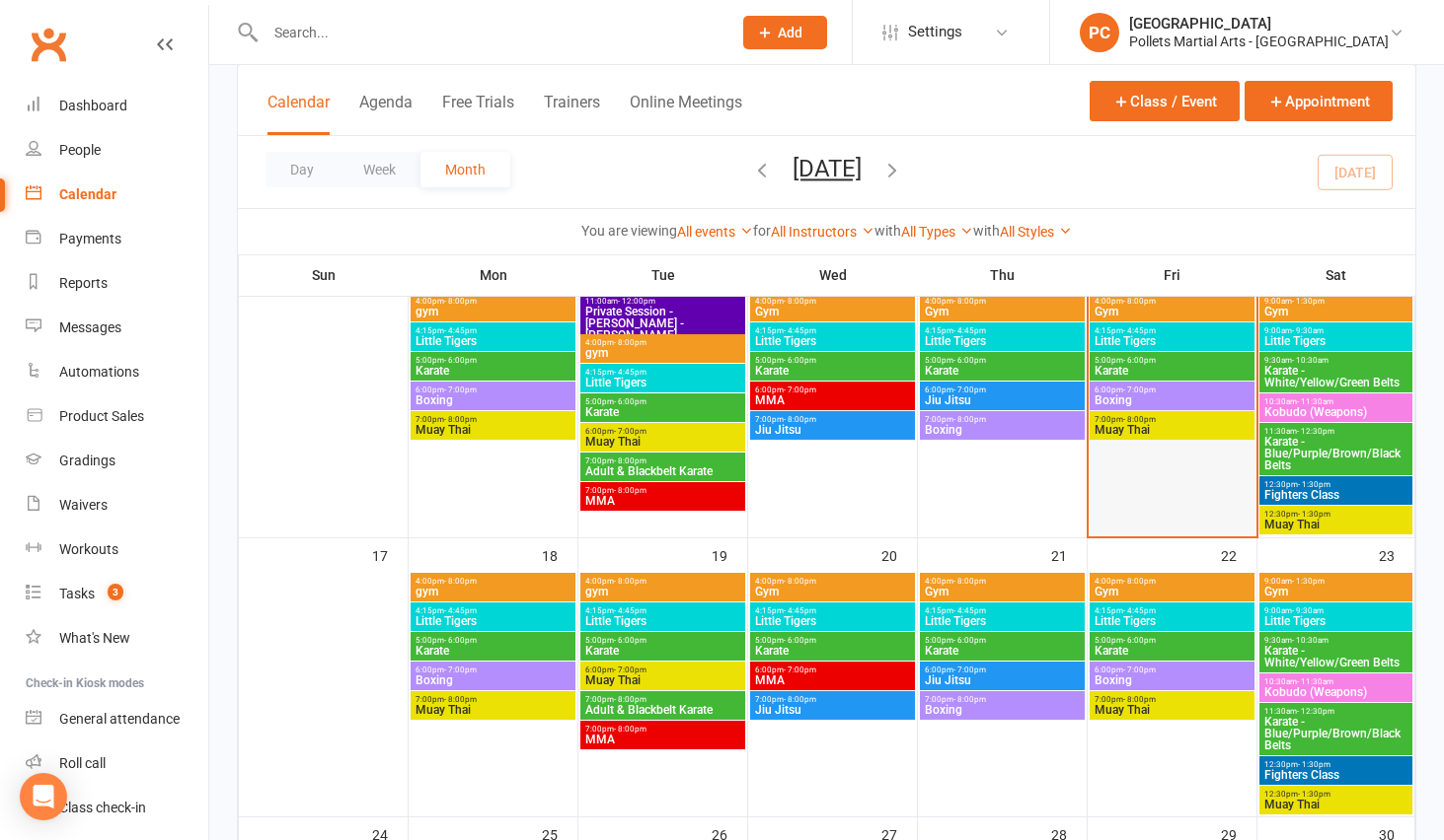
scroll to position [477, 0]
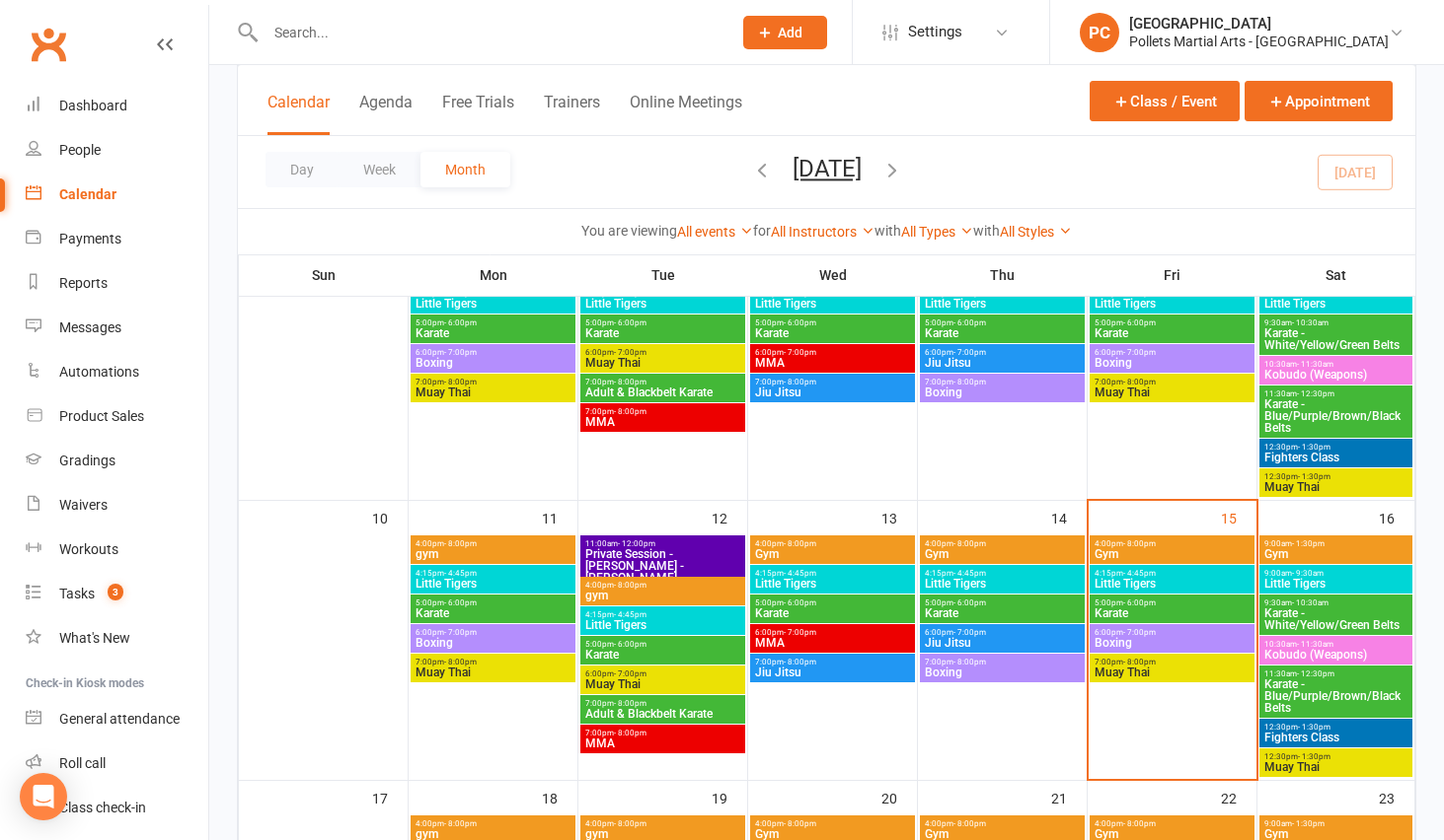
click at [960, 574] on span "- 4:45pm" at bounding box center [969, 574] width 33 height 9
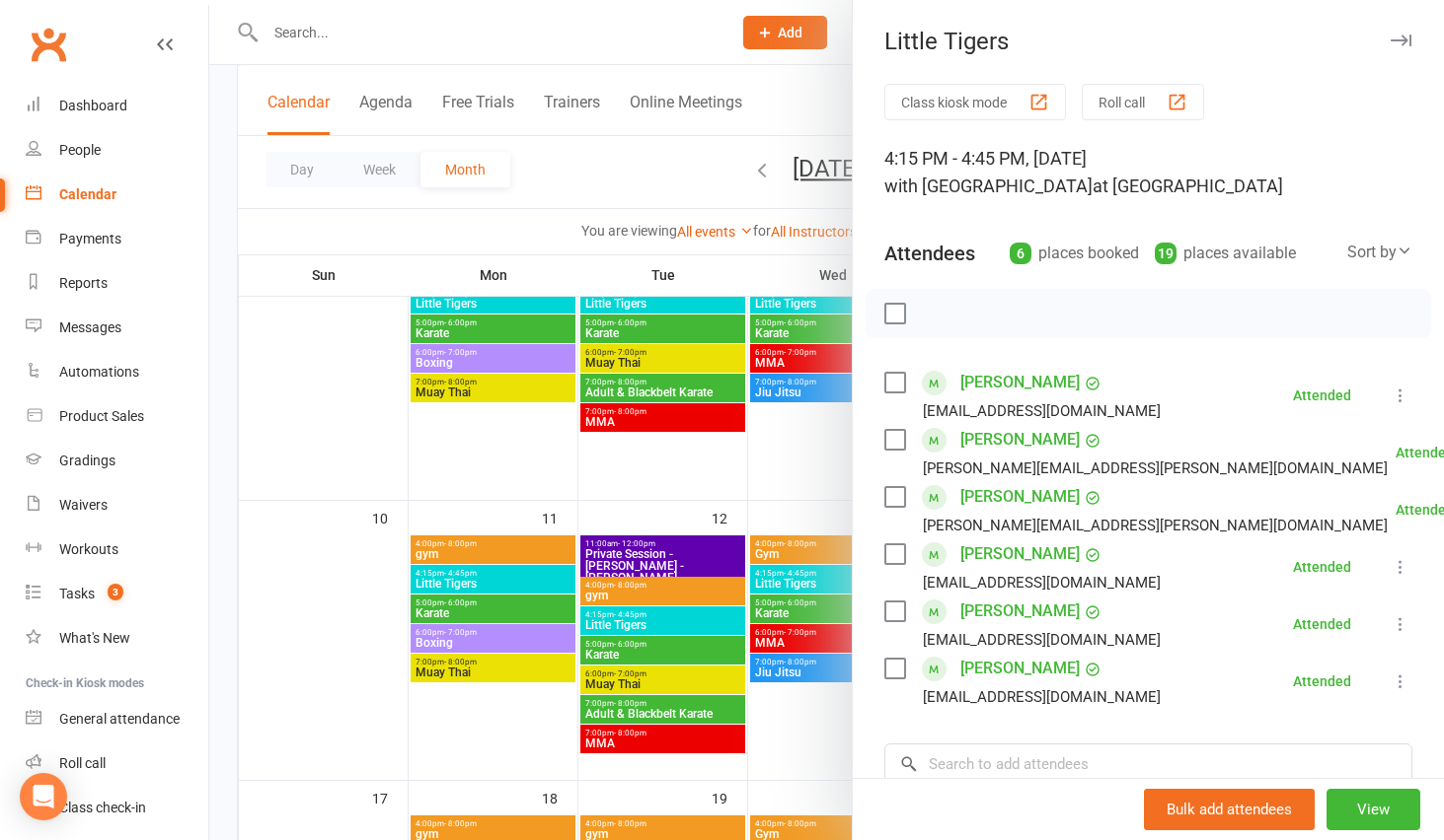
click at [338, 42] on div at bounding box center [827, 420] width 1235 height 840
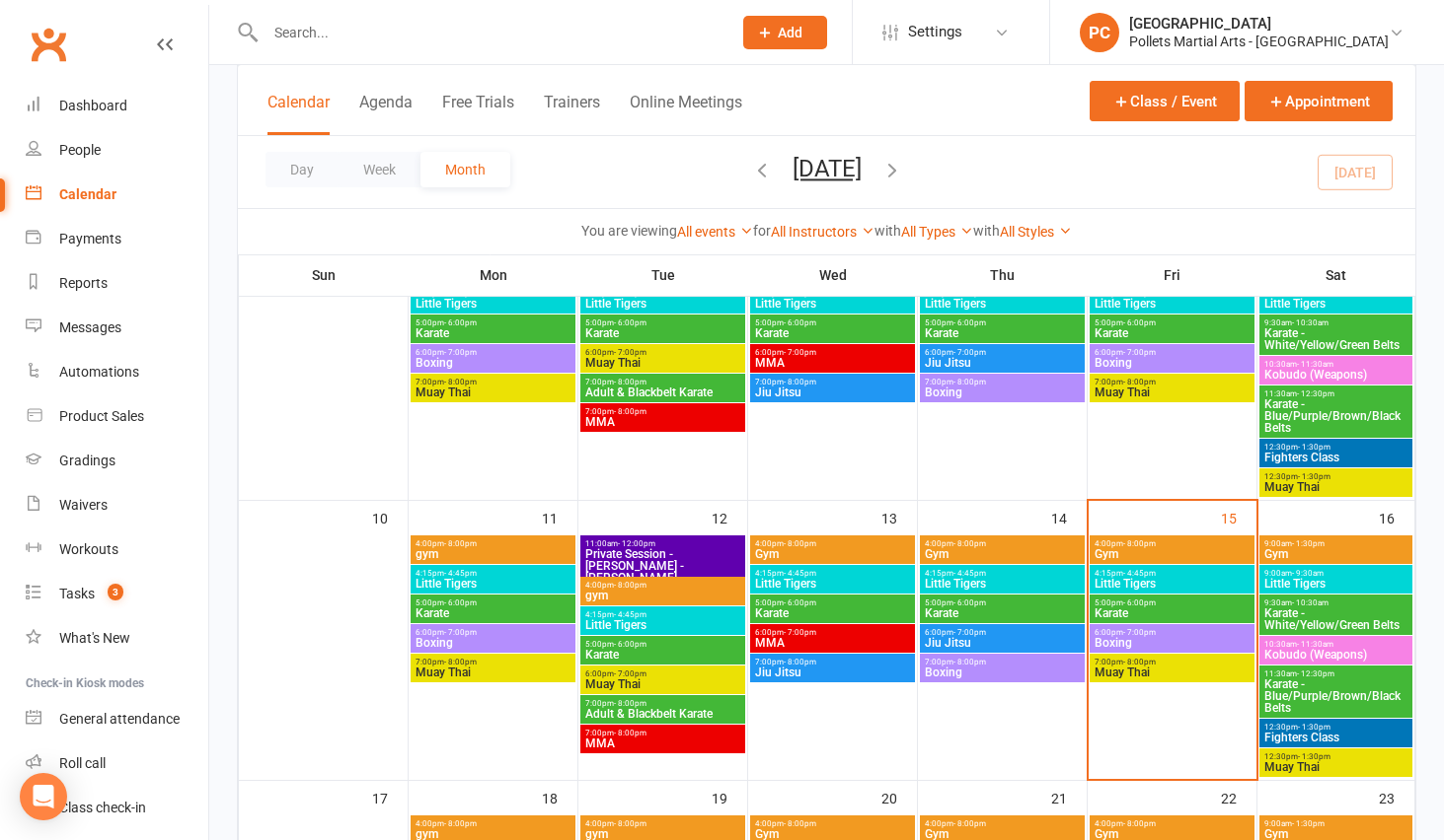
click at [338, 32] on input "text" at bounding box center [489, 33] width 458 height 28
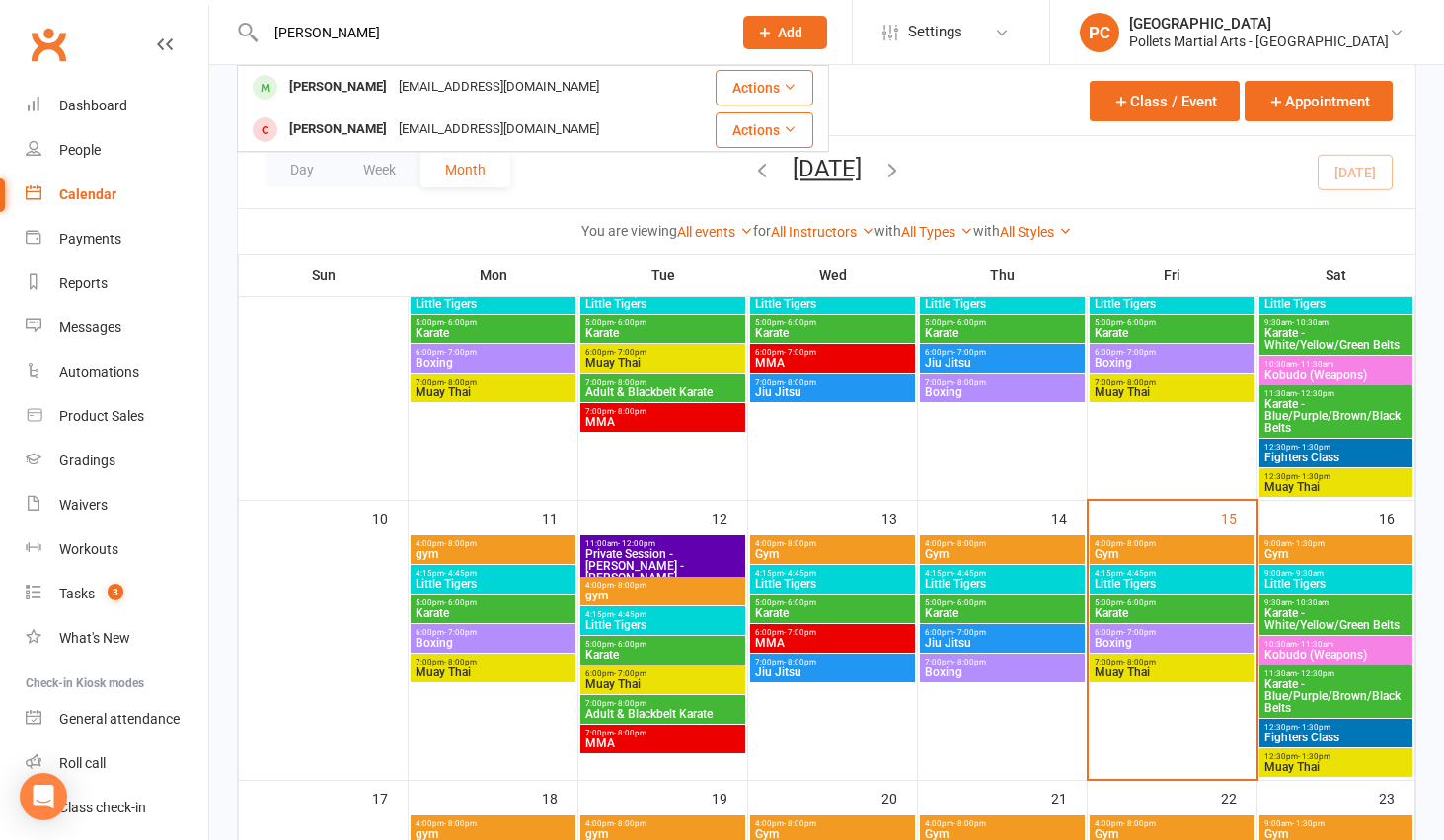
type input "[PERSON_NAME]"
click at [972, 117] on div "Calendar Agenda Free Trials Trainers Online Meetings Class / Event Appointment" at bounding box center [827, 101] width 1177 height 71
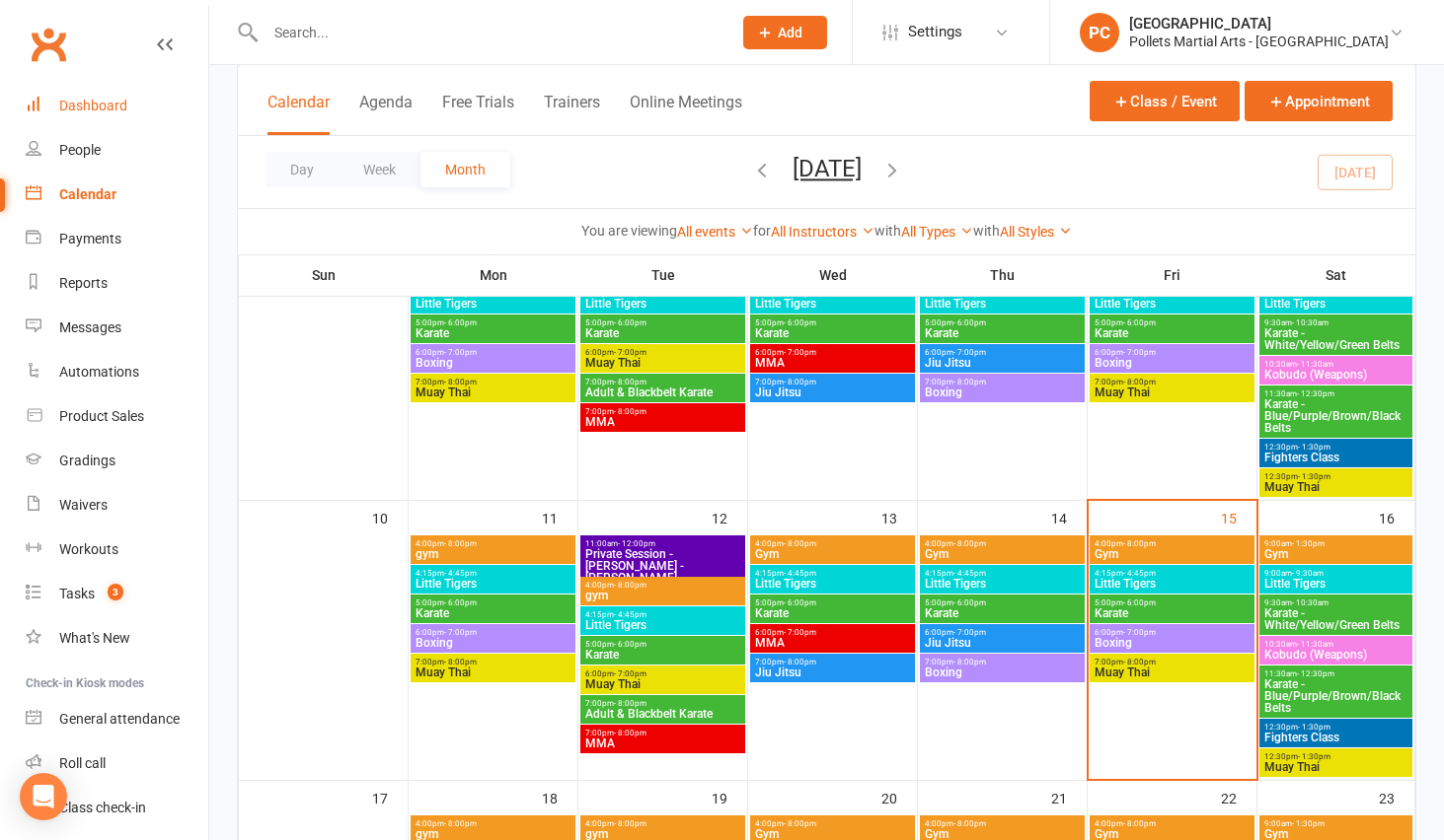
click at [95, 105] on div "Dashboard" at bounding box center [93, 106] width 68 height 16
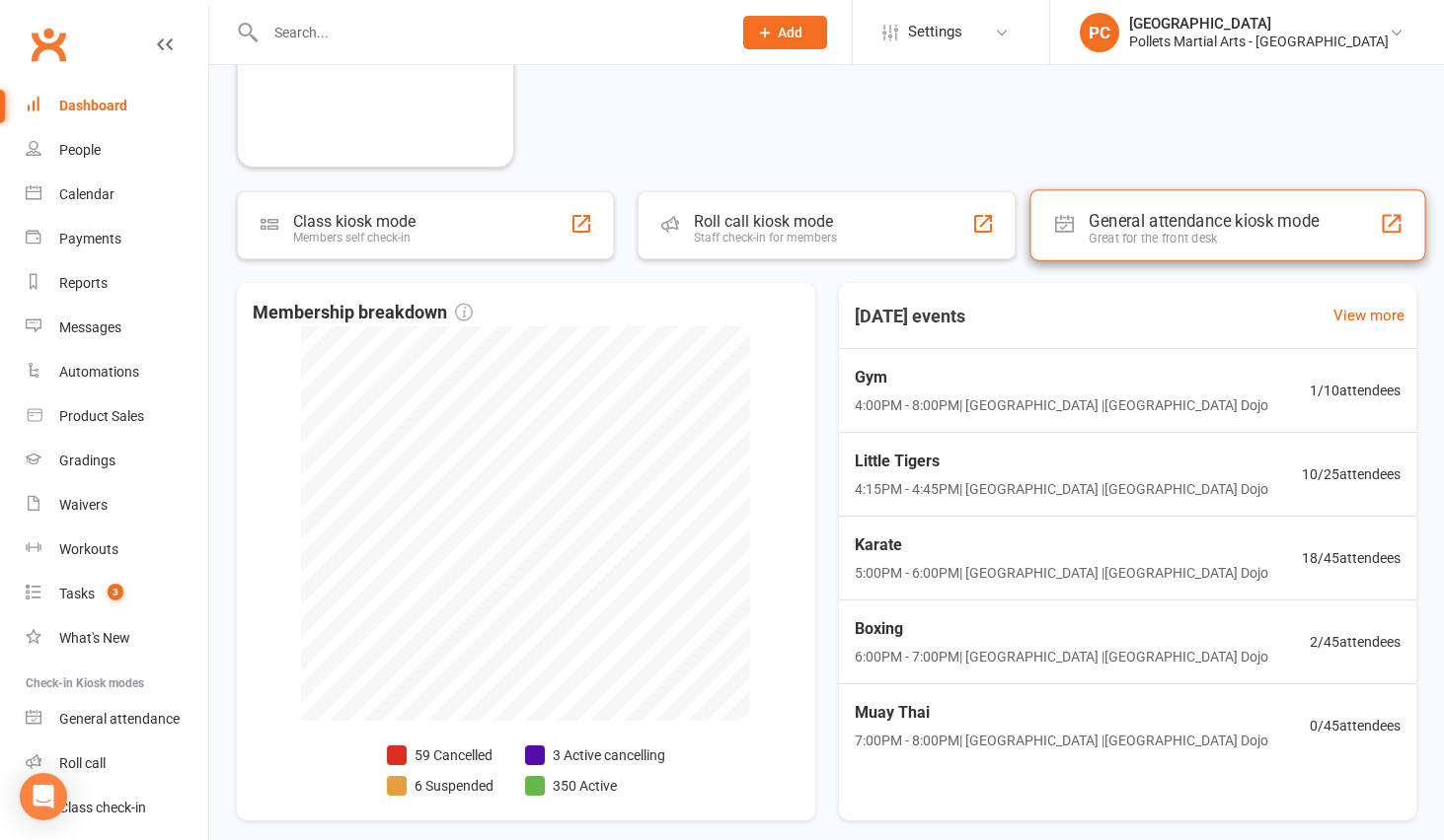
scroll to position [877, 0]
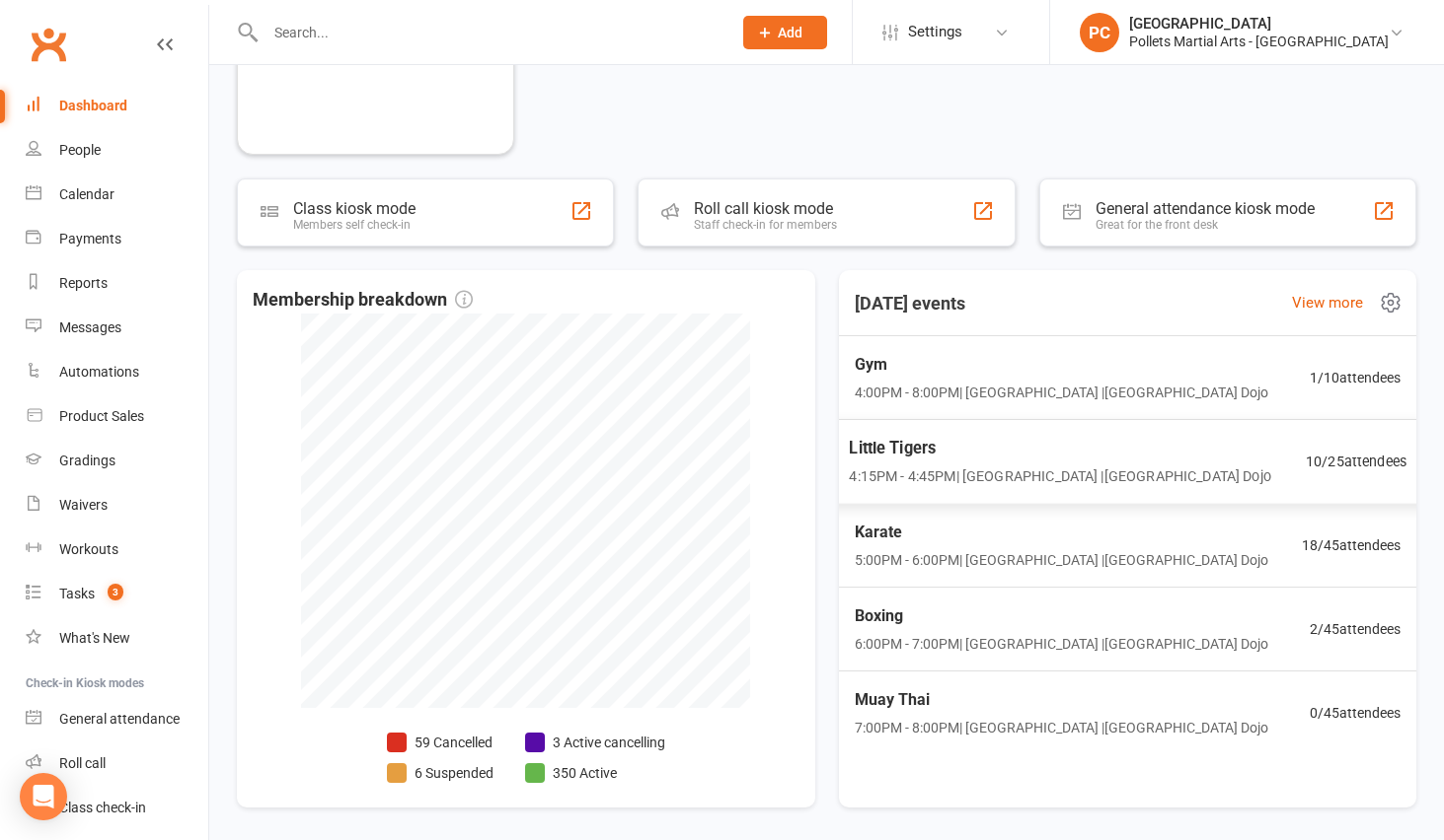
click at [1046, 463] on div "Little Tigers 4:15PM - 4:45PM | [GEOGRAPHIC_DATA] | [GEOGRAPHIC_DATA]" at bounding box center [1058, 462] width 421 height 52
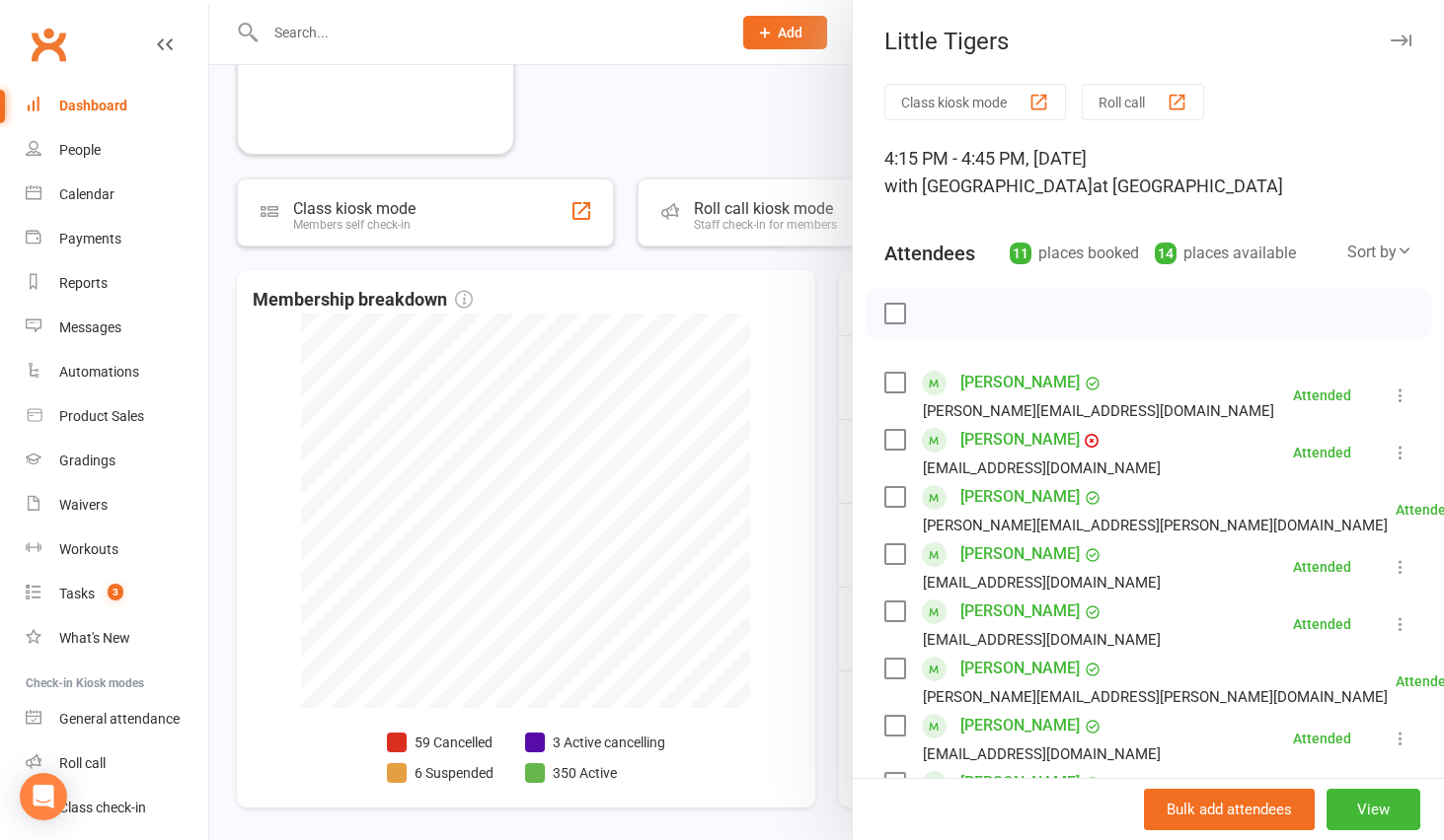
click at [1005, 434] on link "[PERSON_NAME]" at bounding box center [1020, 440] width 119 height 32
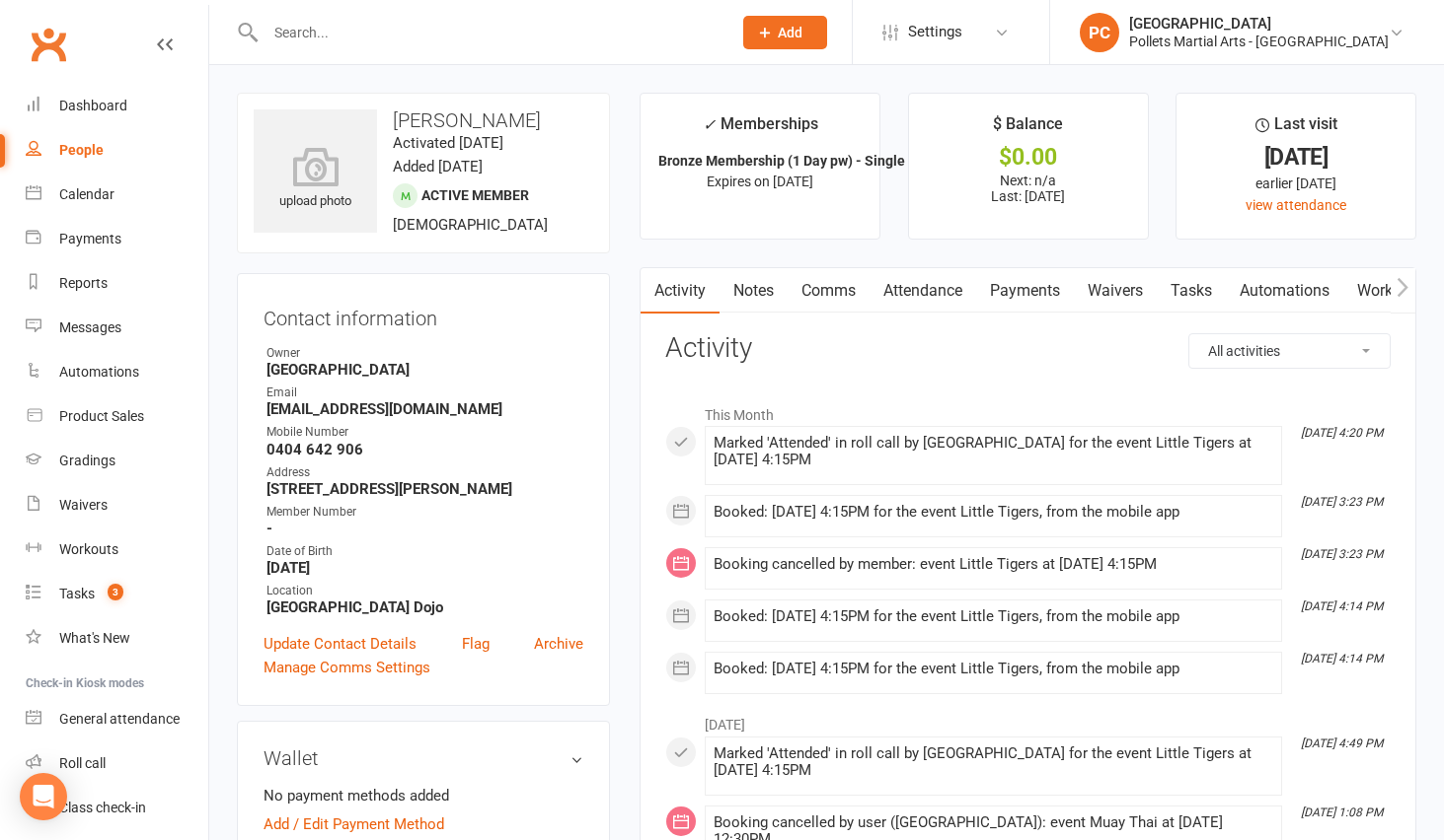
click at [848, 296] on link "Comms" at bounding box center [829, 291] width 82 height 46
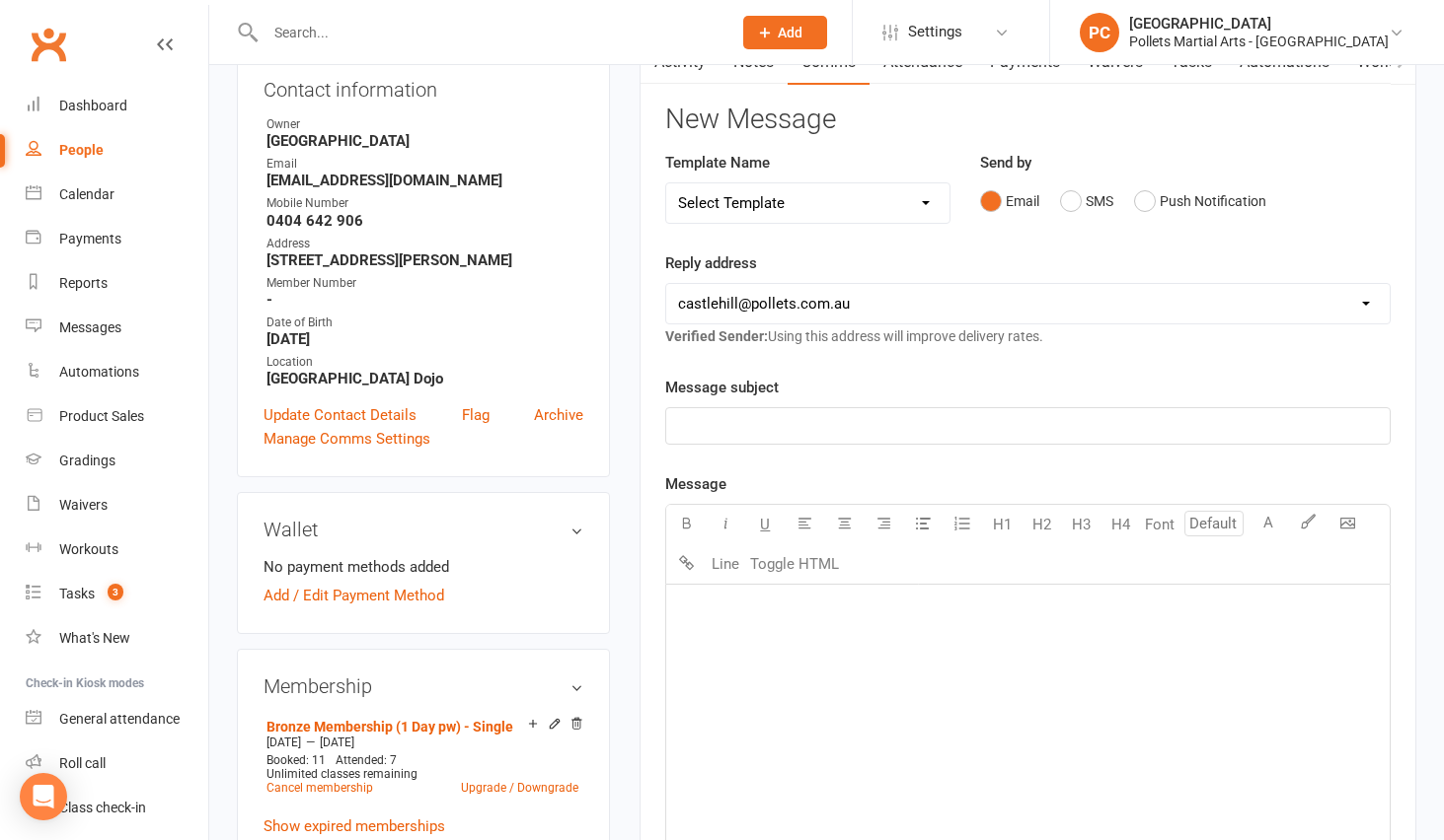
scroll to position [6, 0]
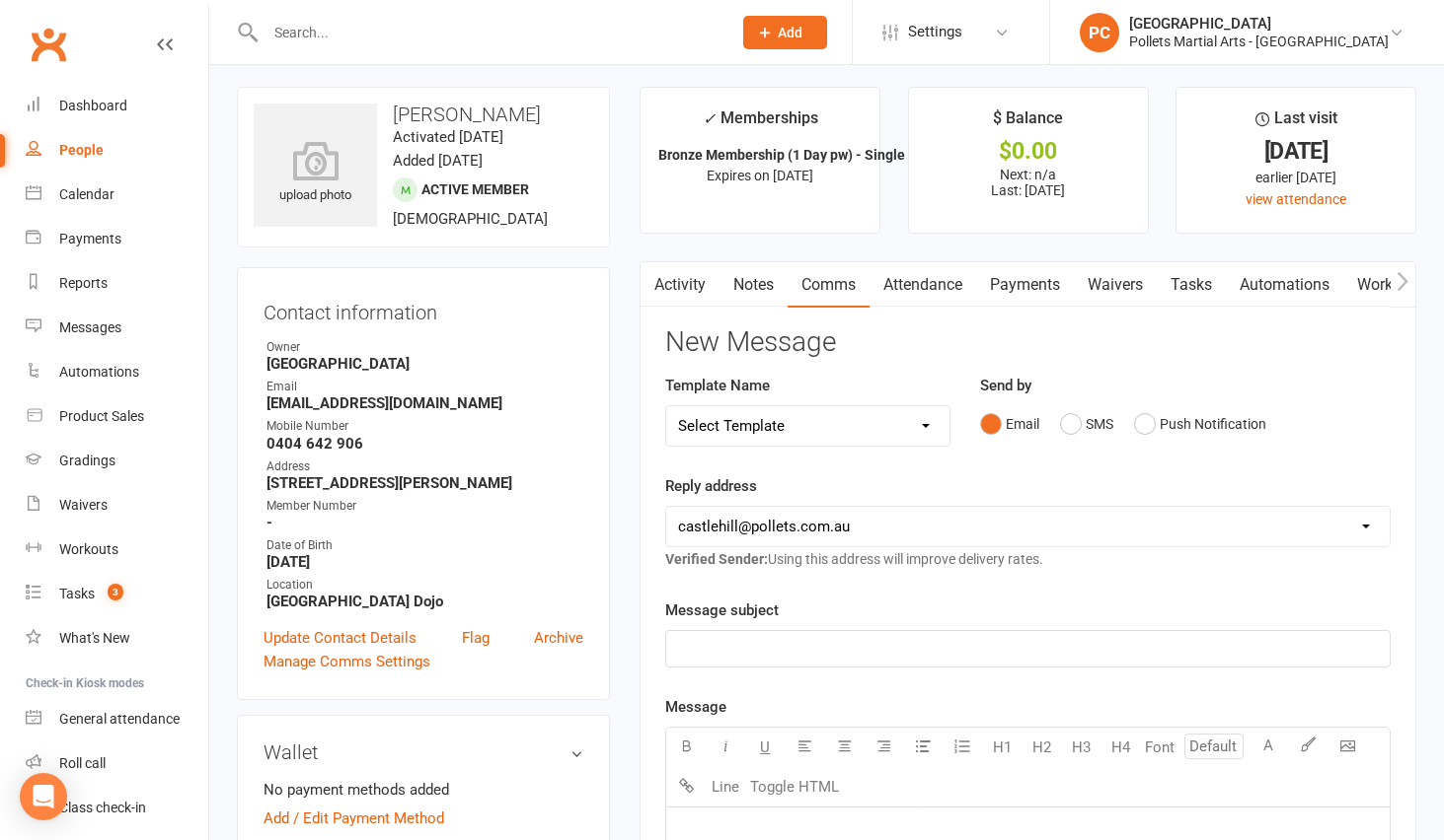
click at [763, 286] on link "Notes" at bounding box center [753, 285] width 68 height 46
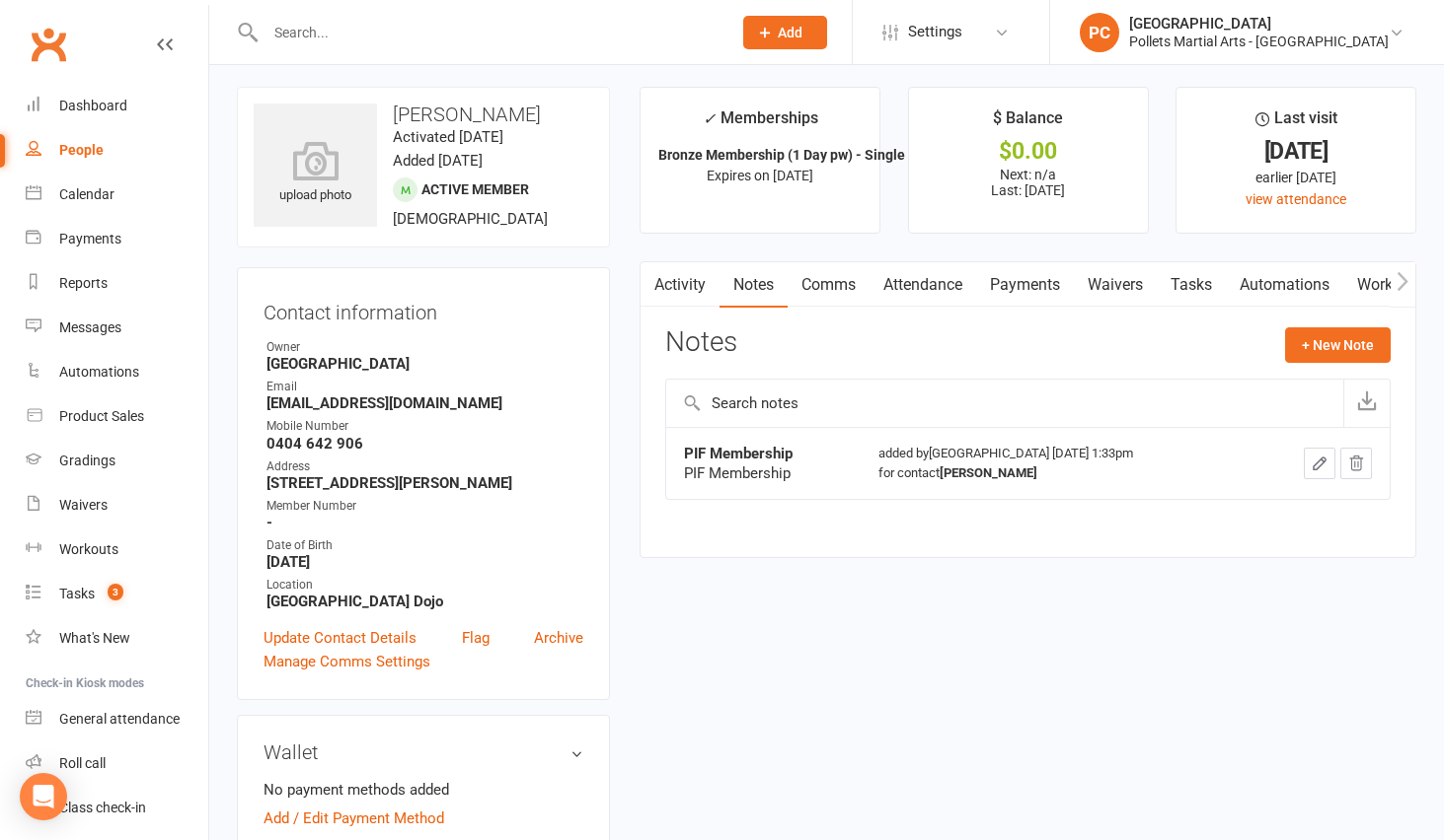
click at [1016, 447] on div "added by [GEOGRAPHIC_DATA] [DATE] 1:33pm for contact [PERSON_NAME]" at bounding box center [1055, 464] width 354 height 40
click at [1021, 460] on div "added by [GEOGRAPHIC_DATA] [DATE] 1:33pm for contact [PERSON_NAME]" at bounding box center [1055, 464] width 354 height 40
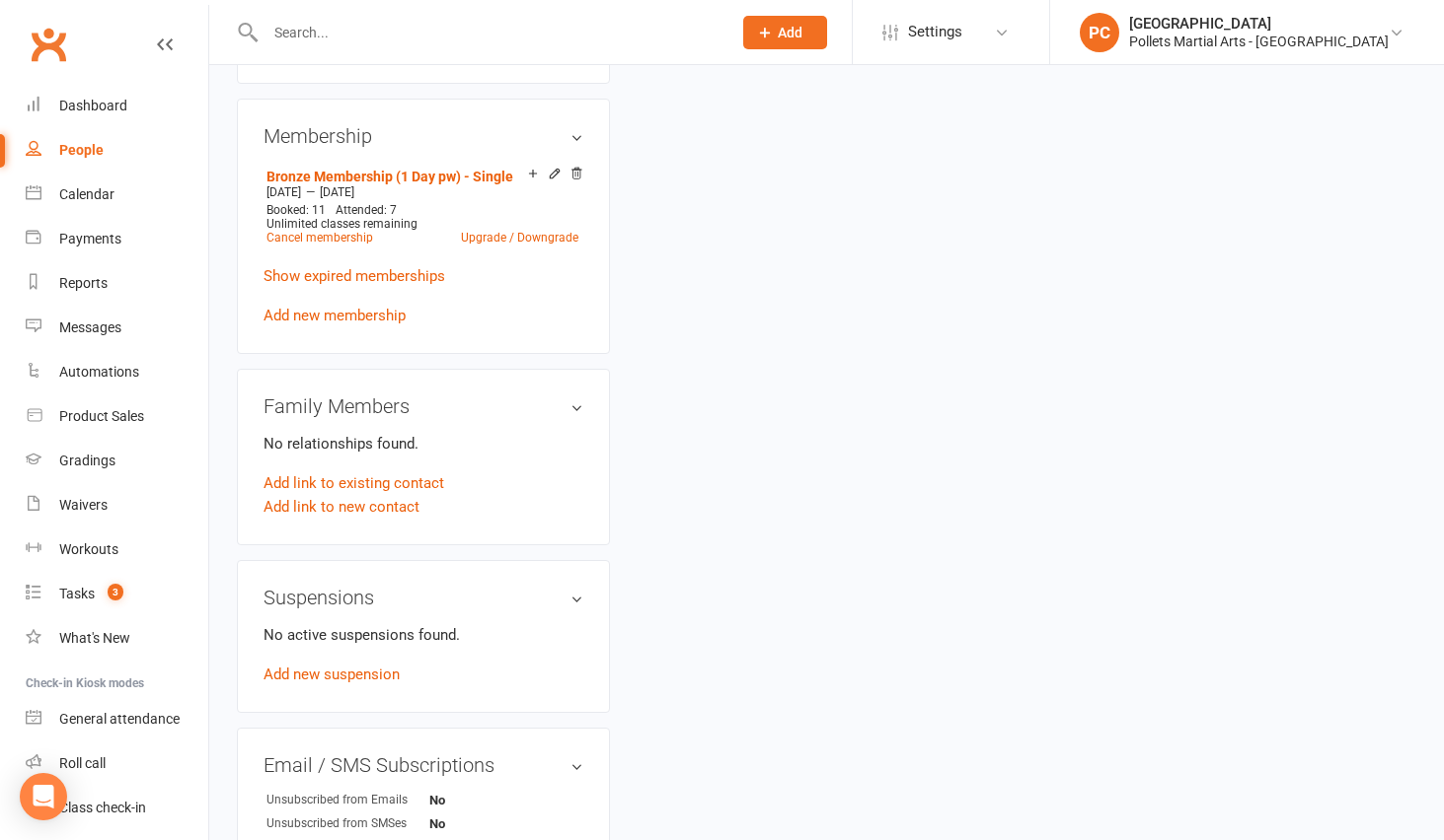
scroll to position [498, 0]
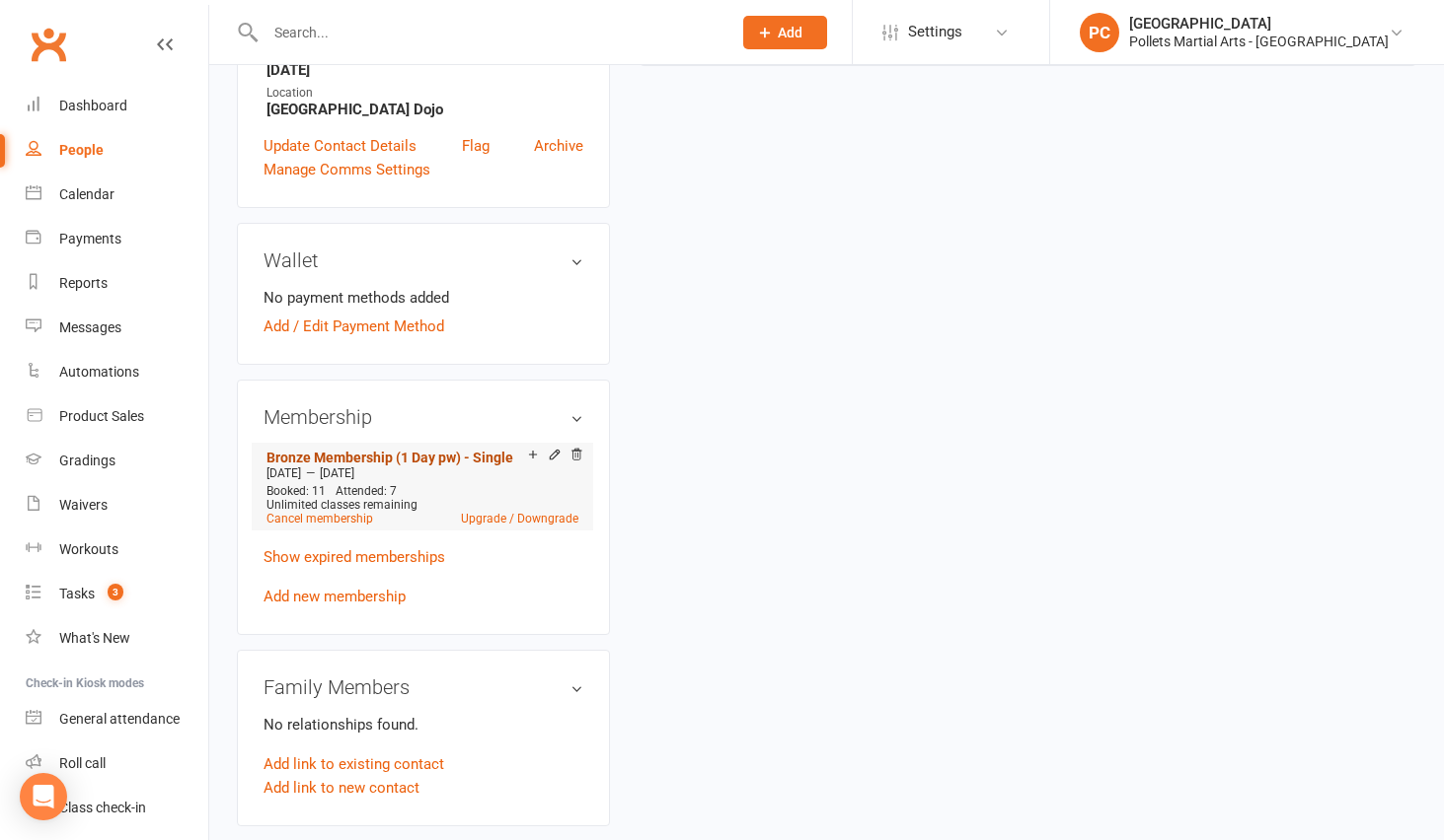
click at [385, 455] on link "Bronze Membership (1 Day pw) - Single" at bounding box center [389, 458] width 247 height 16
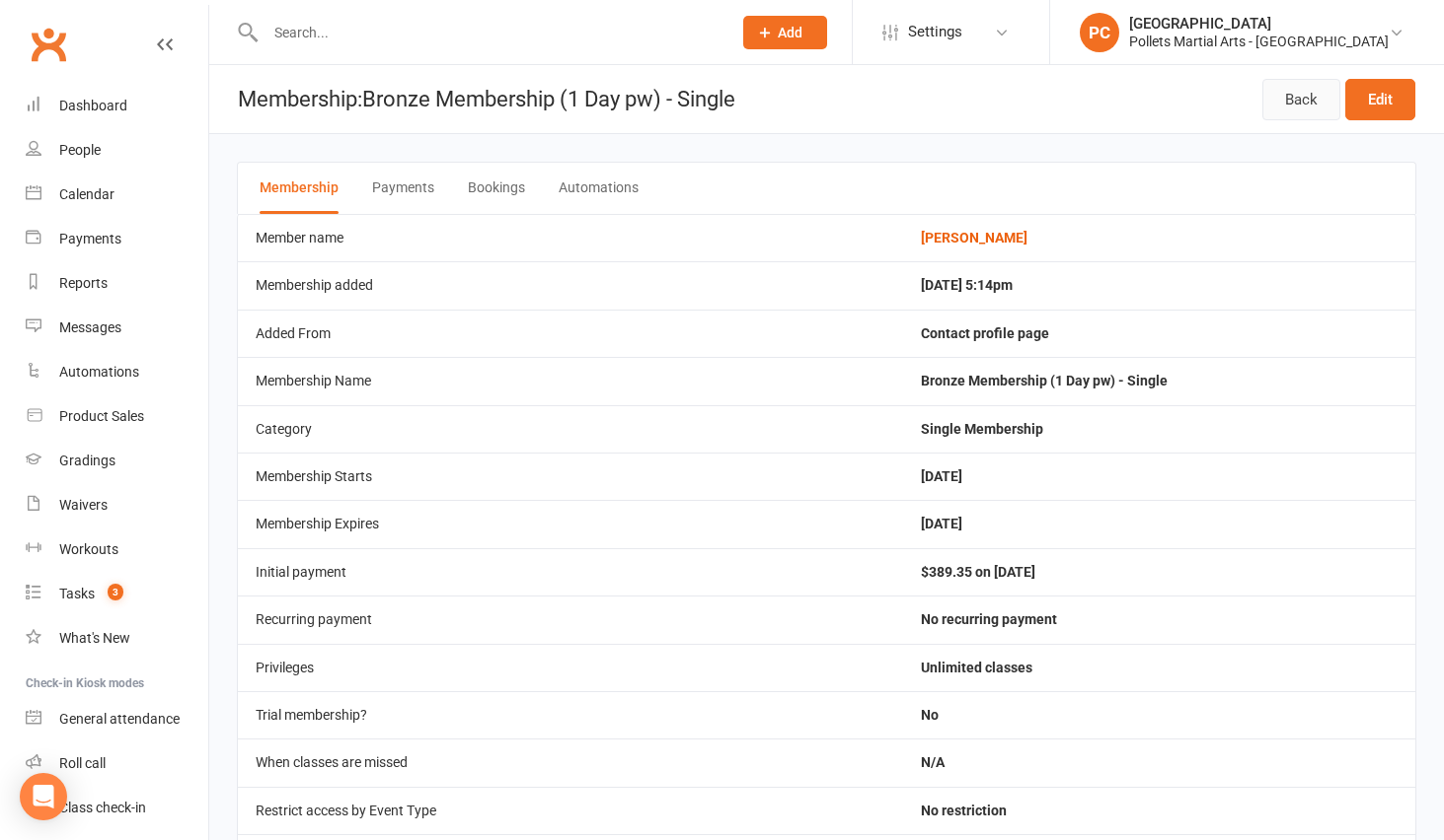
click at [1278, 102] on link "Back" at bounding box center [1301, 100] width 78 height 42
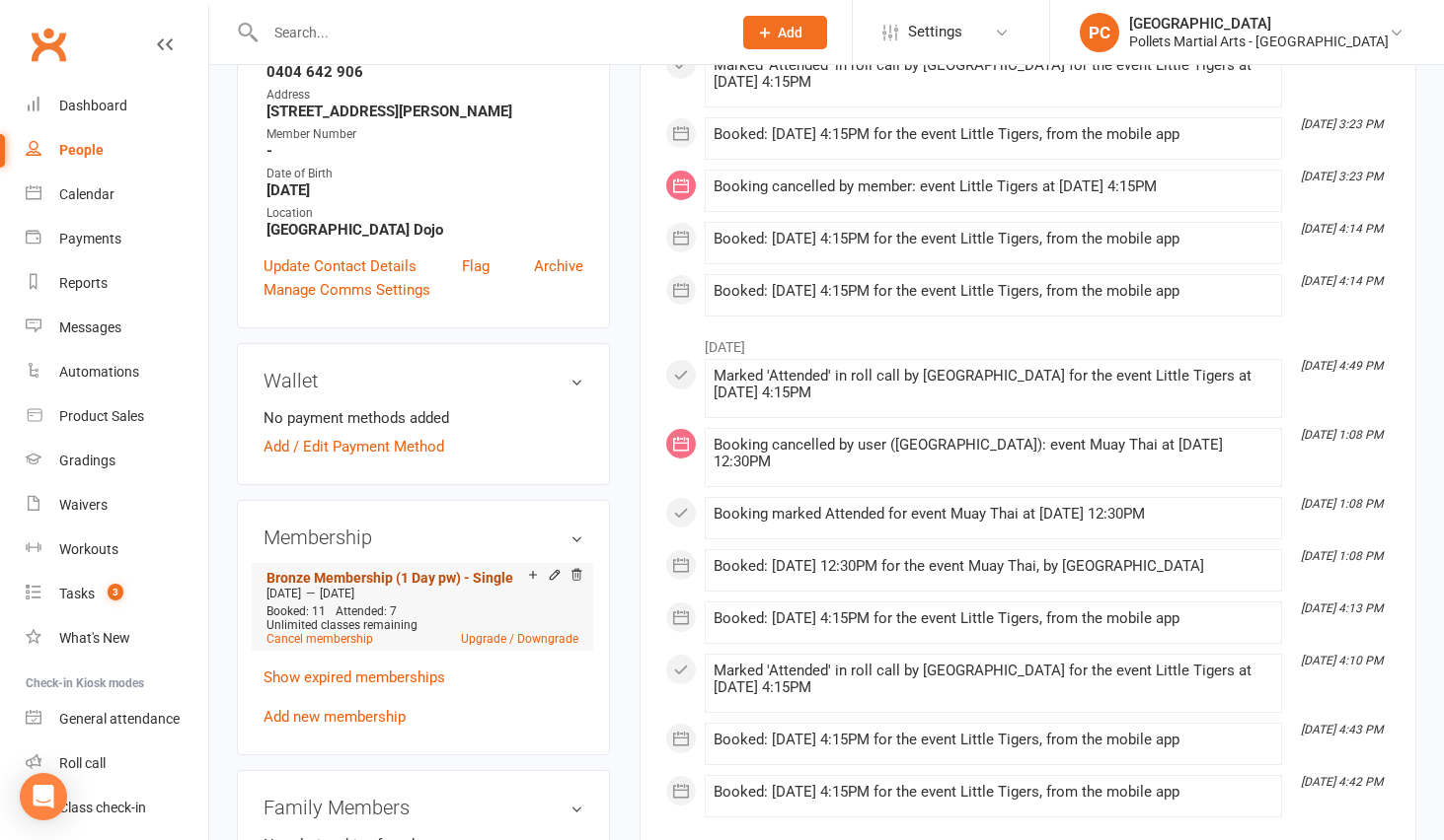
scroll to position [479, 0]
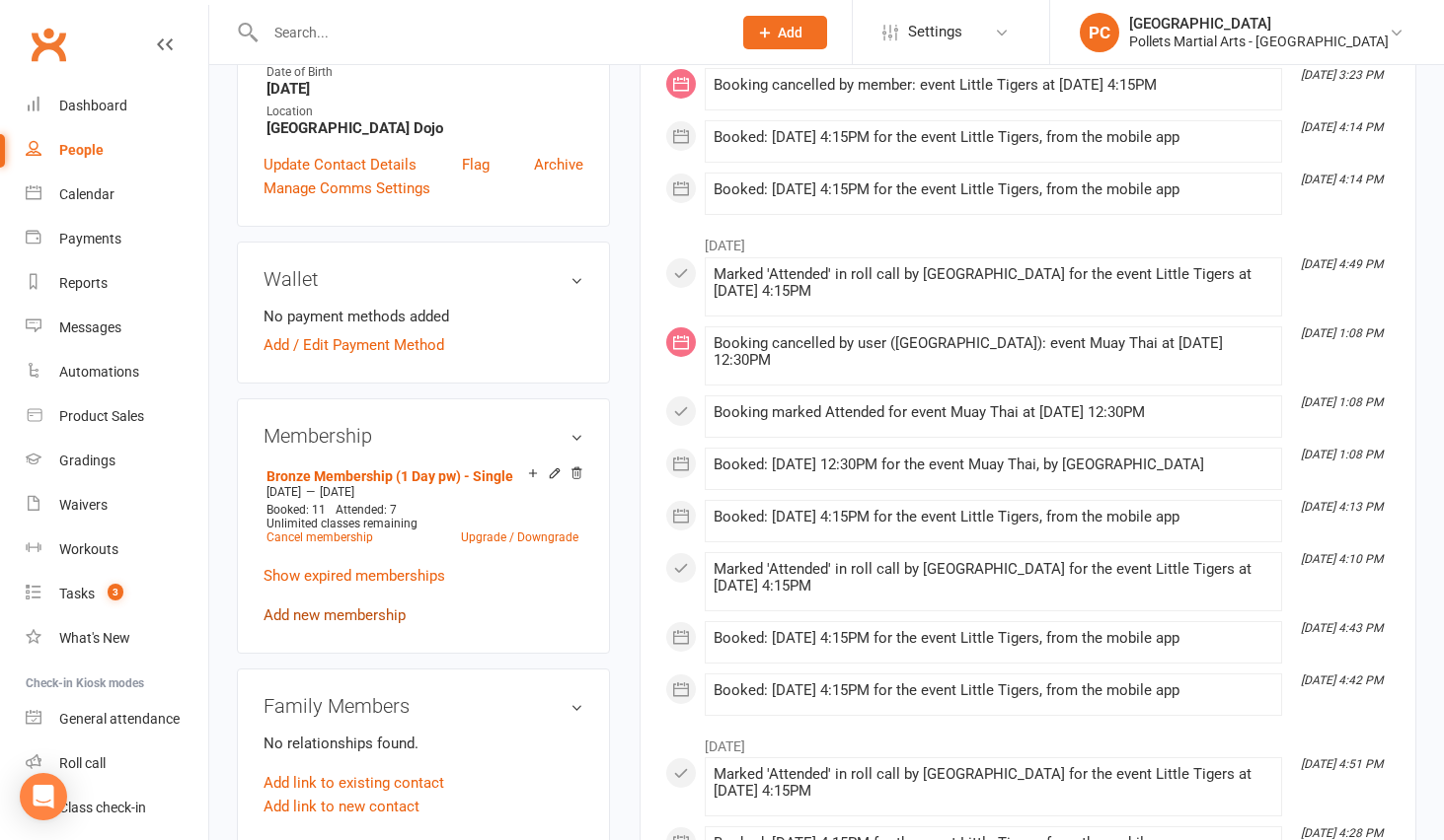
click at [301, 610] on link "Add new membership" at bounding box center [334, 615] width 142 height 18
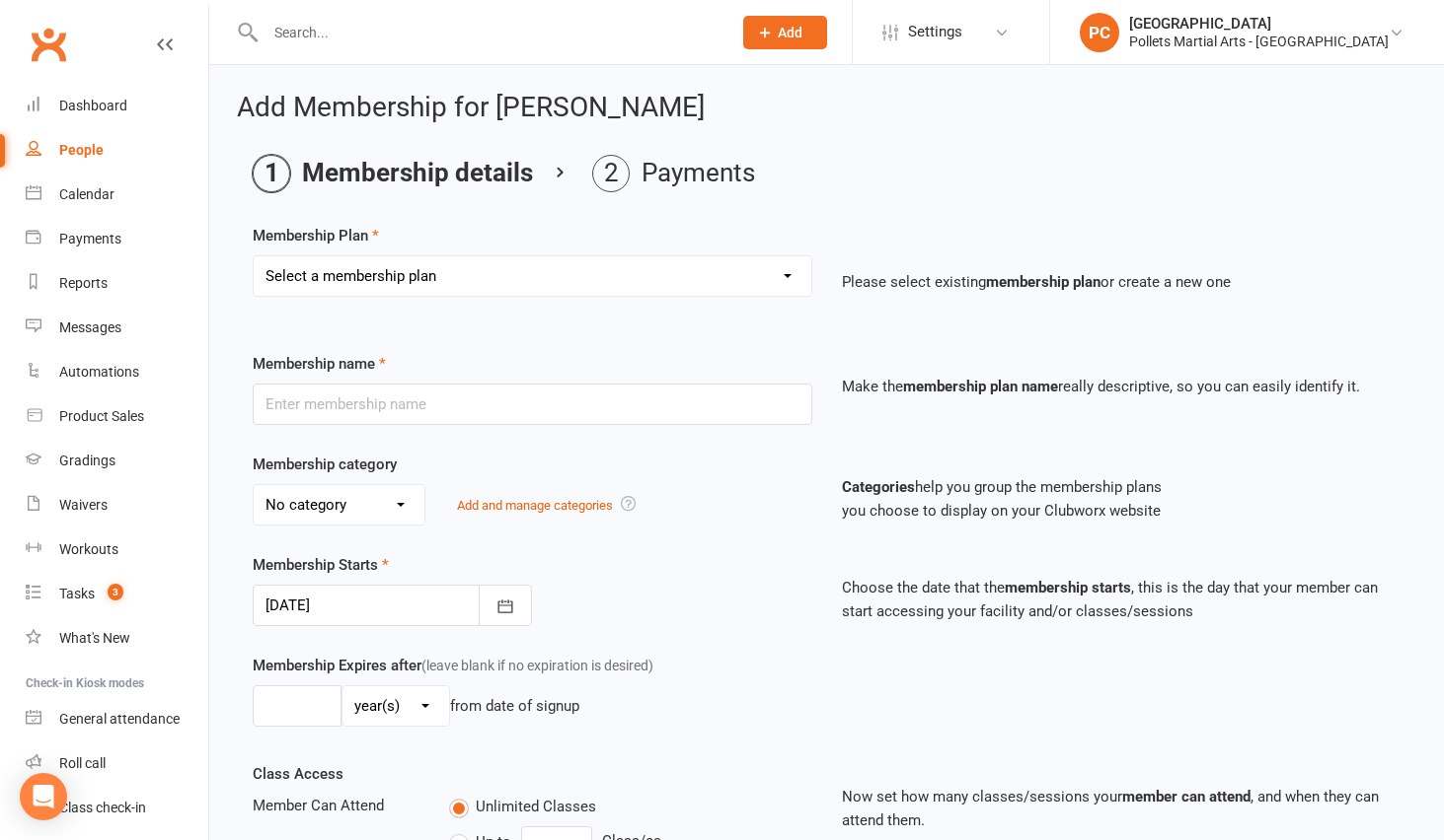
click at [480, 277] on select "Select a membership plan Create new Membership Plan Bronze Membership (1 Day pw…" at bounding box center [532, 276] width 558 height 40
select select "1"
click at [254, 257] on select "Select a membership plan Create new Membership Plan Bronze Membership (1 Day pw…" at bounding box center [532, 276] width 558 height 40
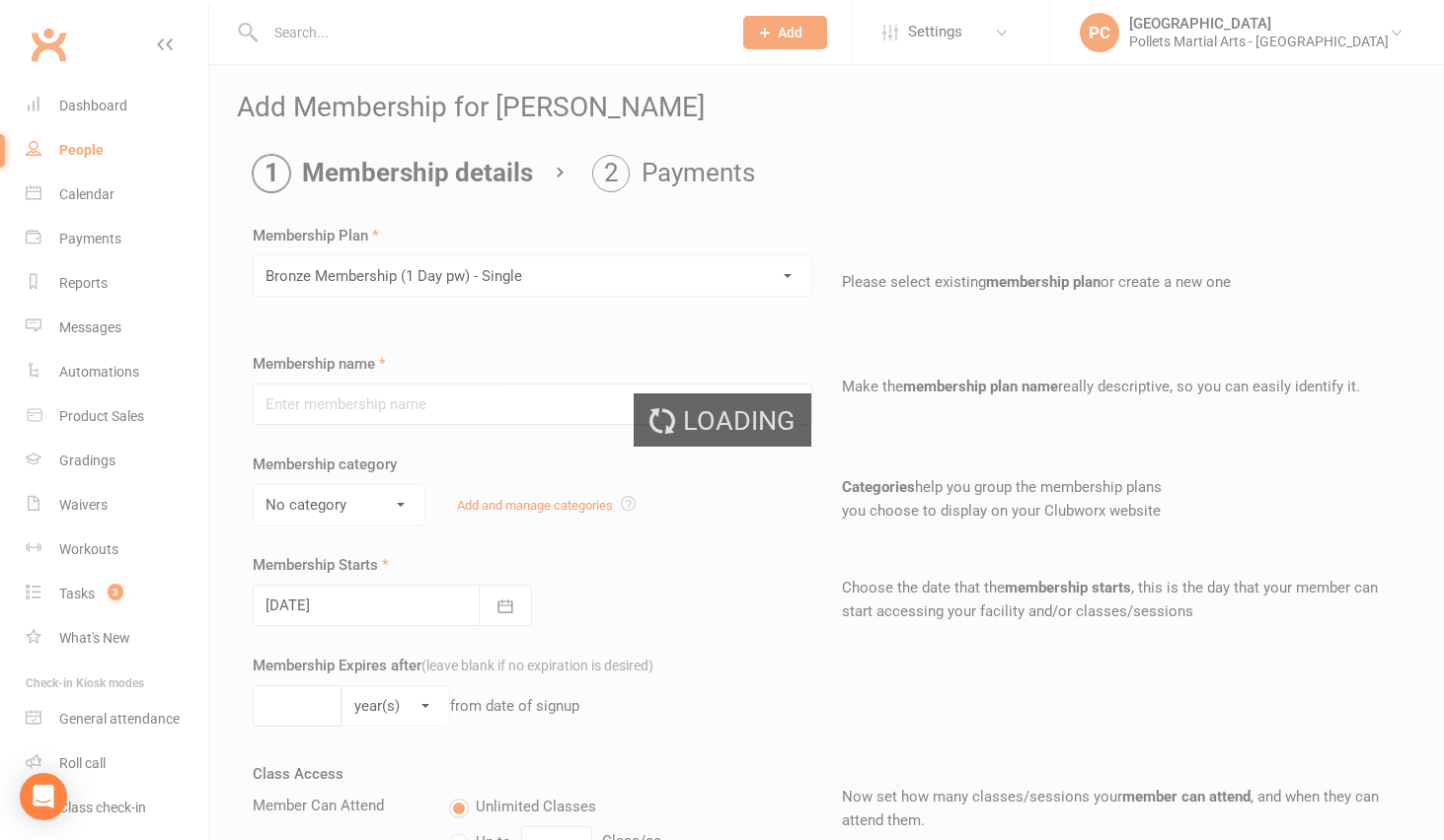
type input "Bronze Membership (1 Day pw) - Single"
select select "2"
type input "0"
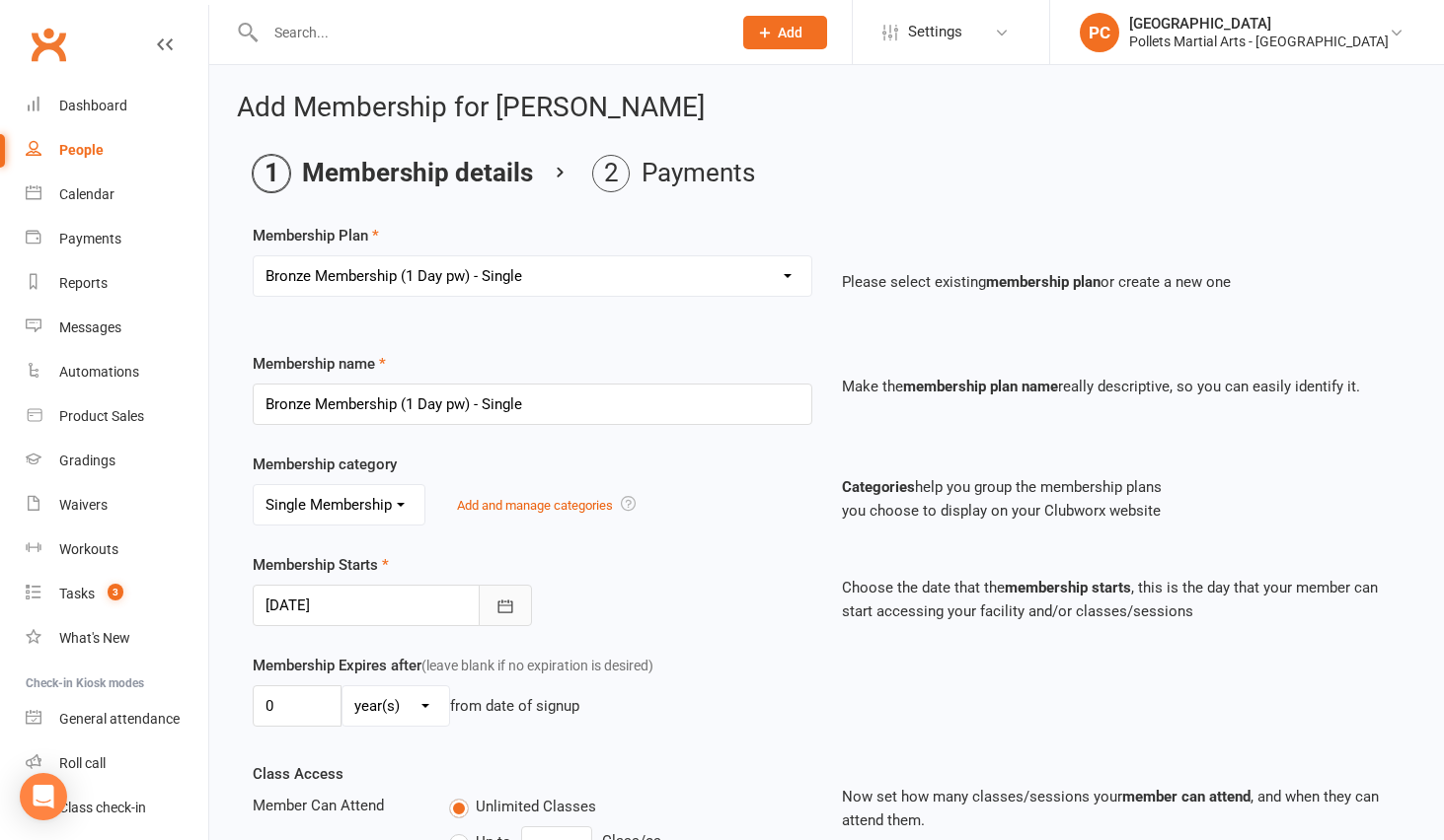
click at [504, 603] on icon "button" at bounding box center [505, 606] width 20 height 20
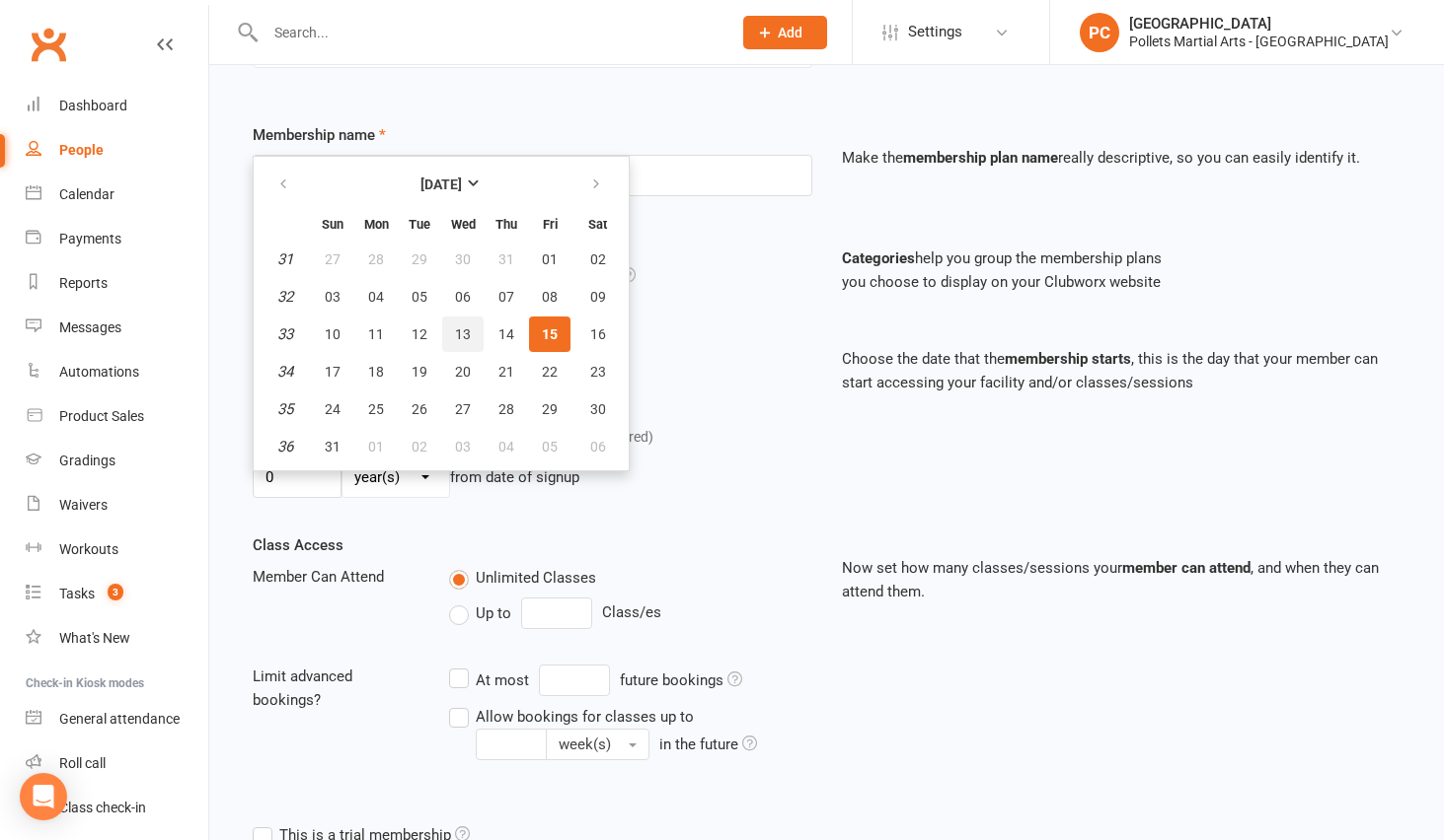
scroll to position [241, 0]
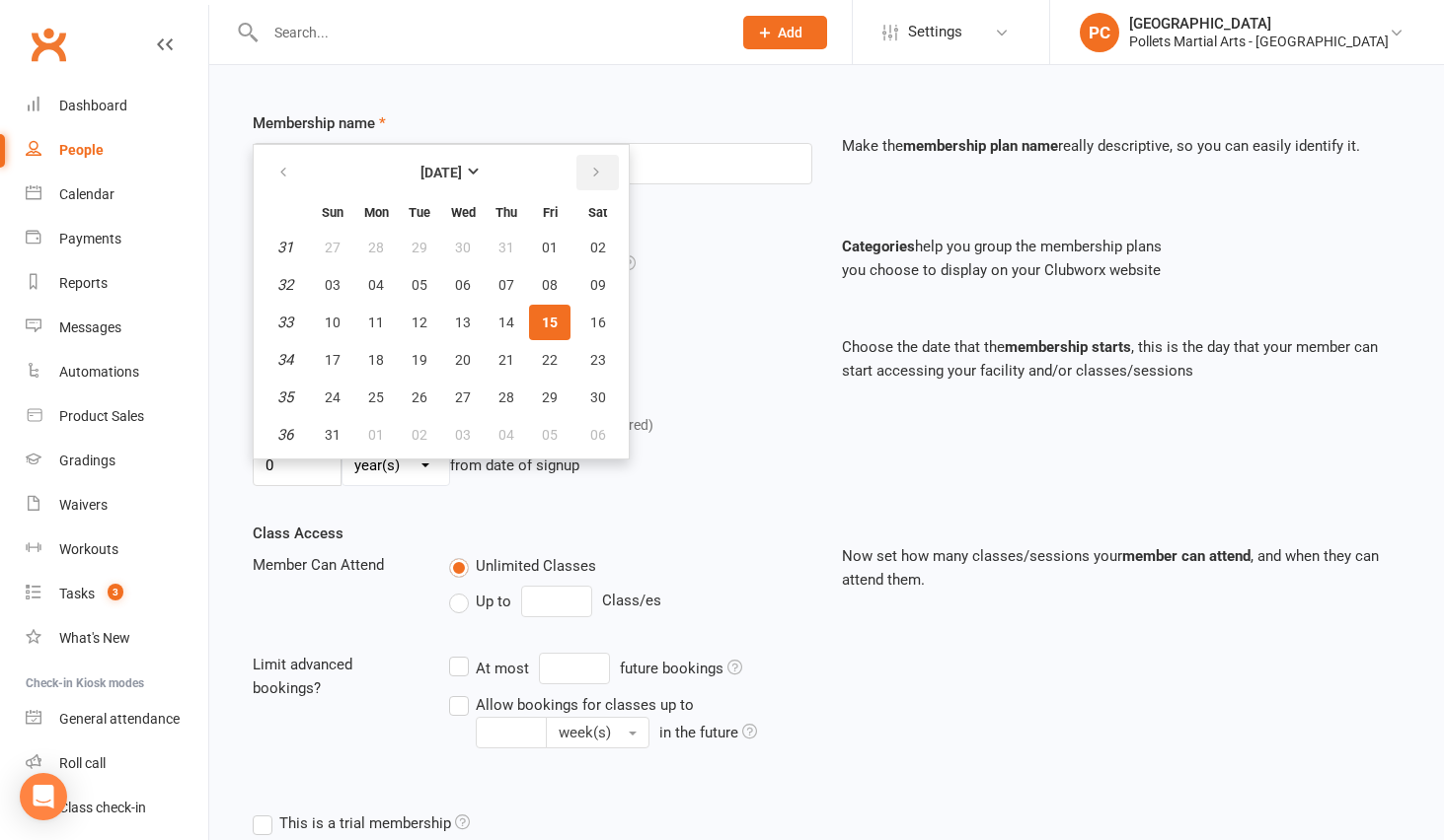
click at [593, 180] on button "button" at bounding box center [598, 172] width 43 height 36
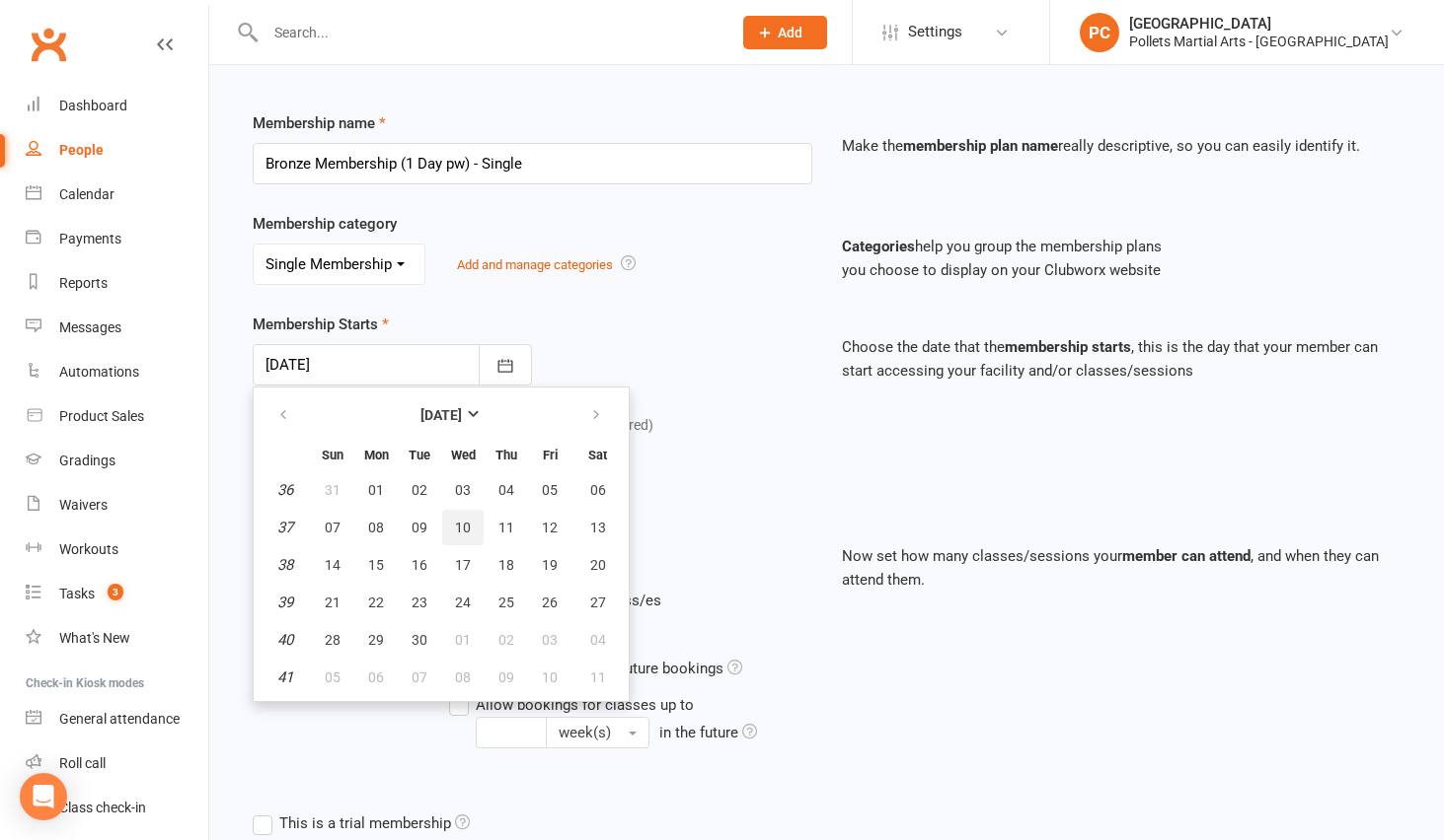
click at [455, 529] on span "10" at bounding box center [463, 528] width 16 height 16
type input "[DATE]"
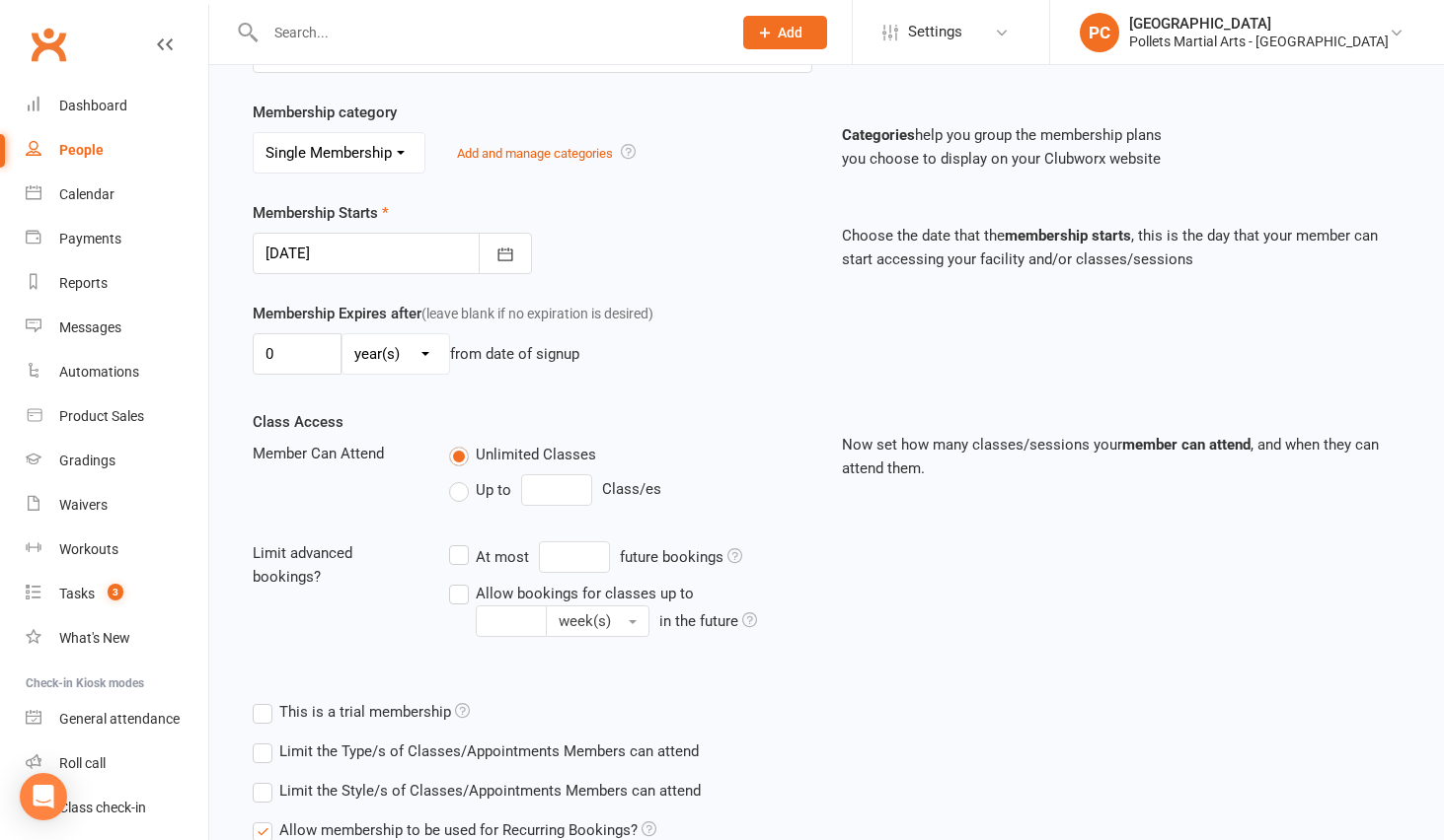
scroll to position [364, 0]
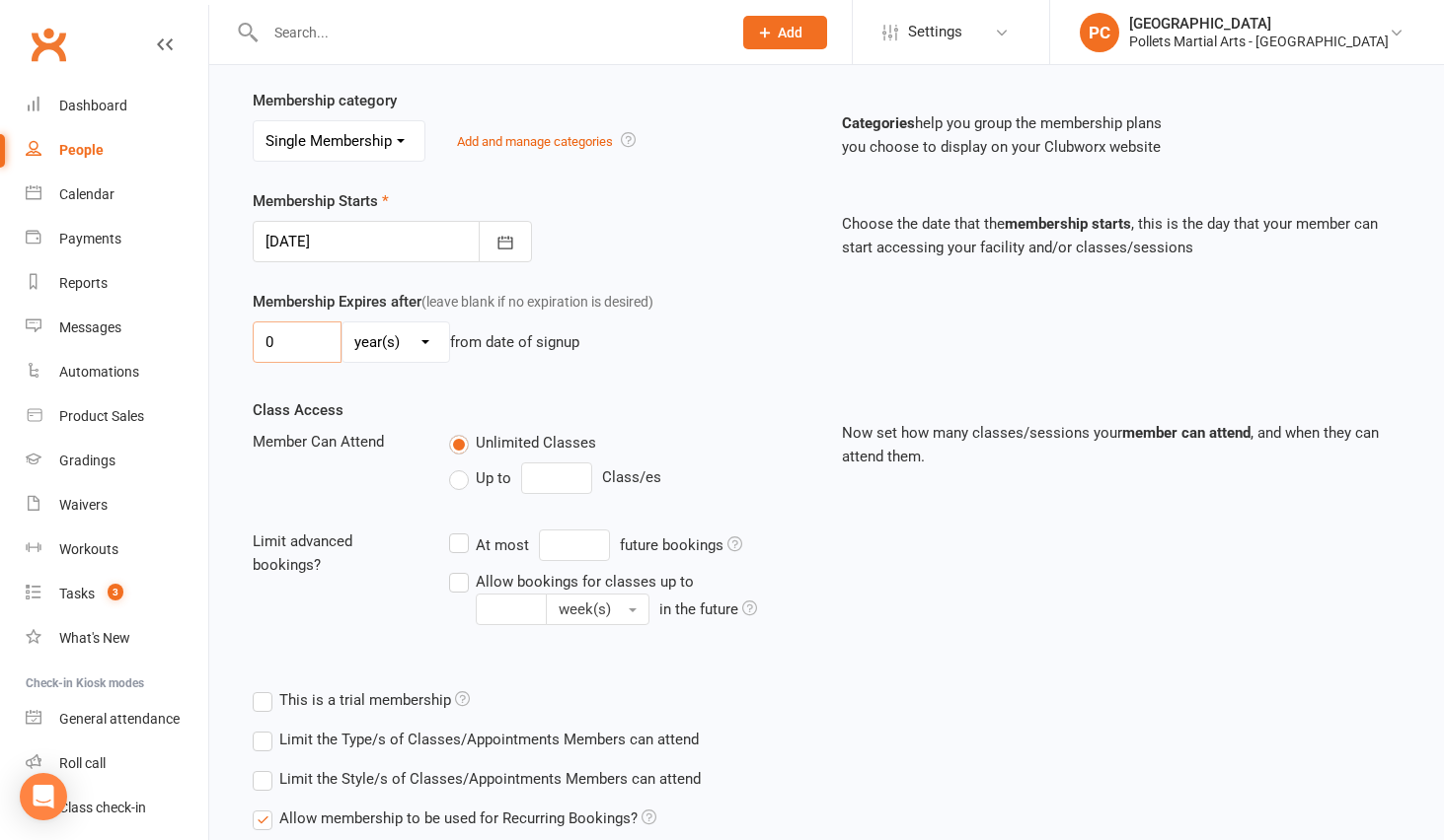
click at [335, 350] on input "0" at bounding box center [297, 343] width 89 height 42
drag, startPoint x: 299, startPoint y: 347, endPoint x: 146, endPoint y: 334, distance: 153.6
click at [146, 334] on ui-view "Prospect Member Non-attending contact Class / event Appointment Grading event T…" at bounding box center [722, 309] width 1444 height 1335
type input "4"
click at [437, 343] on select "day(s) week(s) month(s) year(s)" at bounding box center [396, 343] width 107 height 40
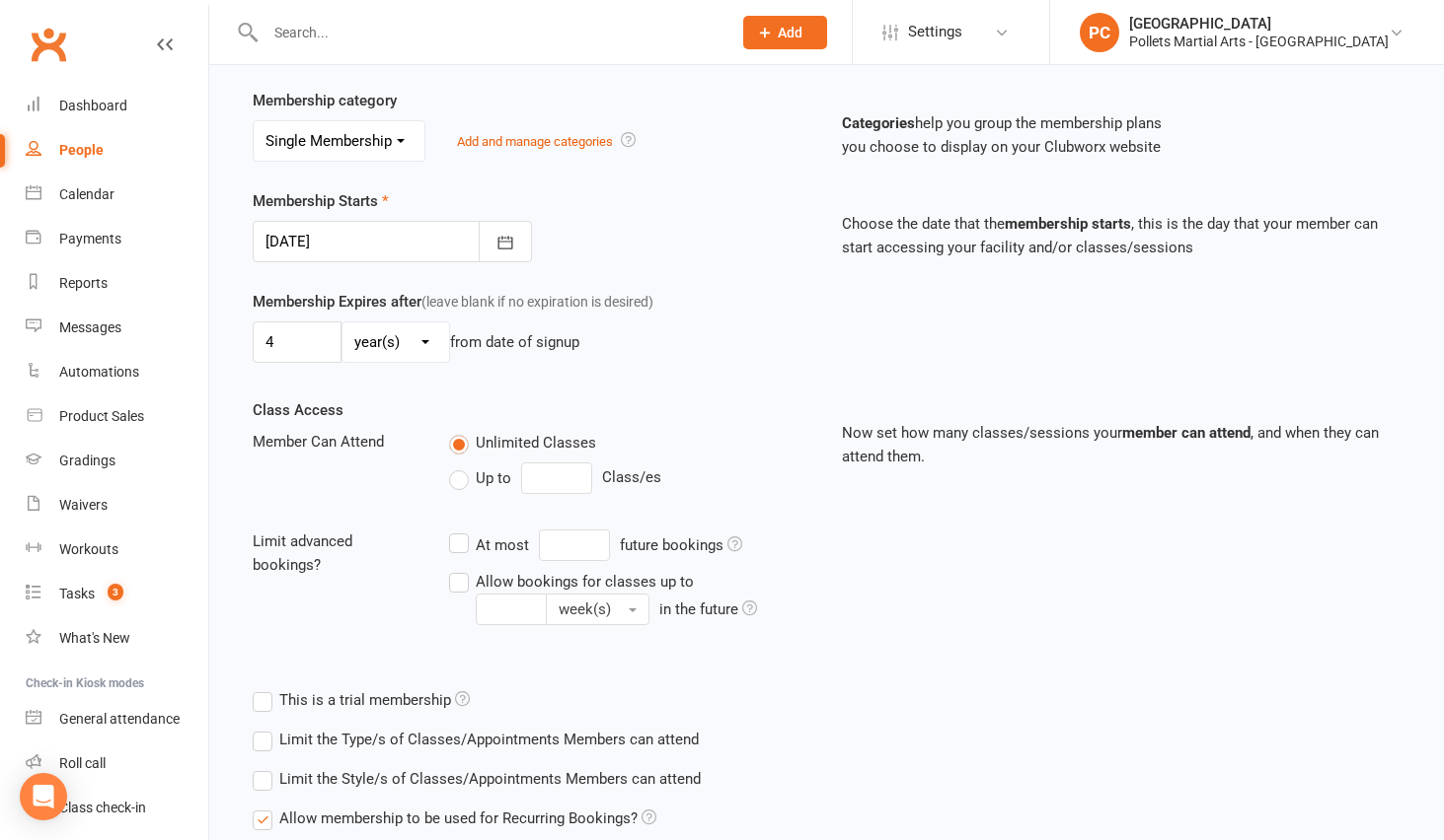
select select "2"
click at [343, 323] on select "day(s) week(s) month(s) year(s)" at bounding box center [396, 343] width 107 height 40
click at [617, 360] on div "4 day(s) week(s) month(s) year(s) from date of signup" at bounding box center [532, 343] width 560 height 42
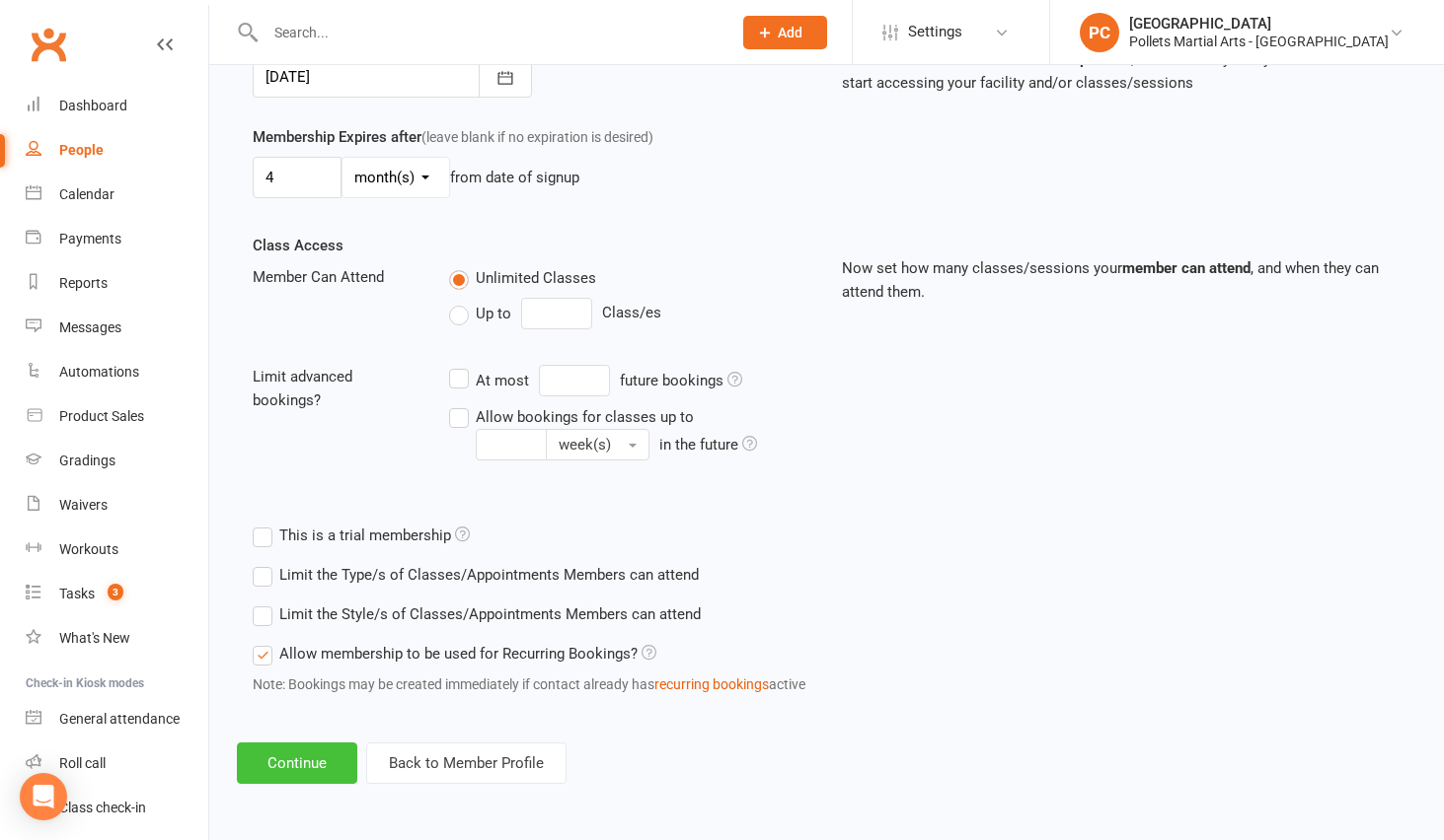
click at [311, 753] on button "Continue" at bounding box center [296, 764] width 120 height 42
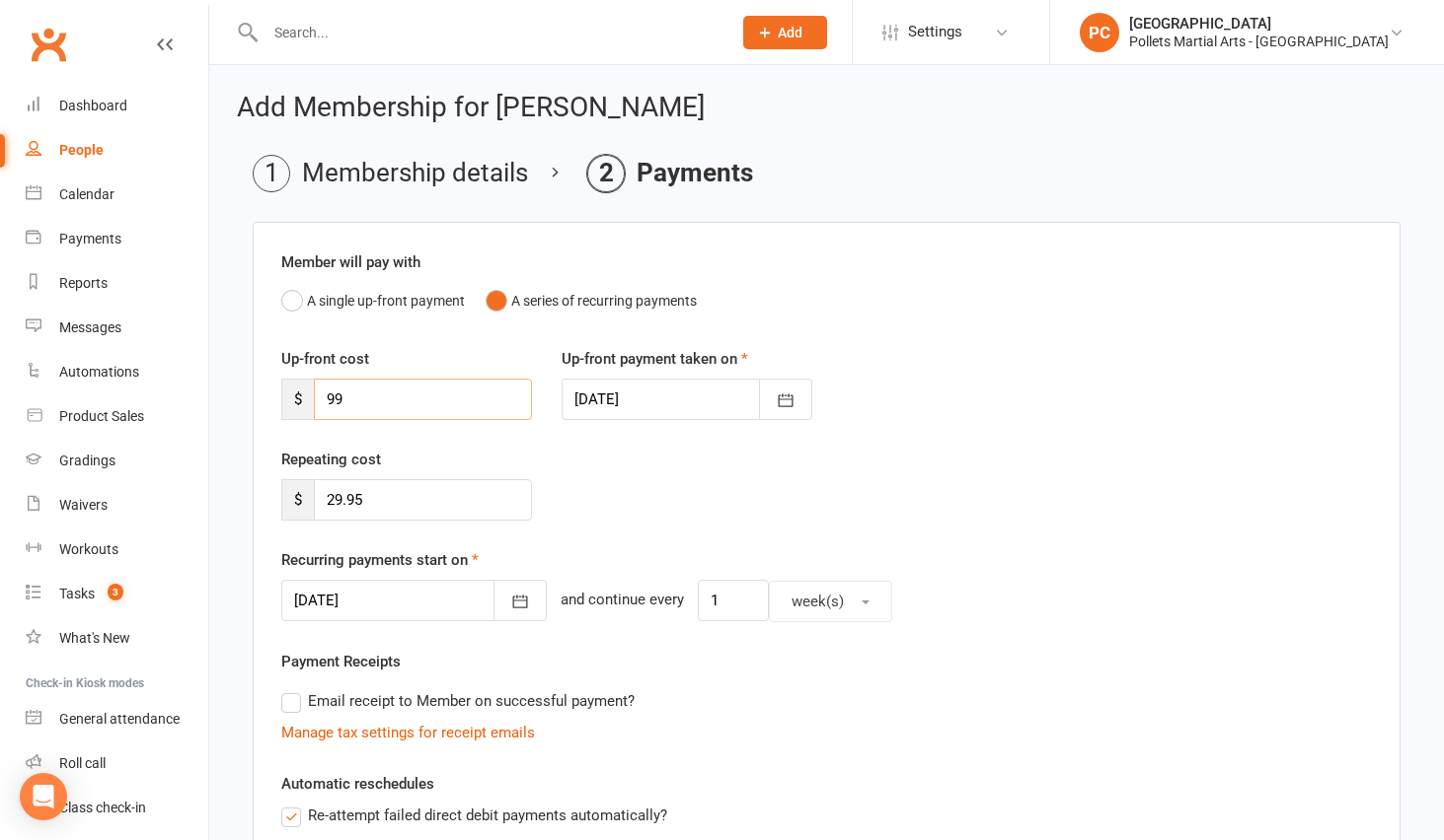
drag, startPoint x: 372, startPoint y: 416, endPoint x: 220, endPoint y: 384, distance: 155.3
click at [220, 384] on div "Add Membership for [PERSON_NAME] Membership details Payments Member will pay wi…" at bounding box center [827, 715] width 1235 height 1301
drag, startPoint x: 387, startPoint y: 508, endPoint x: 252, endPoint y: 496, distance: 135.5
click at [252, 496] on main "Membership details Payments Member will pay with A single up-front payment A se…" at bounding box center [827, 724] width 1179 height 1140
click at [630, 503] on div "Repeating cost $" at bounding box center [827, 498] width 1120 height 101
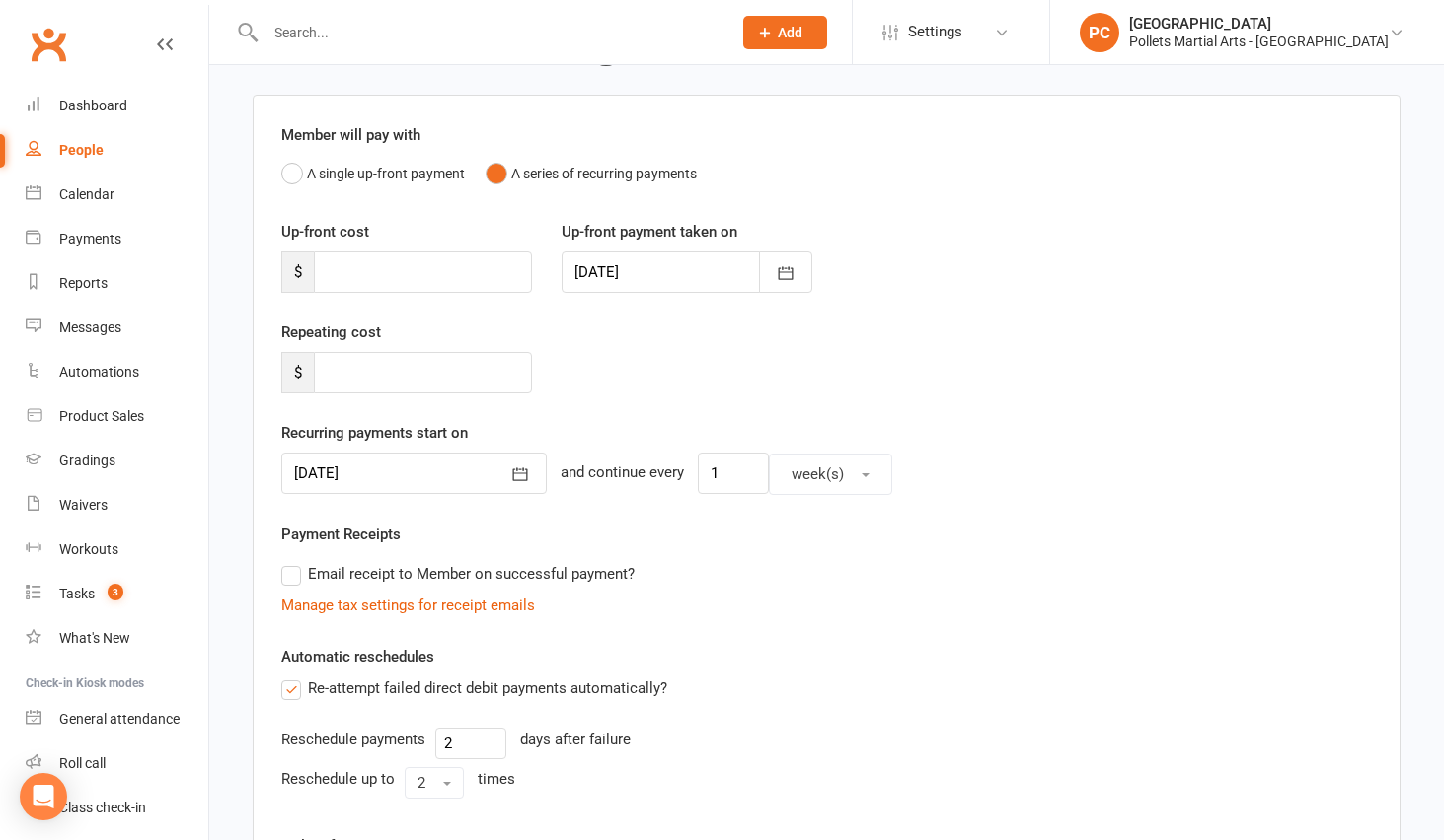
scroll to position [331, 0]
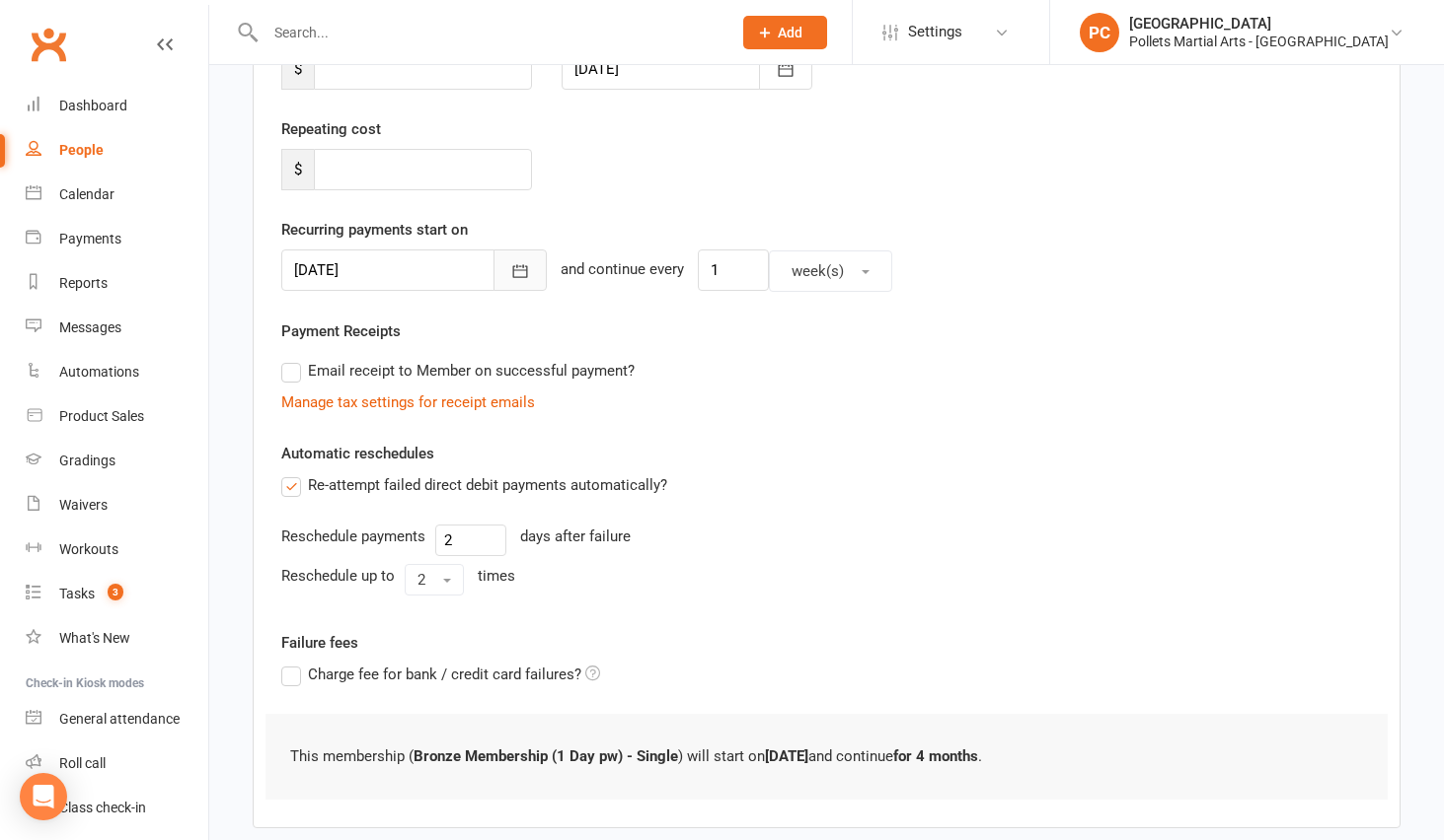
click at [494, 266] on button "button" at bounding box center [520, 270] width 54 height 42
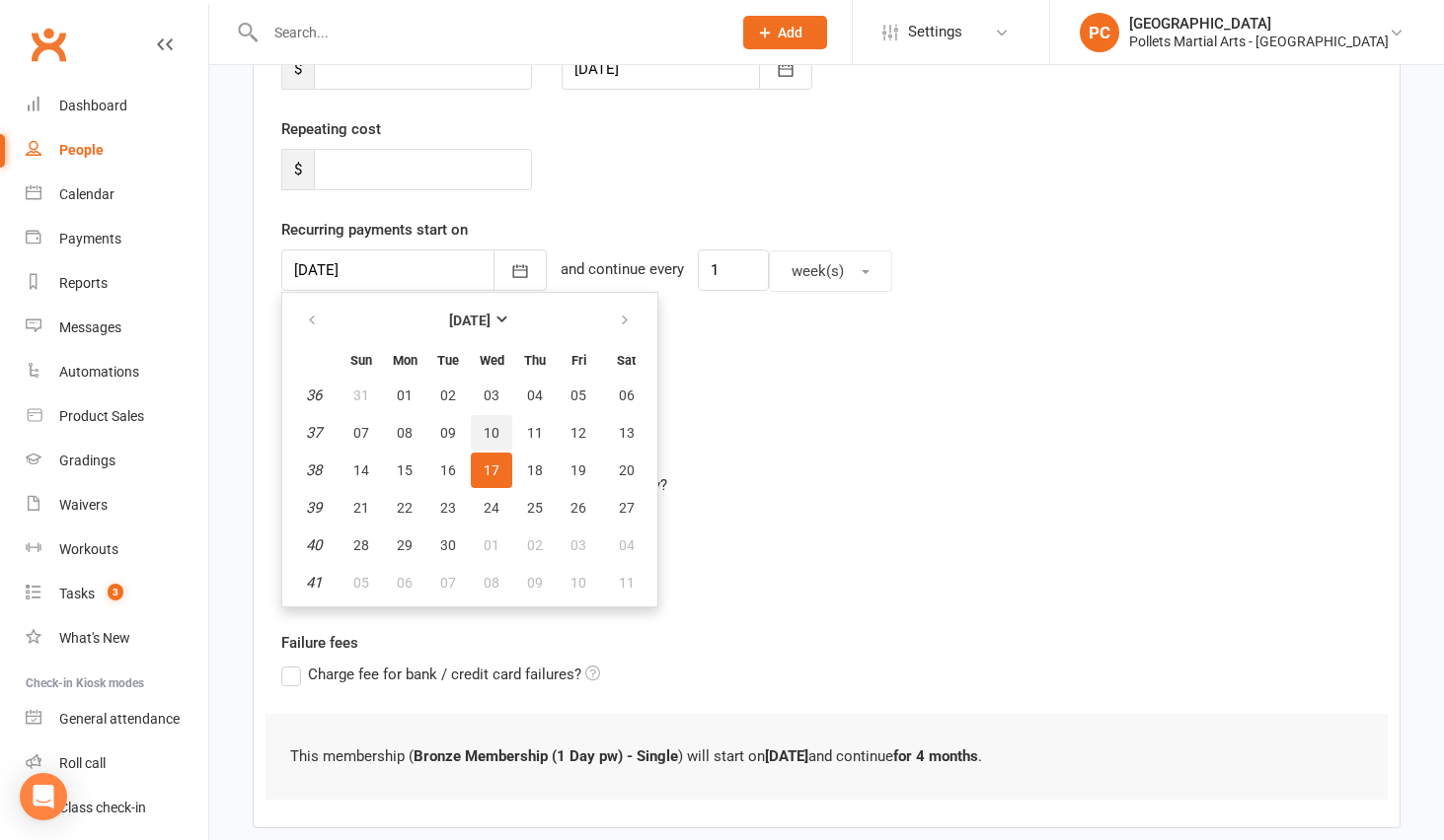
click at [497, 434] on span "10" at bounding box center [492, 433] width 16 height 16
type input "[DATE]"
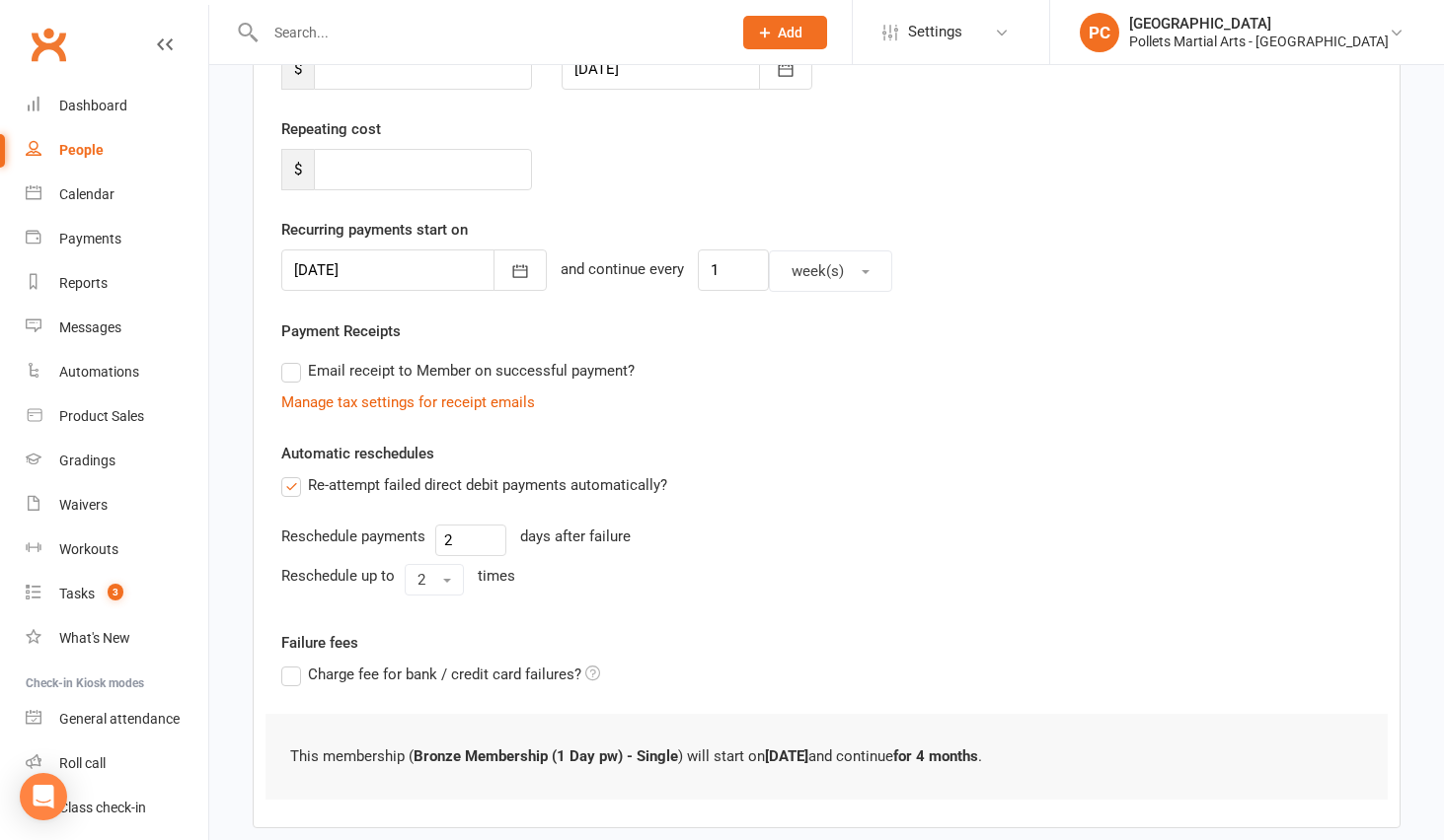
click at [835, 439] on div "Member will pay with A single up-front payment A series of recurring payments U…" at bounding box center [827, 360] width 1148 height 937
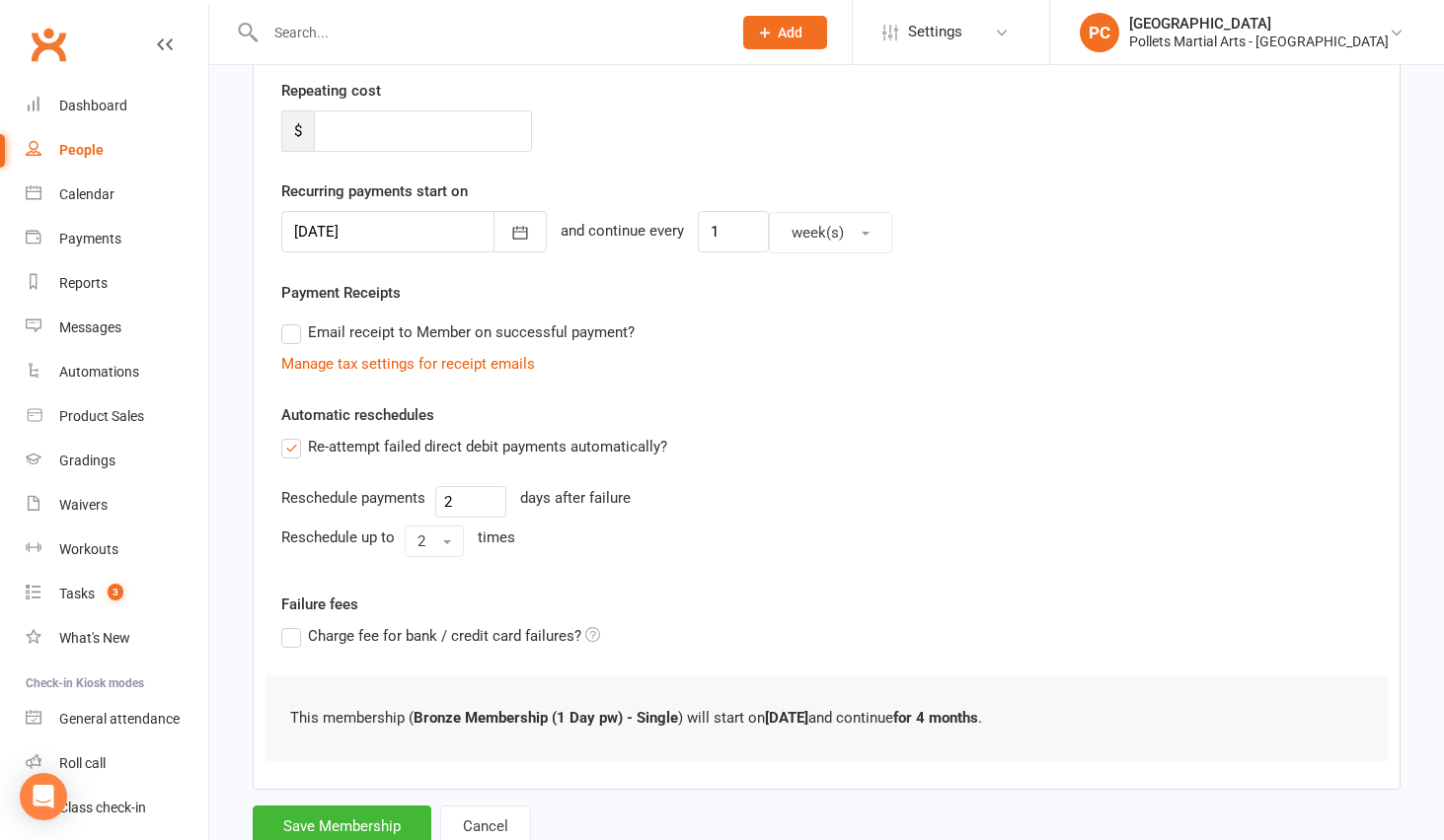
scroll to position [436, 0]
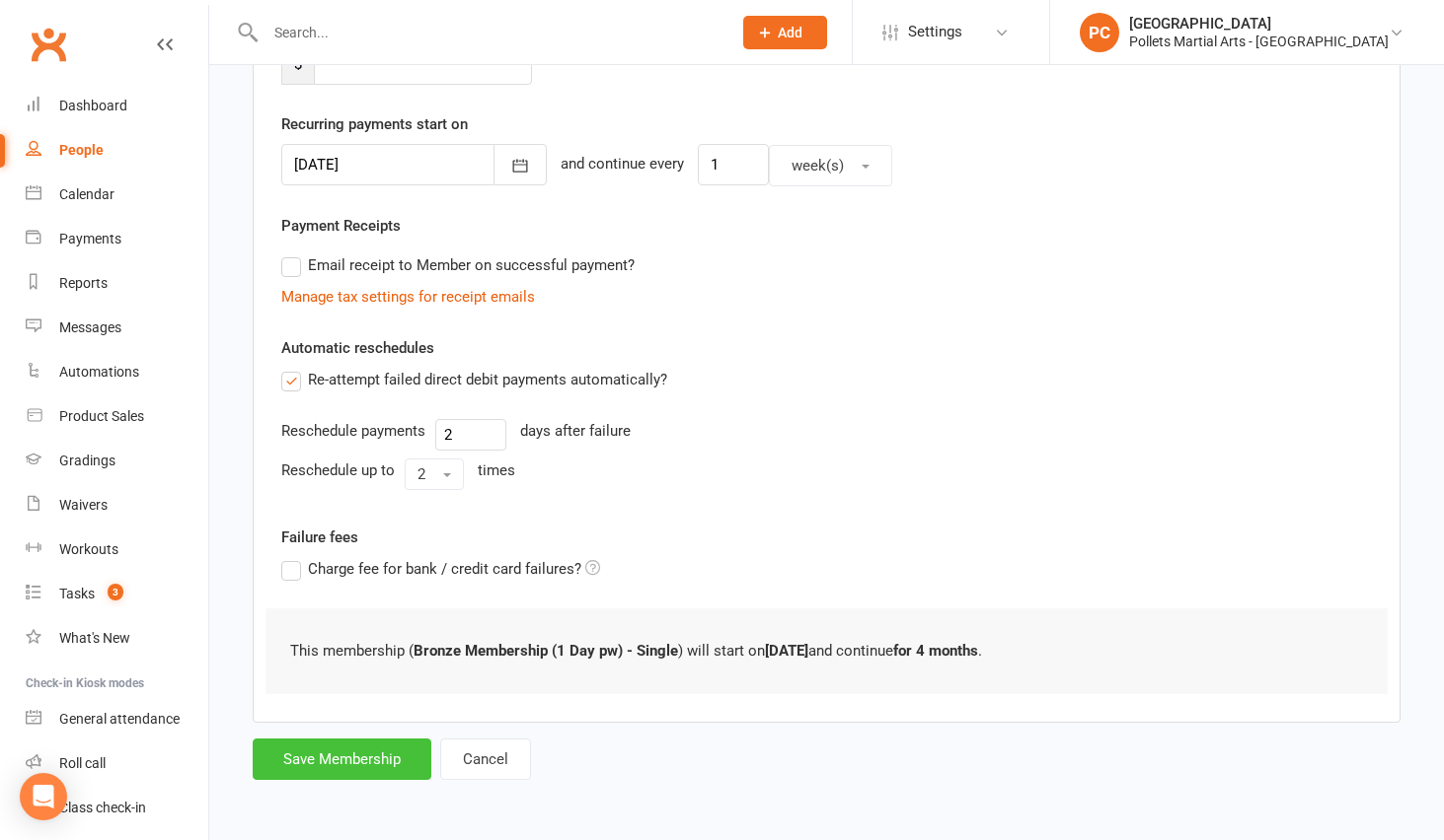
click at [371, 765] on button "Save Membership" at bounding box center [342, 760] width 178 height 42
type input "0"
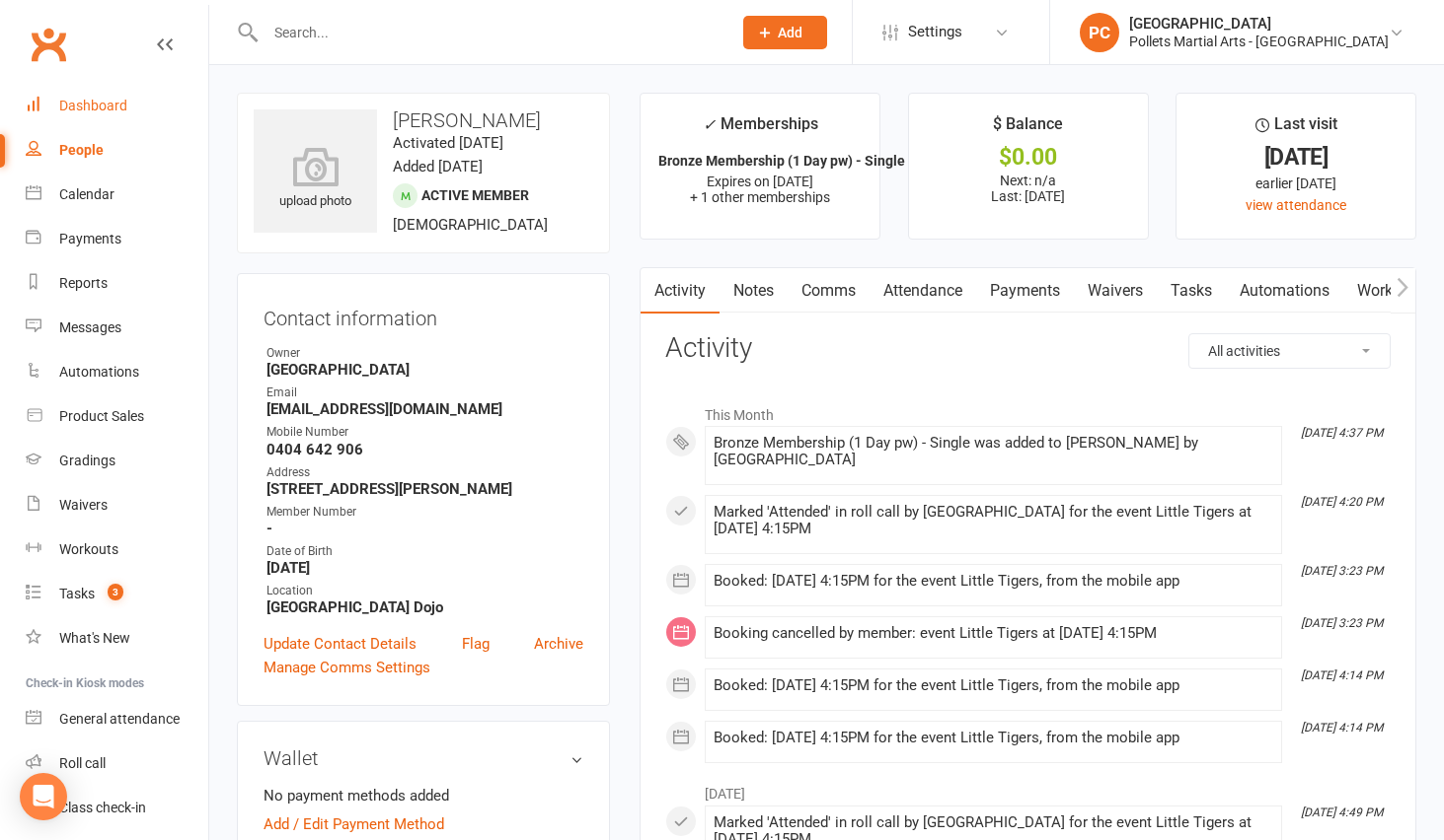
click at [90, 111] on div "Dashboard" at bounding box center [93, 106] width 68 height 16
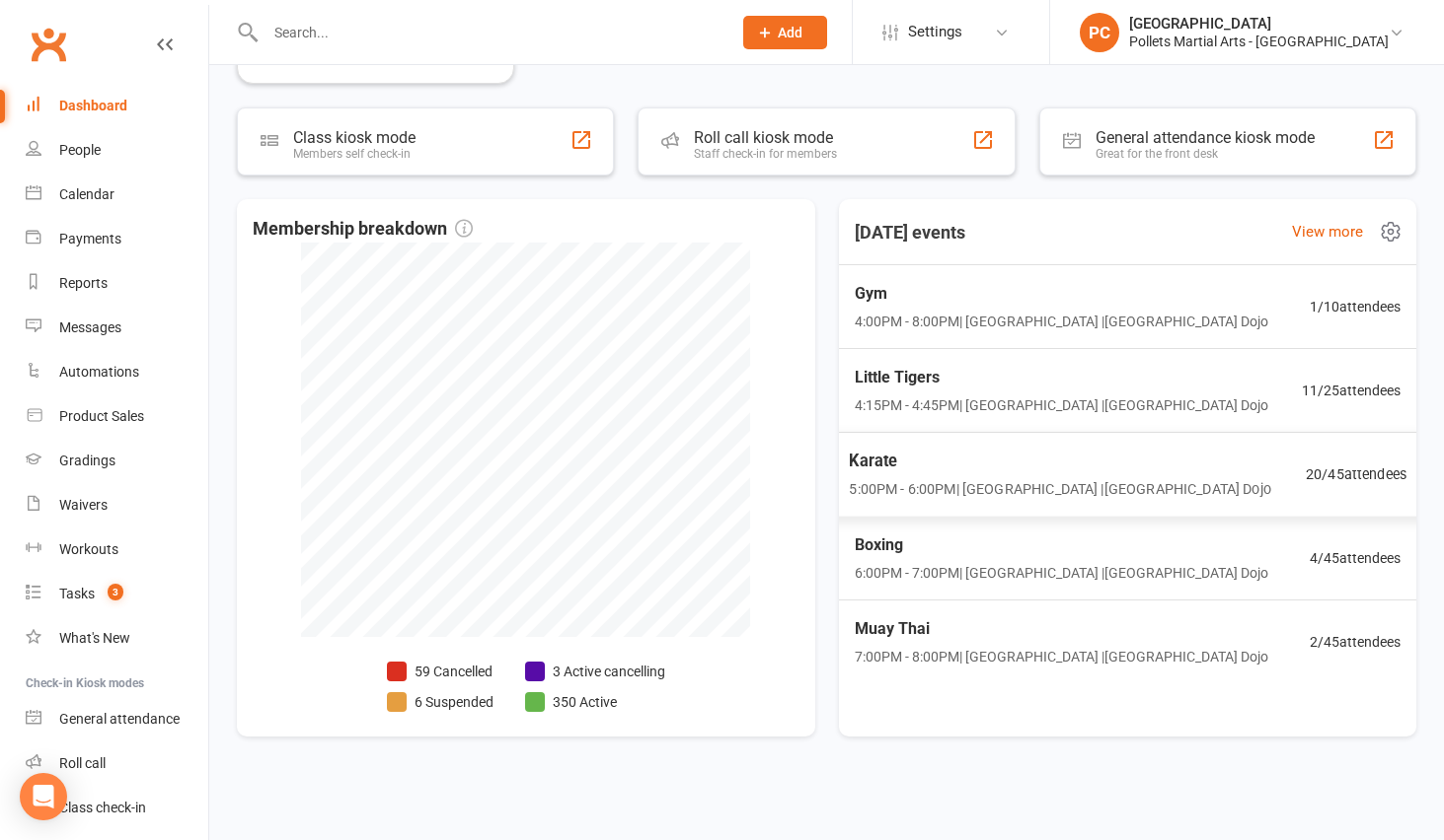
click at [1278, 474] on div "Karate 5:00PM - 6:00PM | [GEOGRAPHIC_DATA] | [GEOGRAPHIC_DATA] Dojo 20 / 45 att…" at bounding box center [1126, 474] width 606 height 86
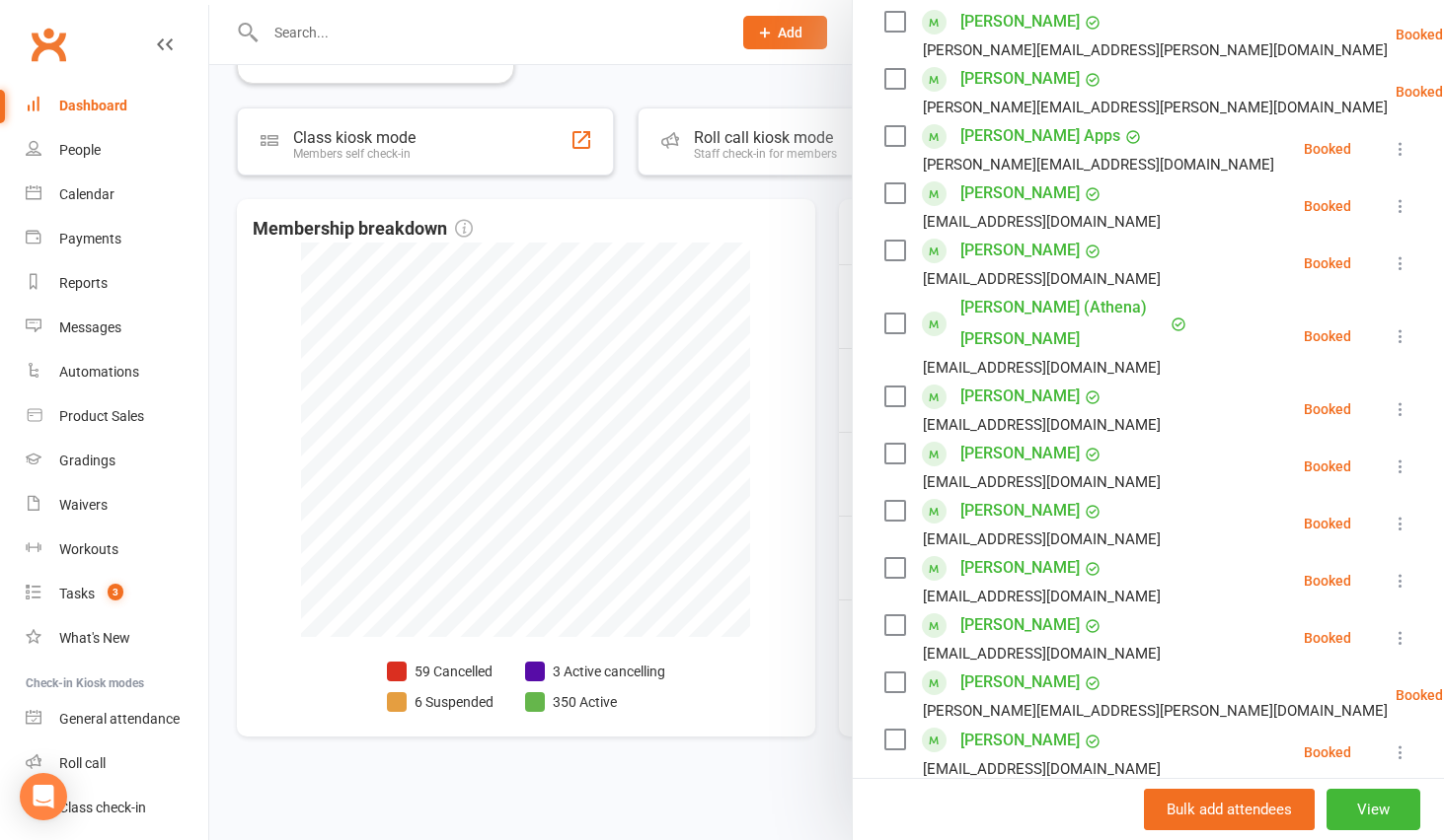
scroll to position [565, 0]
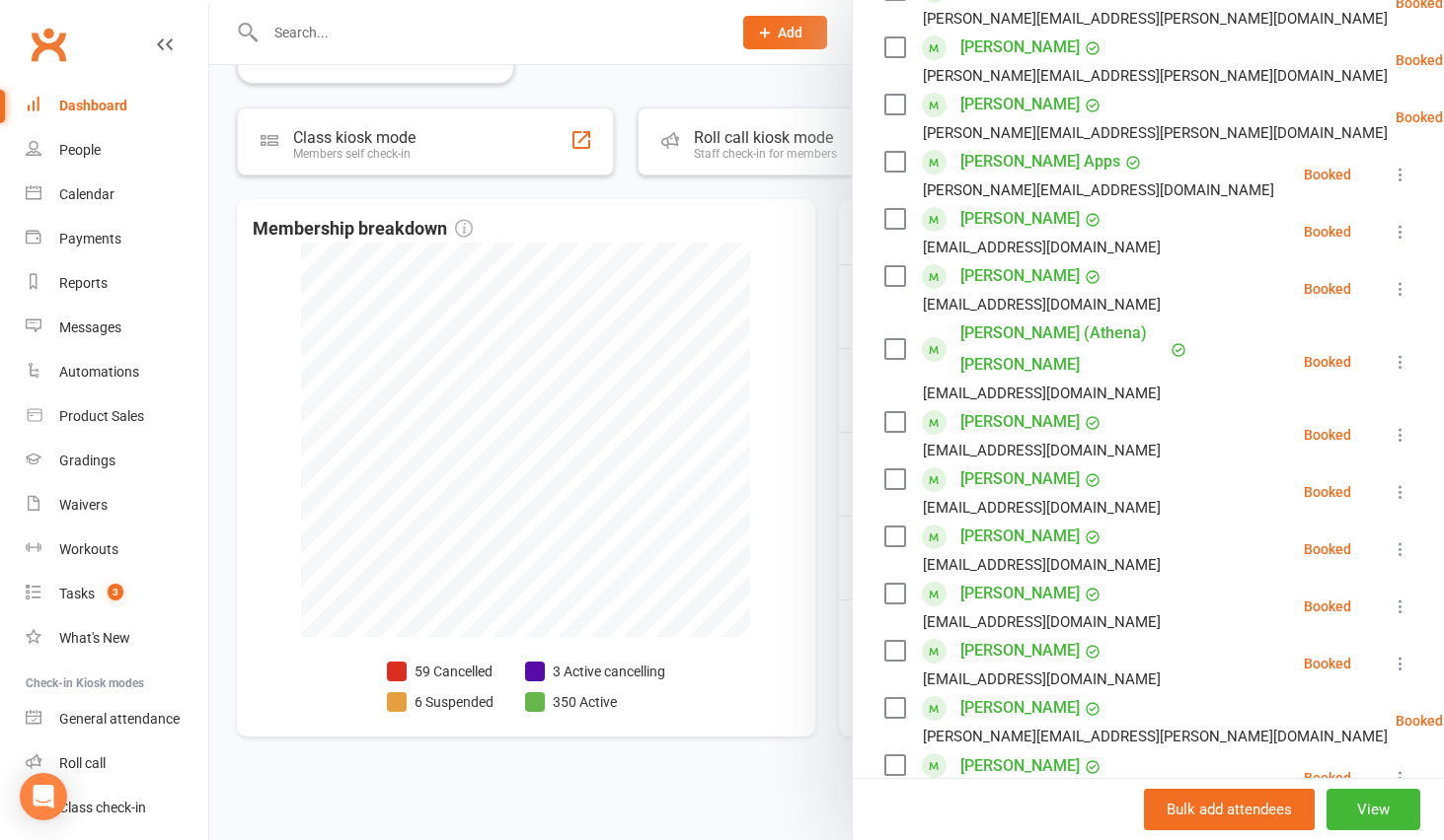
click at [804, 97] on div at bounding box center [827, 420] width 1235 height 840
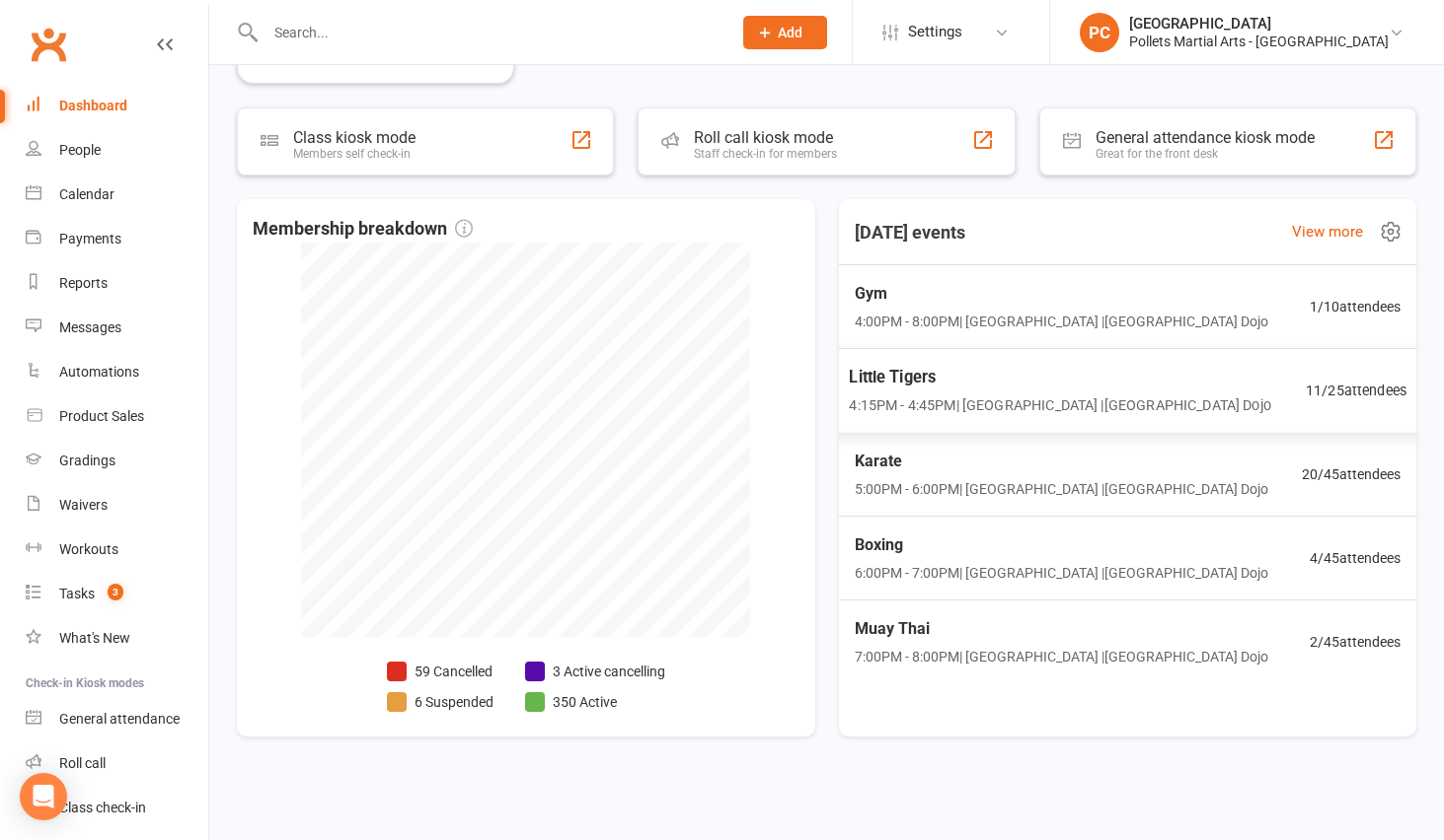
click at [1124, 401] on span "4:15PM - 4:45PM | [GEOGRAPHIC_DATA] | [GEOGRAPHIC_DATA]" at bounding box center [1058, 405] width 421 height 23
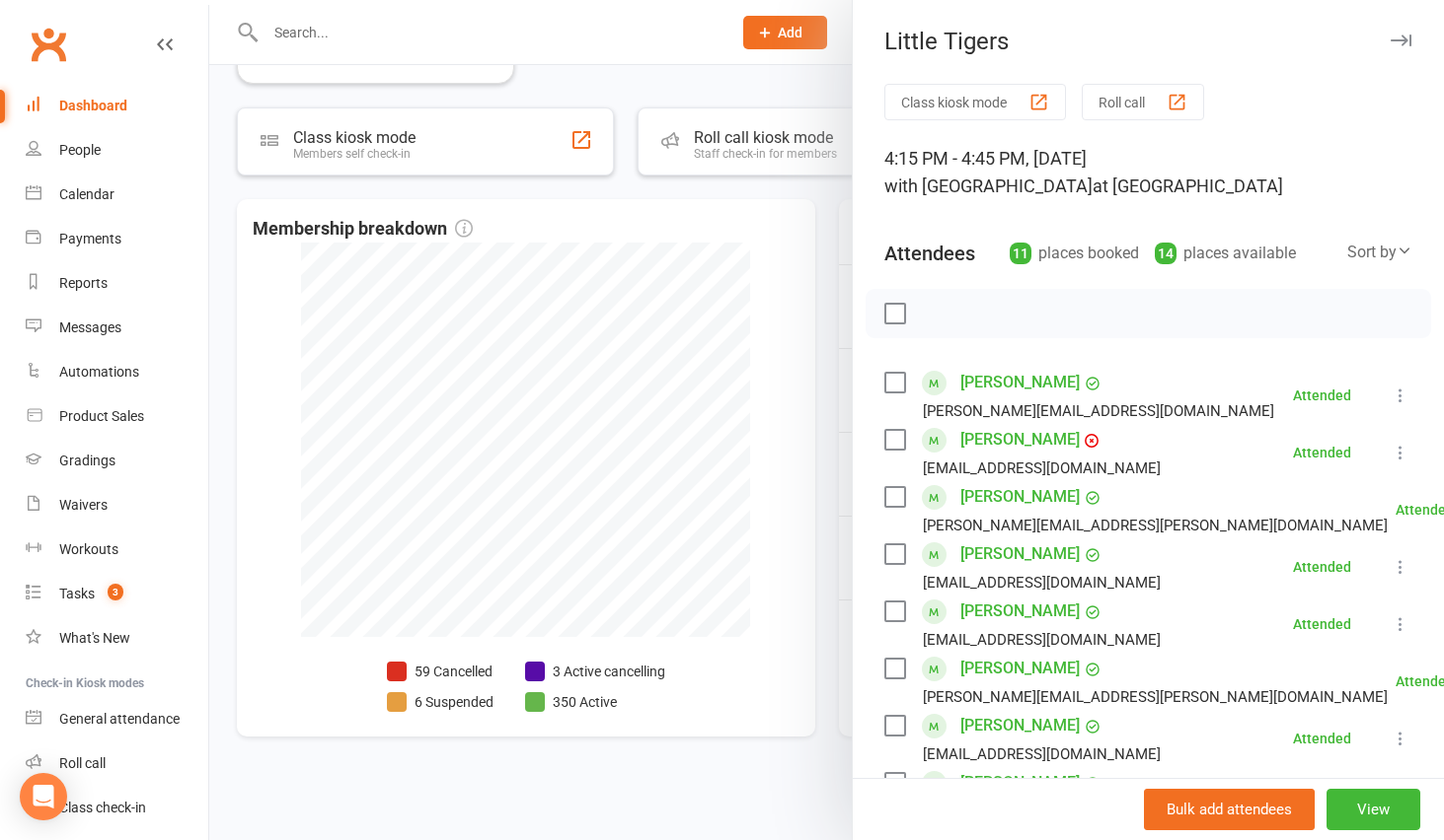
click at [830, 224] on div at bounding box center [827, 420] width 1235 height 840
